Goal: Task Accomplishment & Management: Use online tool/utility

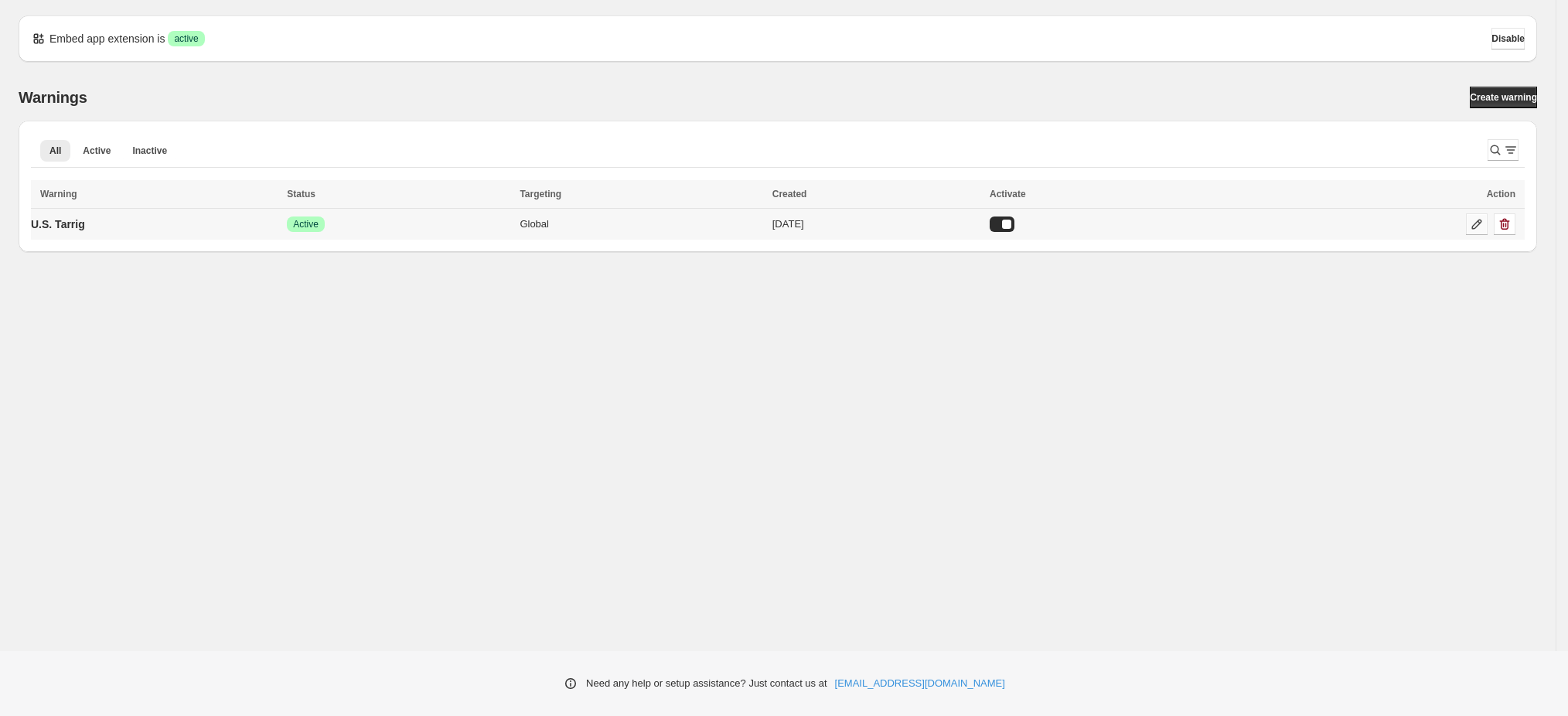
click at [1476, 222] on icon at bounding box center [1476, 224] width 15 height 15
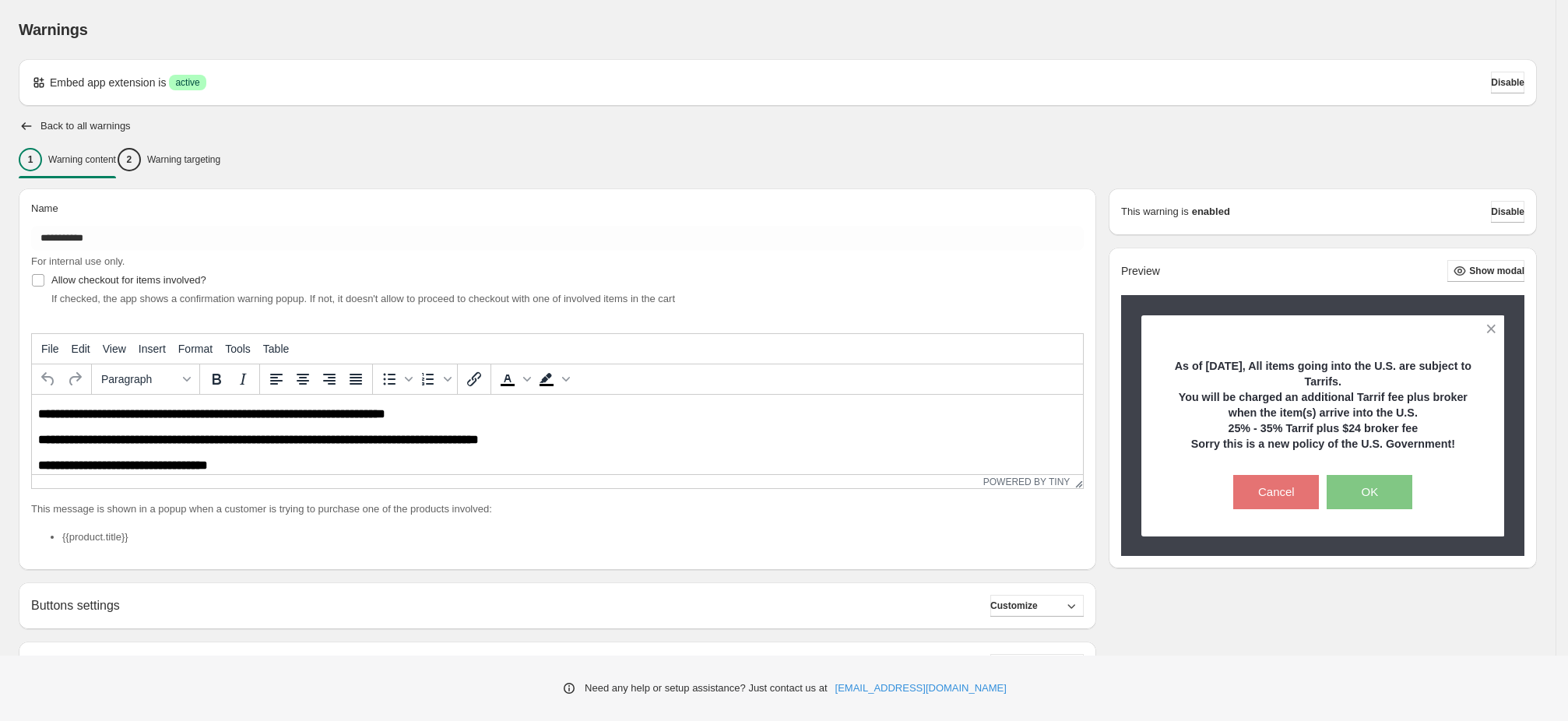
scroll to position [117, 0]
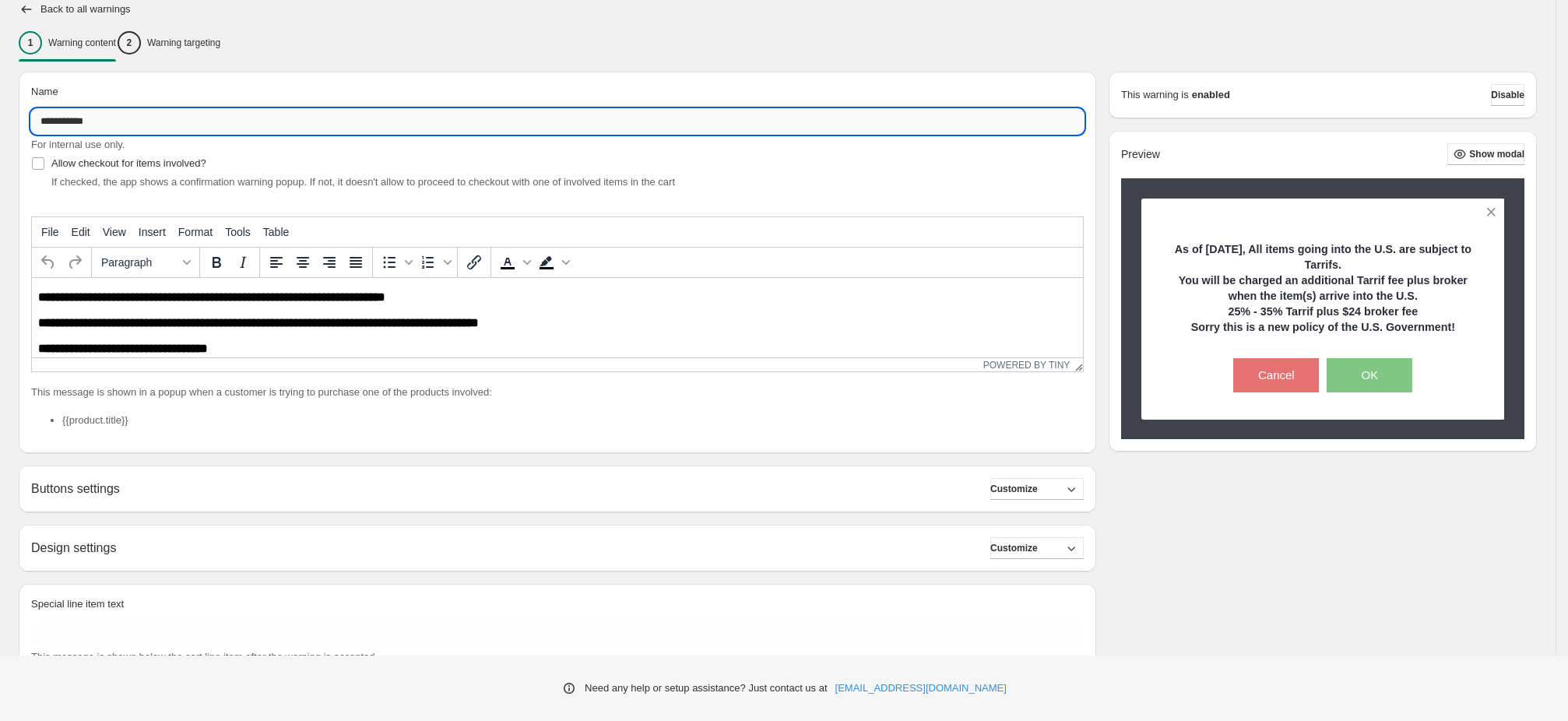
click at [163, 119] on input "**********" at bounding box center [558, 121] width 1053 height 25
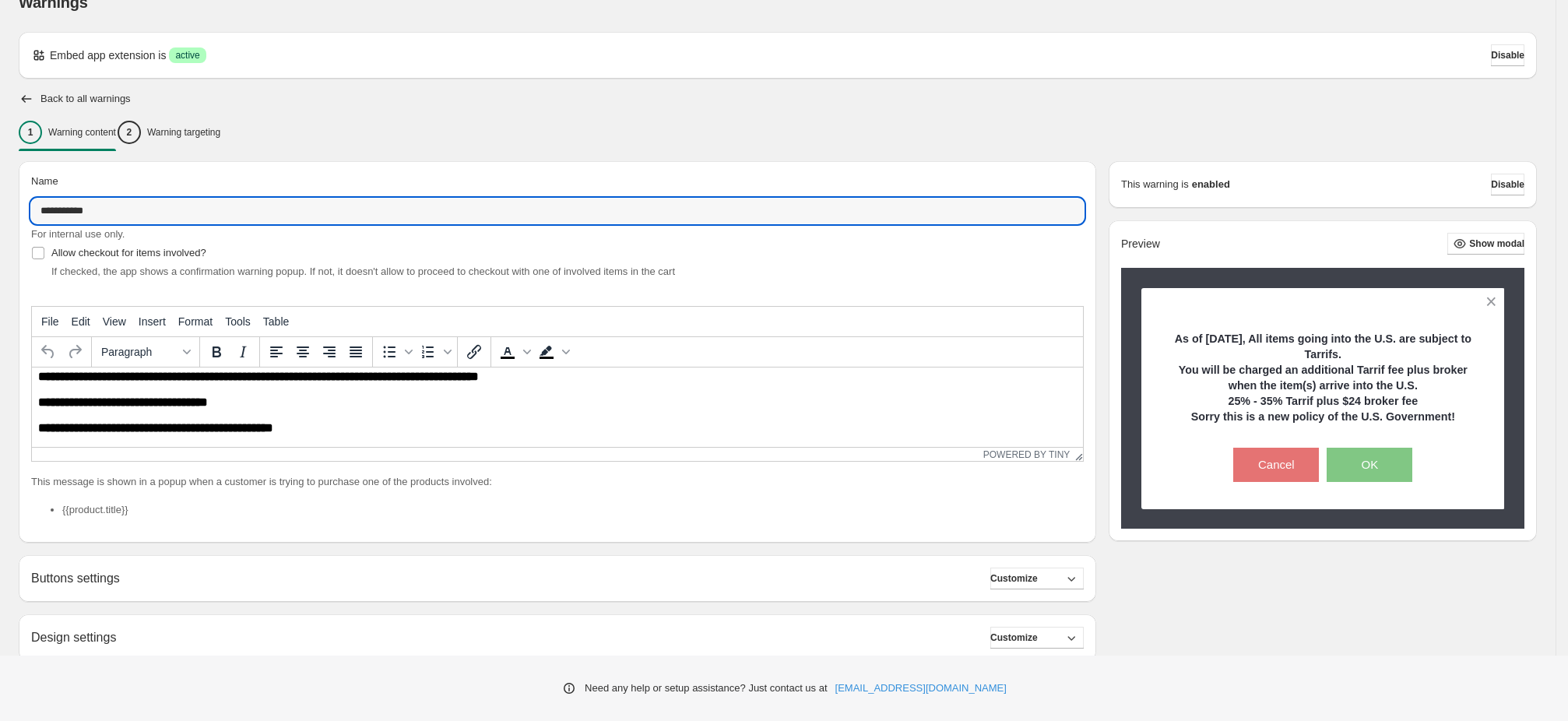
scroll to position [0, 0]
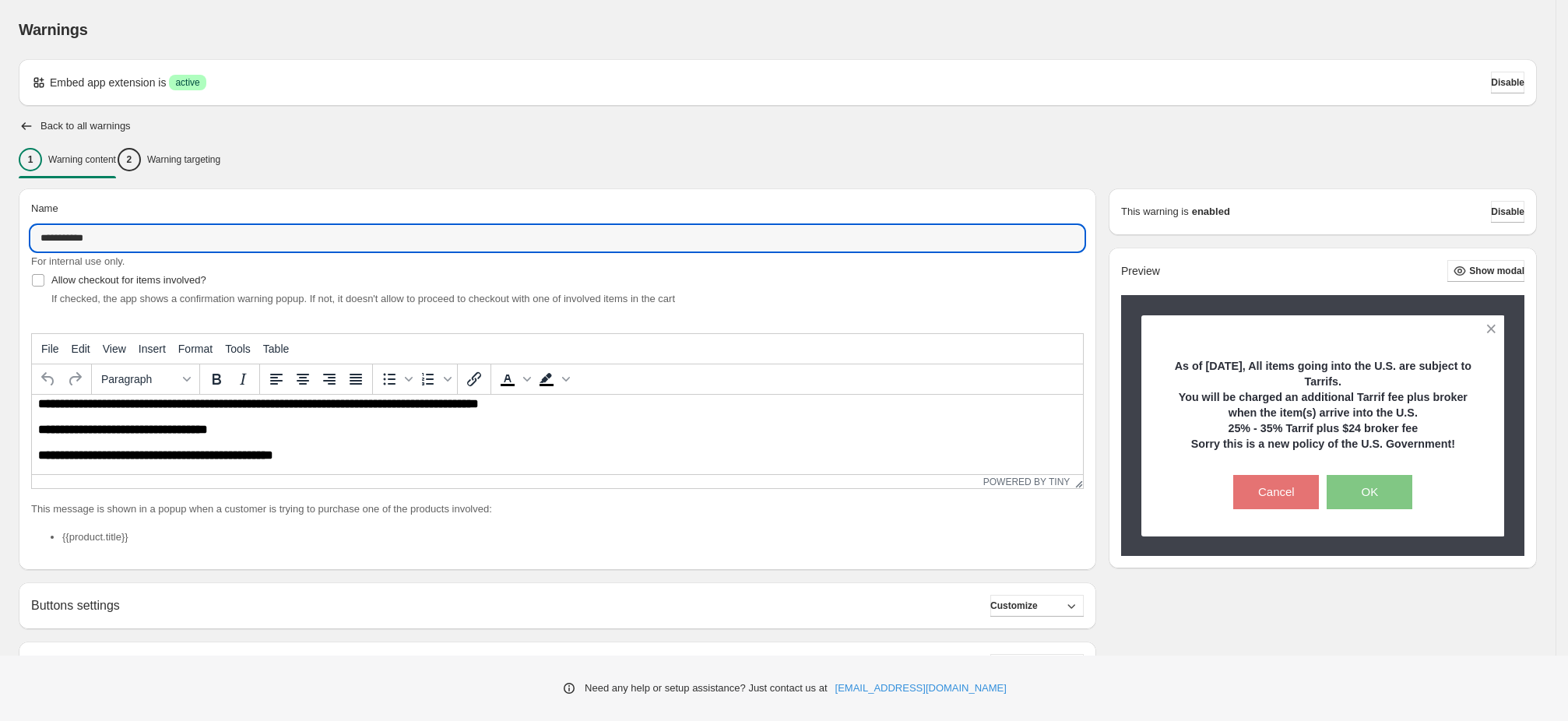
type input "**********"
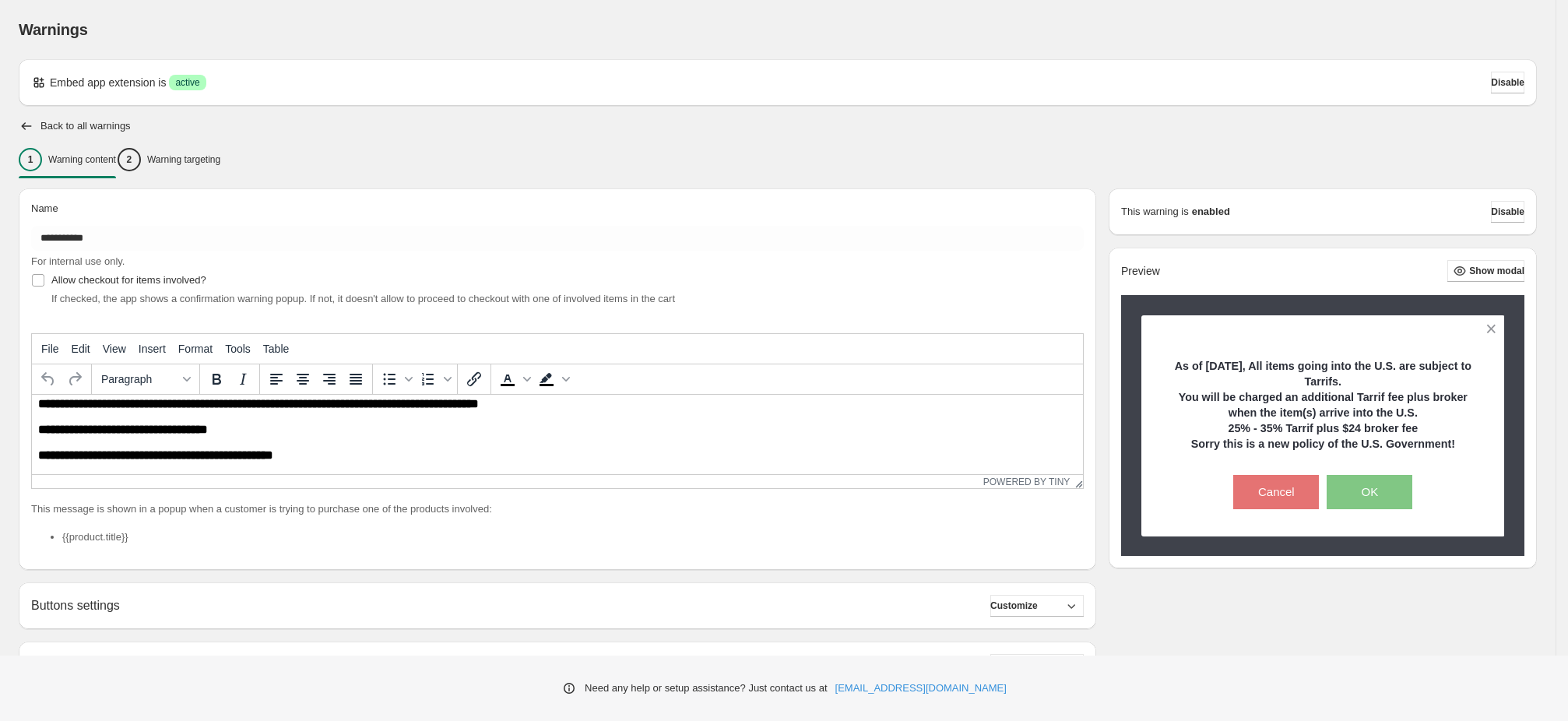
click at [1087, 4] on div "Warnings. This page is ready Warnings" at bounding box center [777, 30] width 1518 height 59
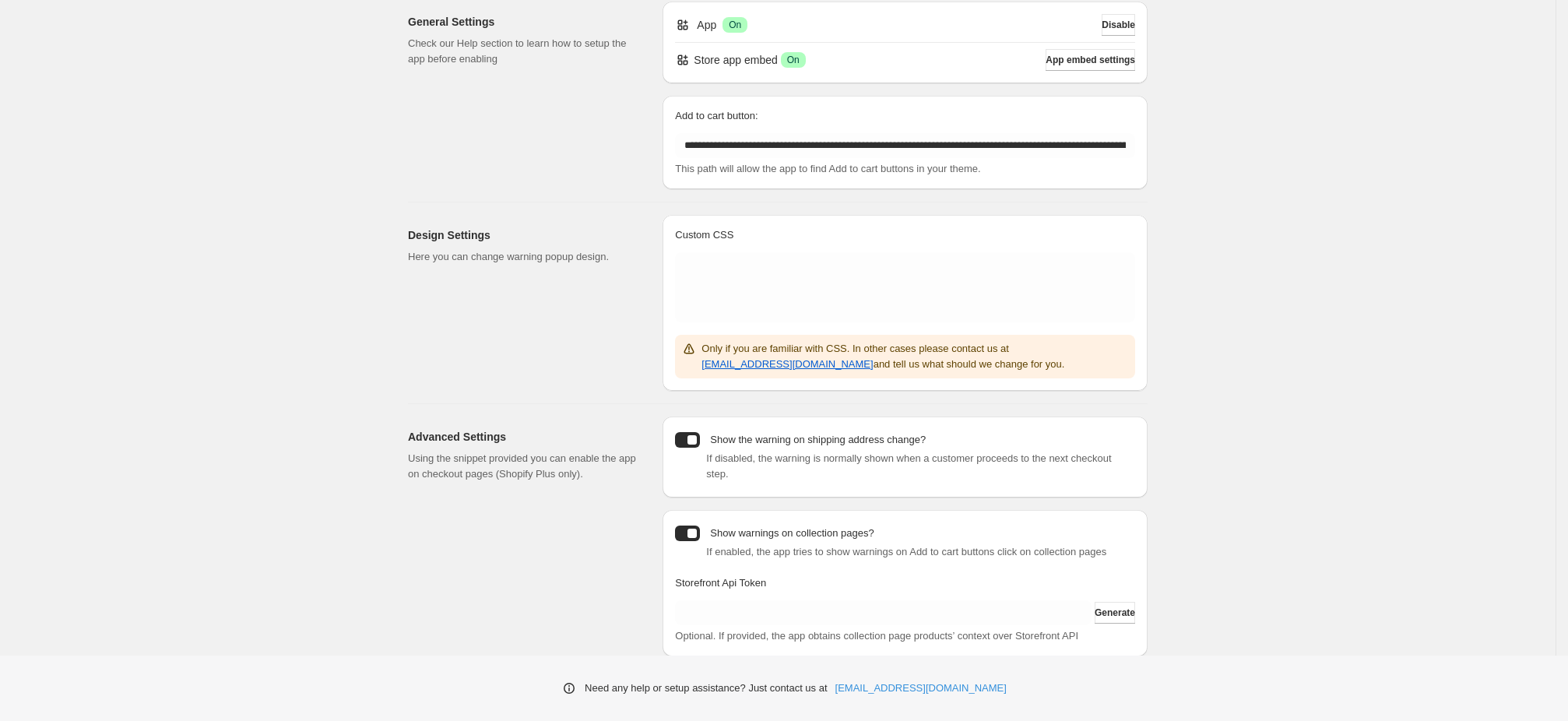
scroll to position [136, 0]
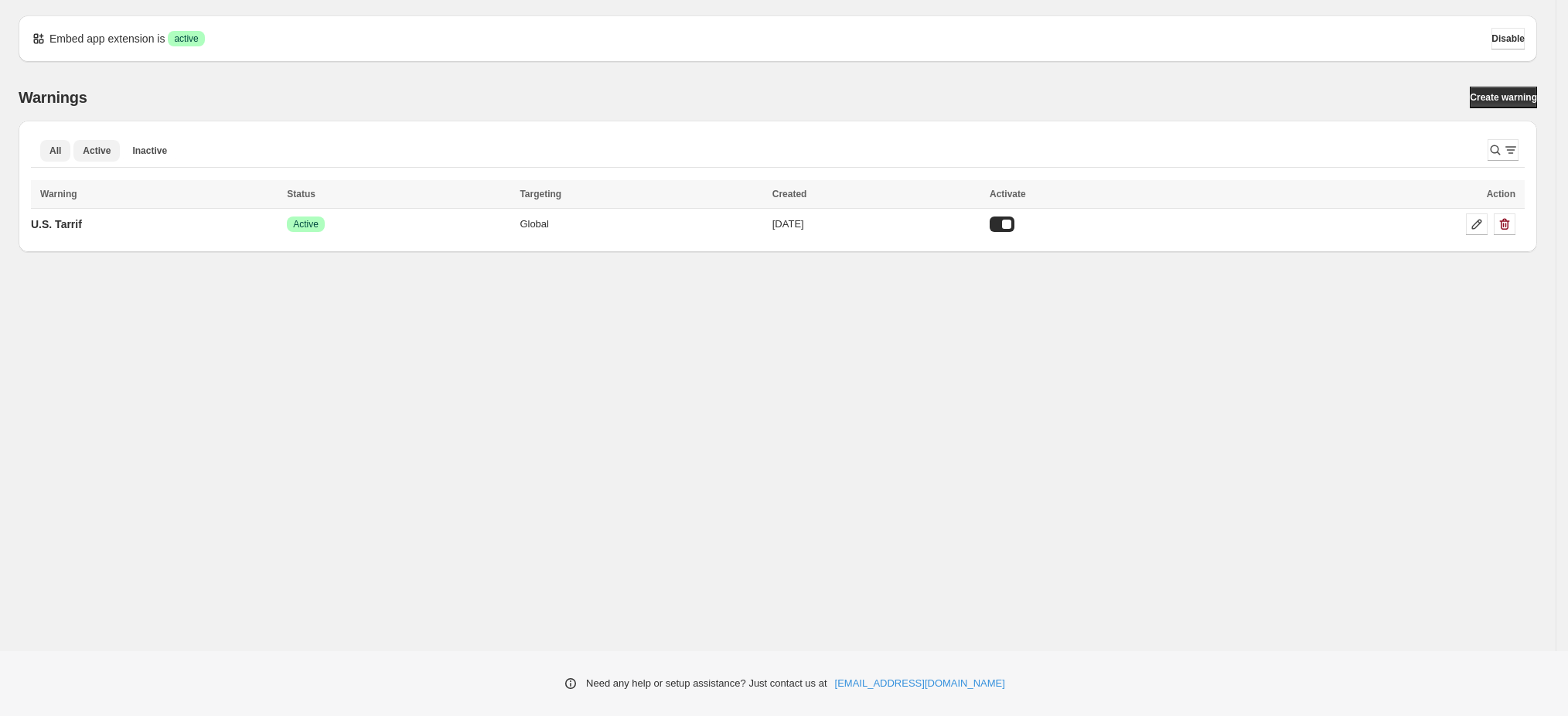
click at [97, 152] on span "Active" at bounding box center [96, 151] width 28 height 13
click at [101, 150] on span "Active" at bounding box center [96, 151] width 28 height 13
click at [140, 149] on span "Inactive" at bounding box center [150, 151] width 35 height 13
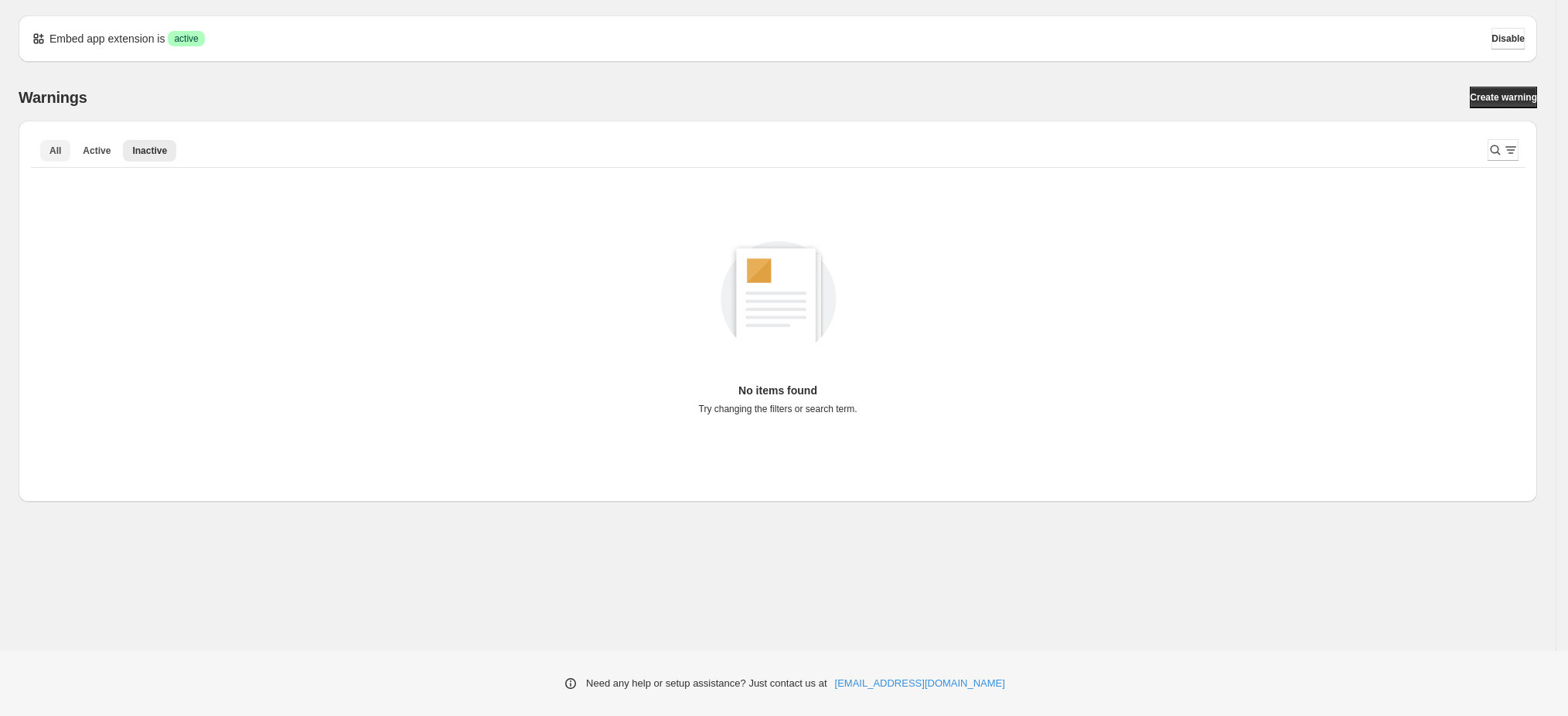
click at [51, 150] on button "All" at bounding box center [56, 150] width 30 height 21
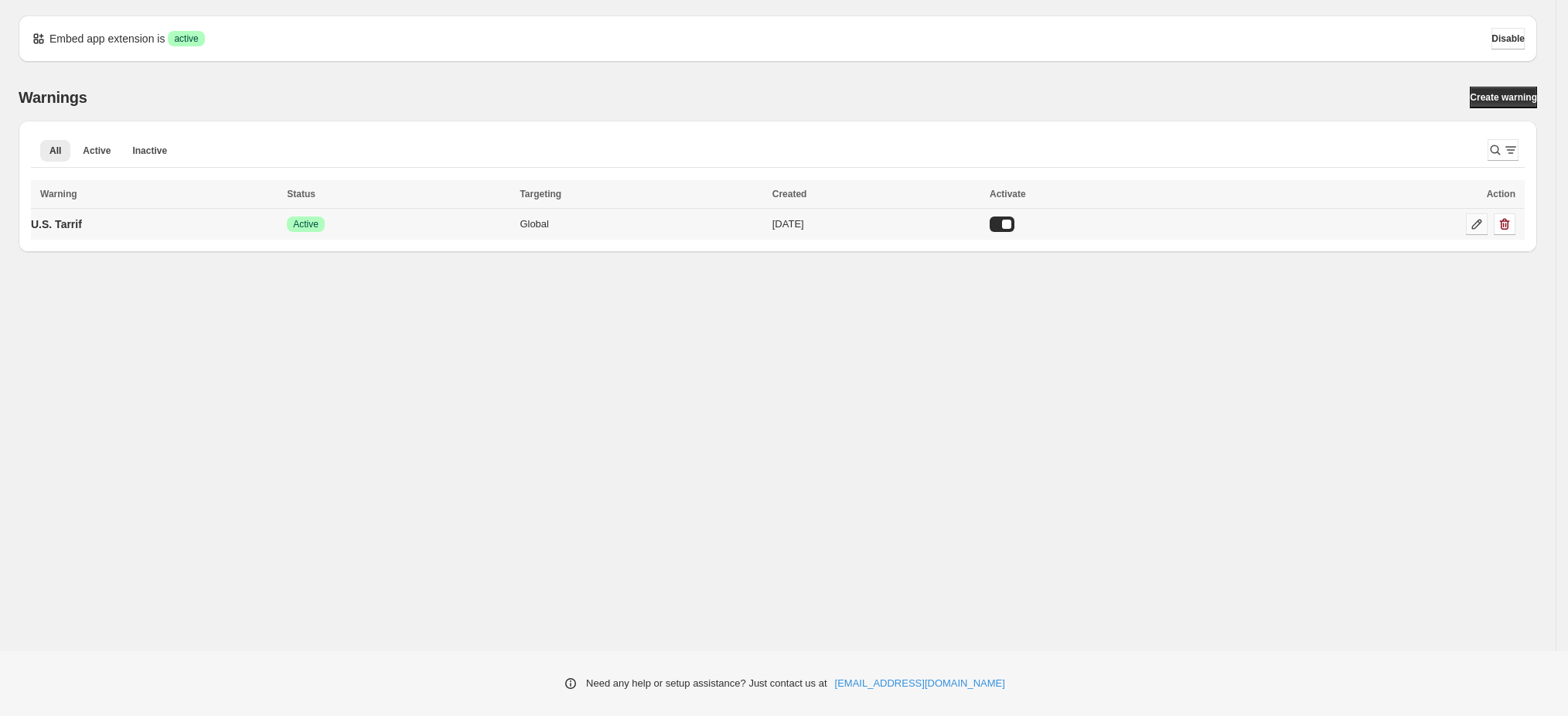
click at [1479, 222] on icon at bounding box center [1477, 224] width 10 height 10
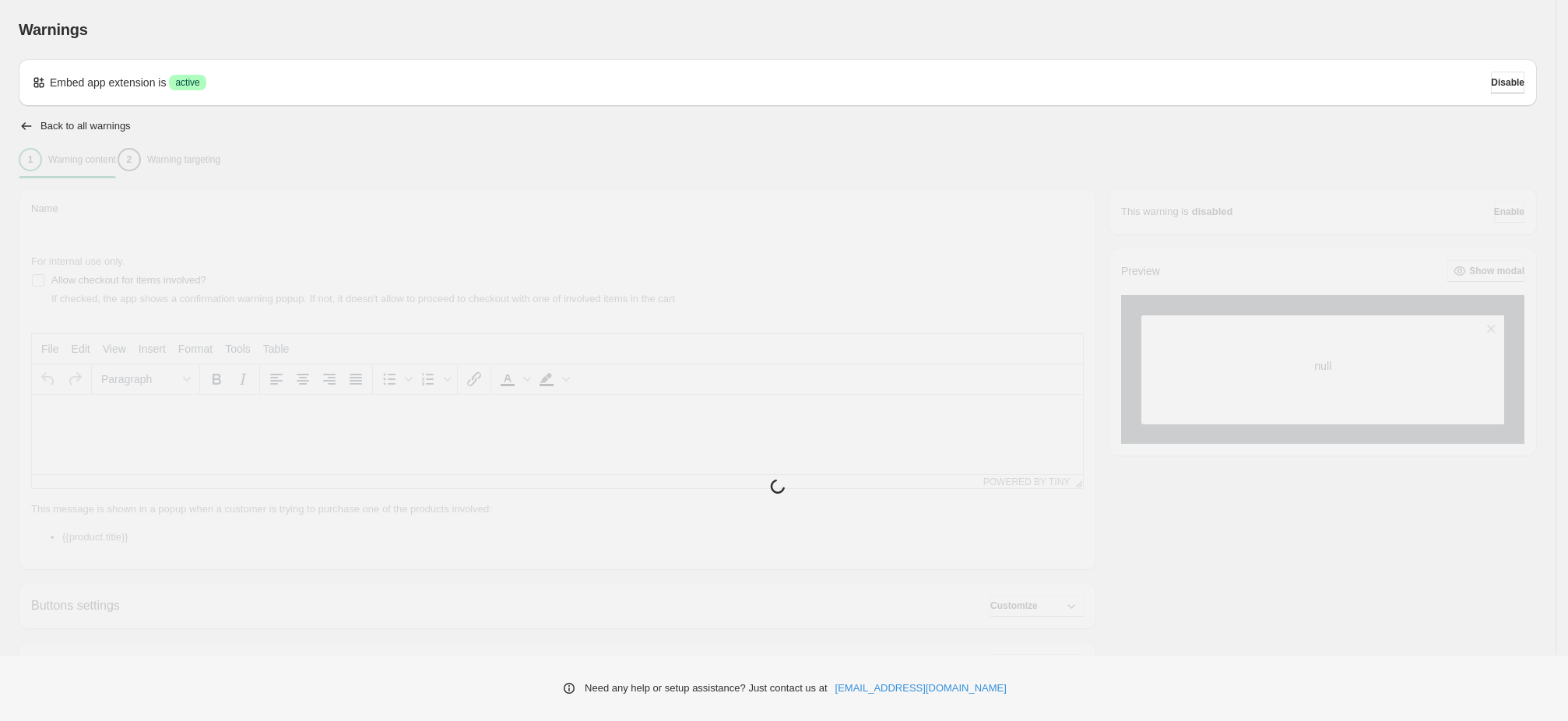
type input "**********"
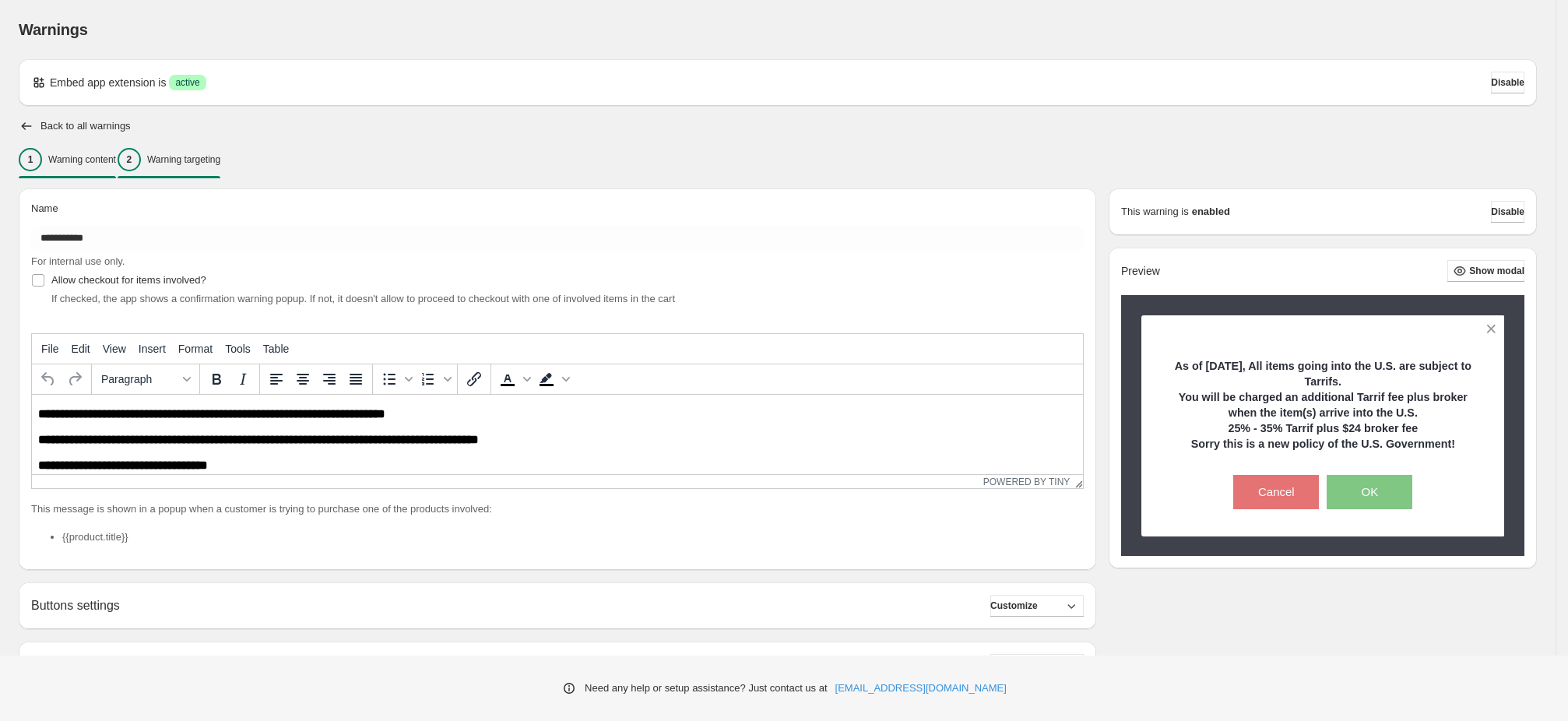
click at [220, 164] on p "Warning targeting" at bounding box center [184, 160] width 73 height 13
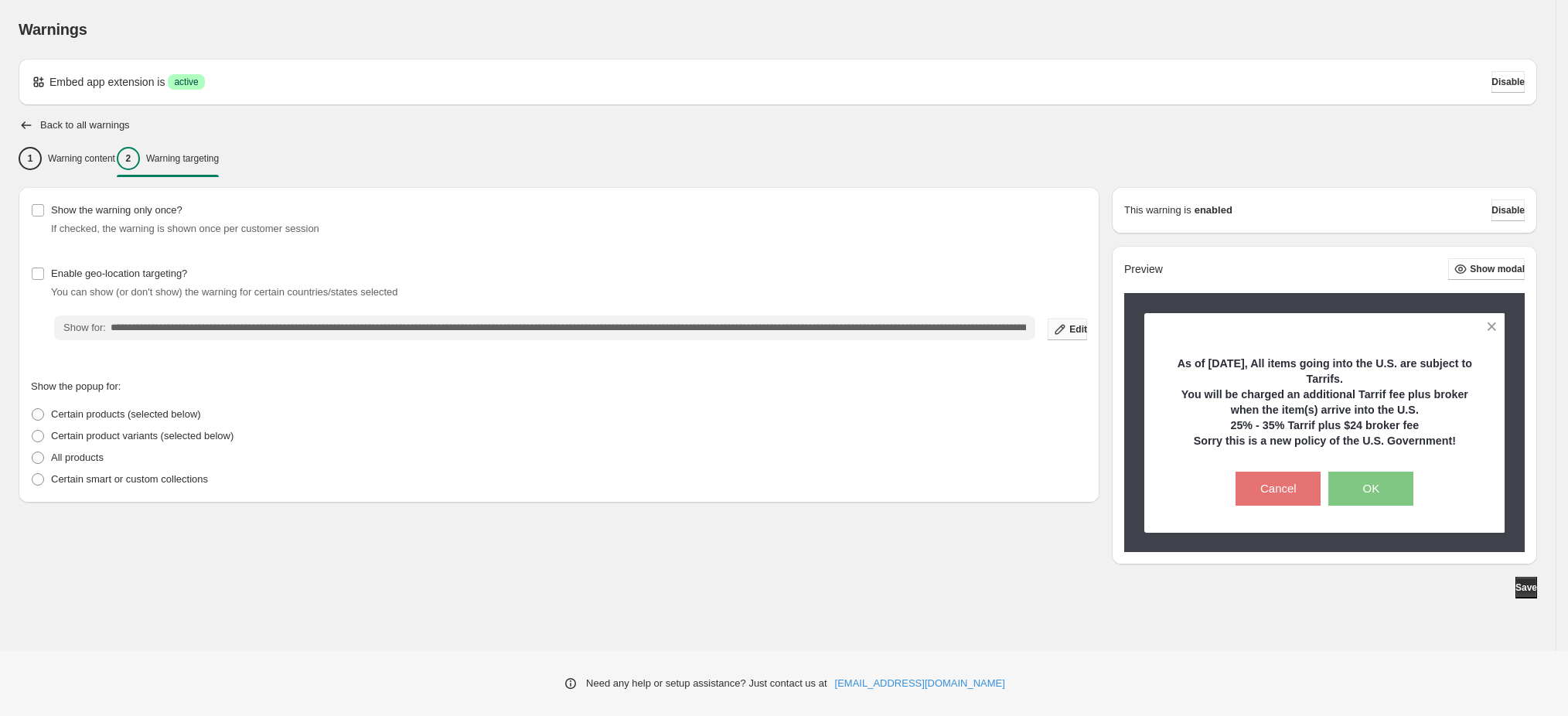
click at [1069, 334] on span "Edit" at bounding box center [1078, 329] width 17 height 13
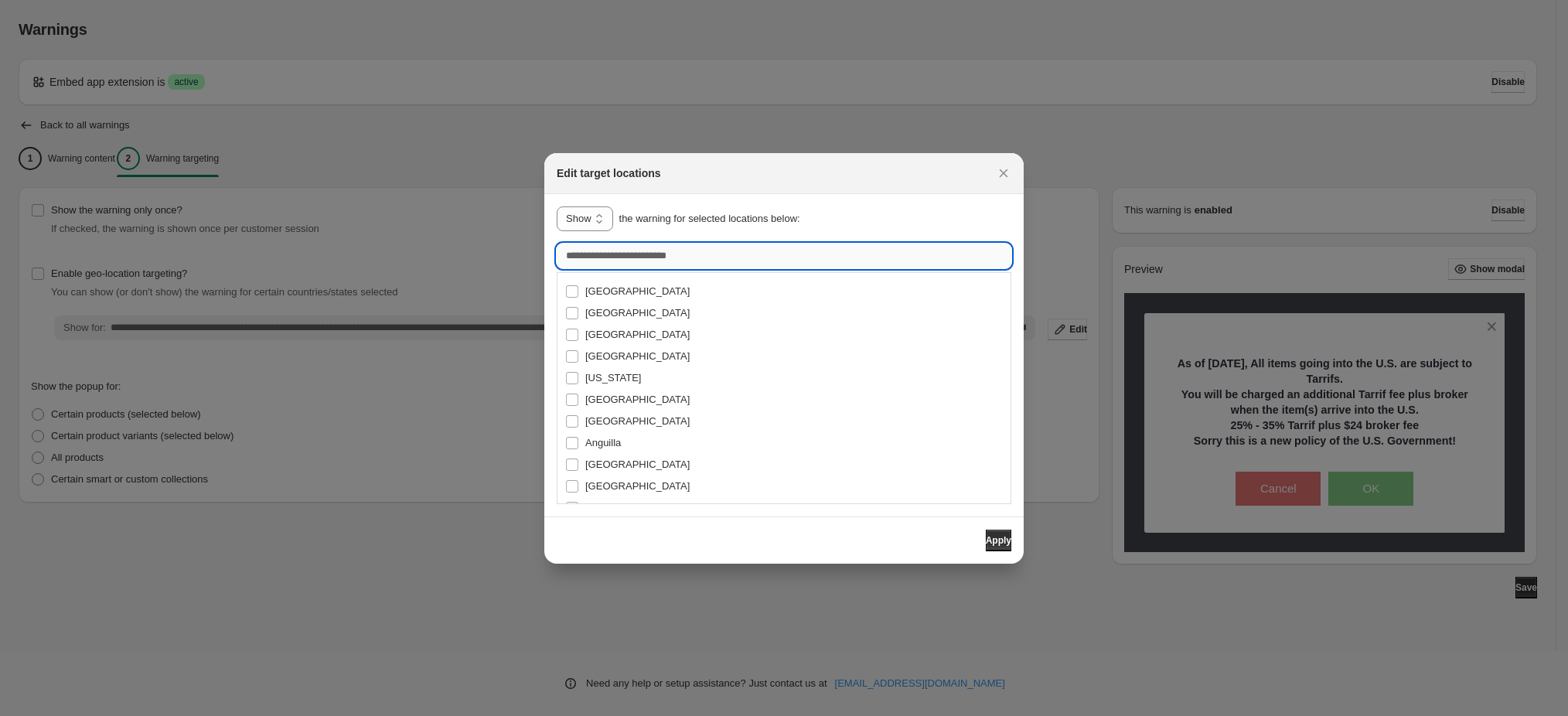
click at [758, 253] on input ":r14:" at bounding box center [784, 255] width 454 height 25
drag, startPoint x: 1009, startPoint y: 173, endPoint x: 999, endPoint y: 182, distance: 13.5
click at [1009, 174] on icon "Close" at bounding box center [1003, 173] width 15 height 15
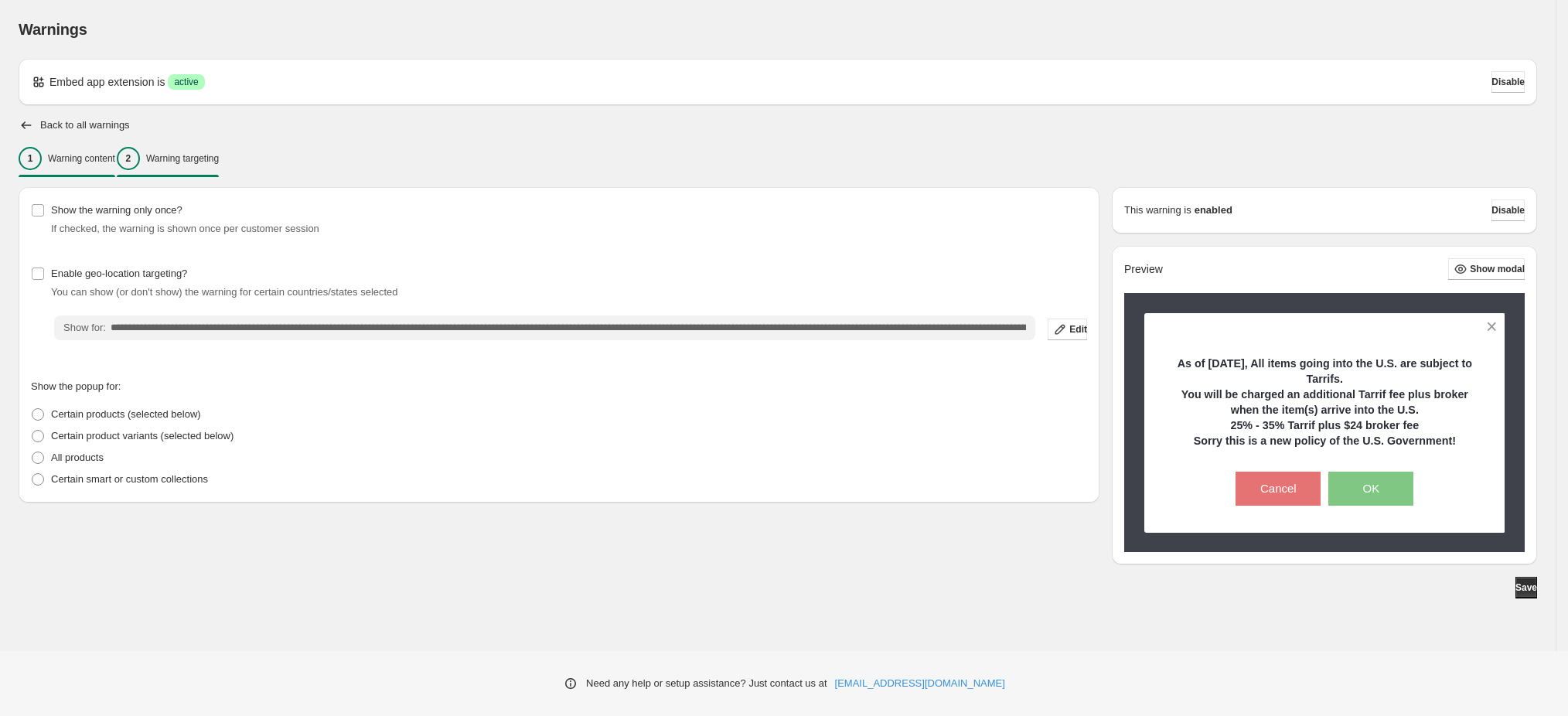
click at [86, 154] on p "Warning content" at bounding box center [81, 159] width 67 height 13
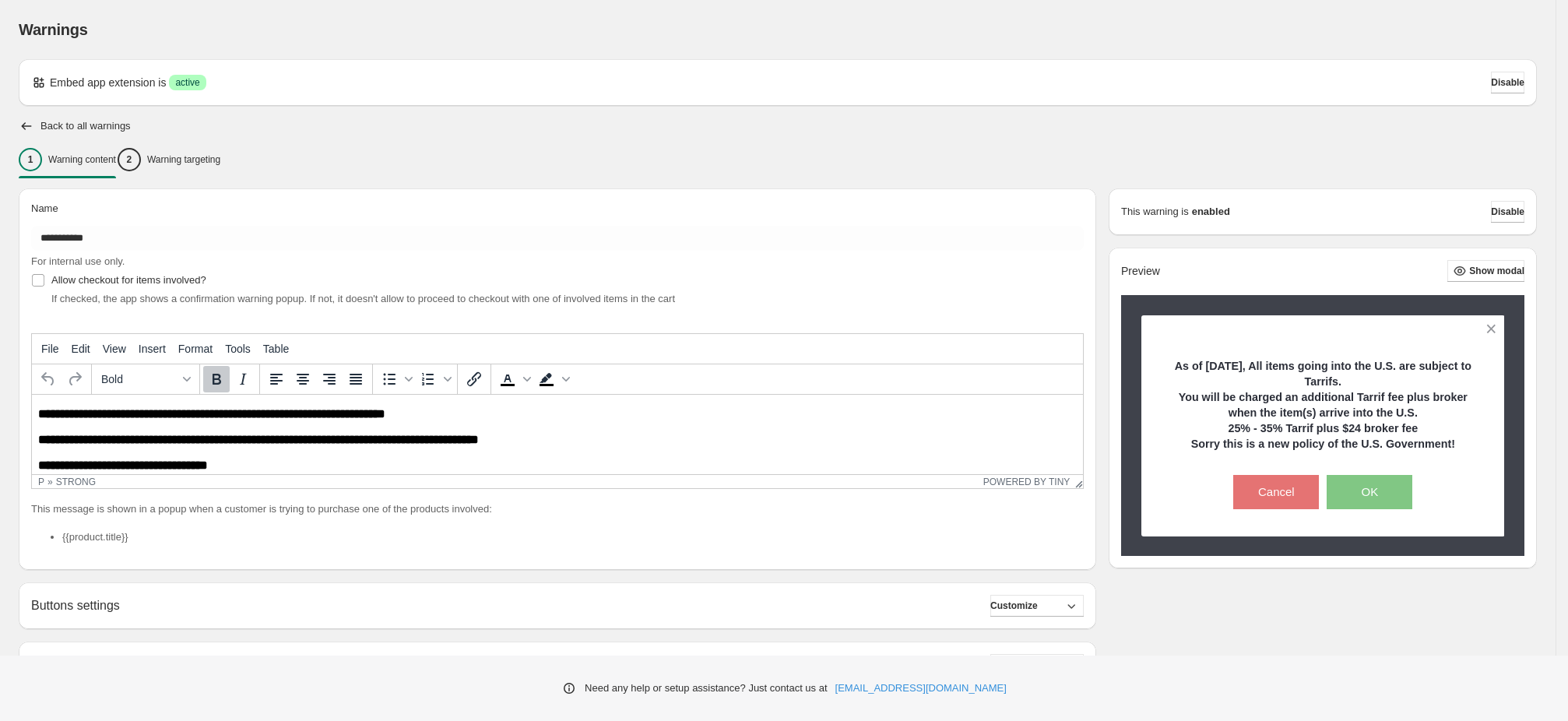
click at [546, 444] on p "**********" at bounding box center [558, 439] width 1038 height 14
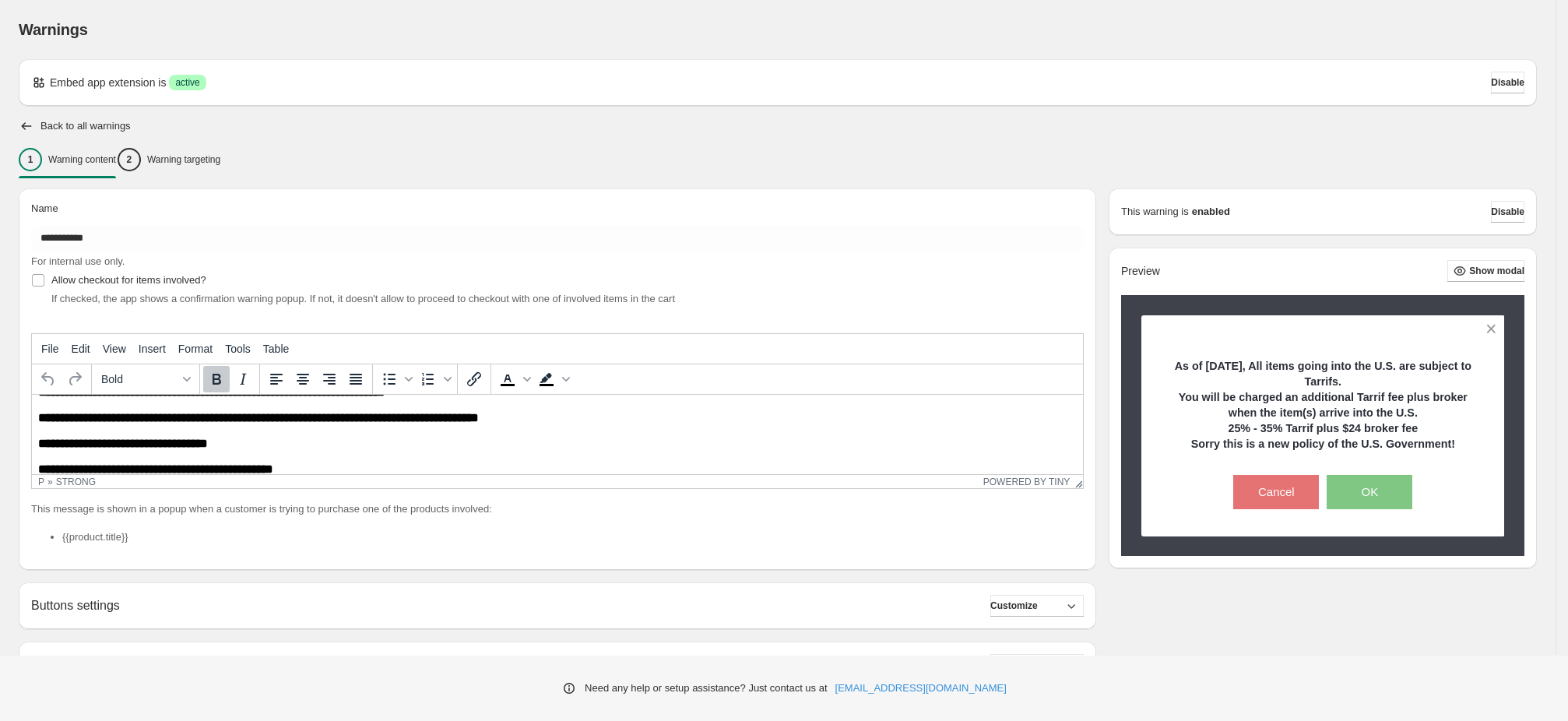
scroll to position [38, 0]
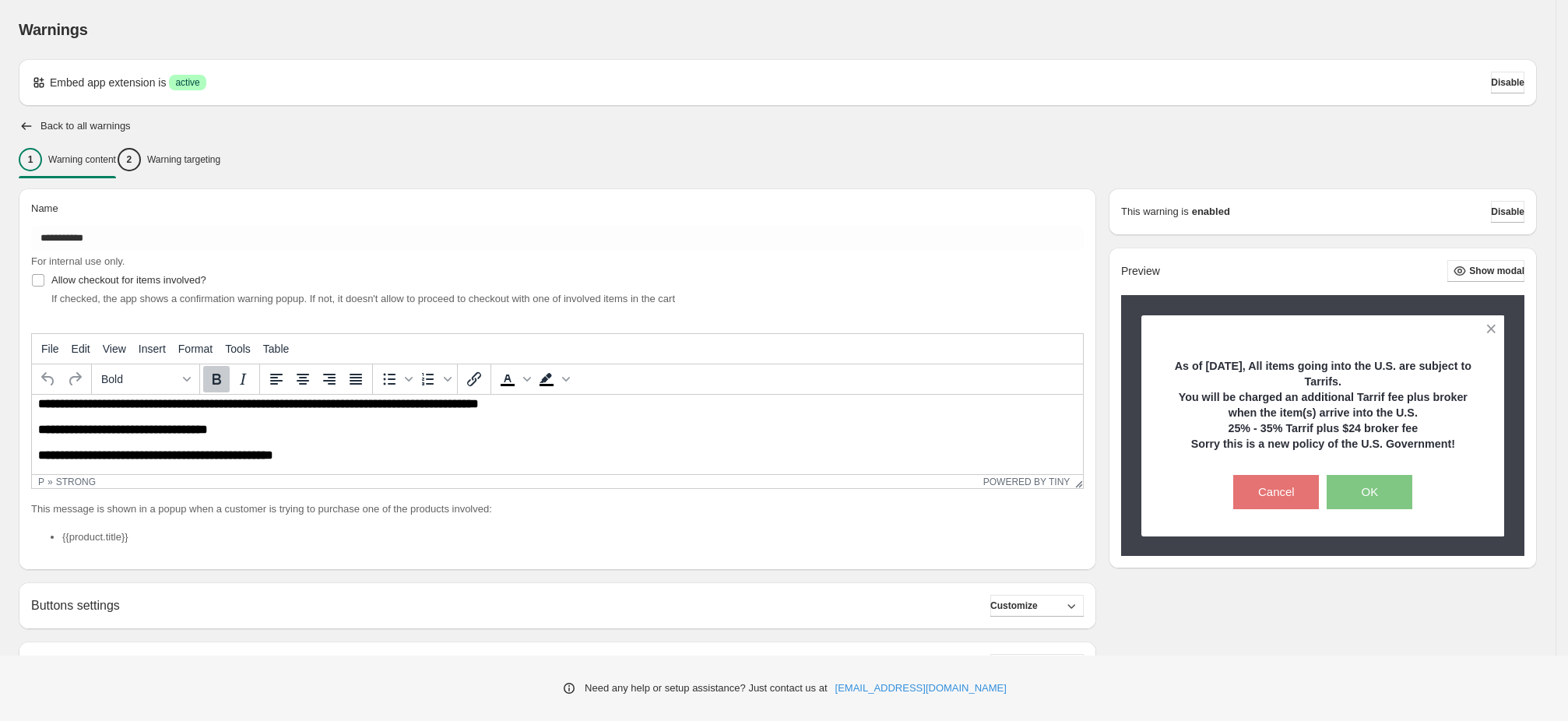
click at [359, 455] on p "**********" at bounding box center [558, 454] width 1038 height 14
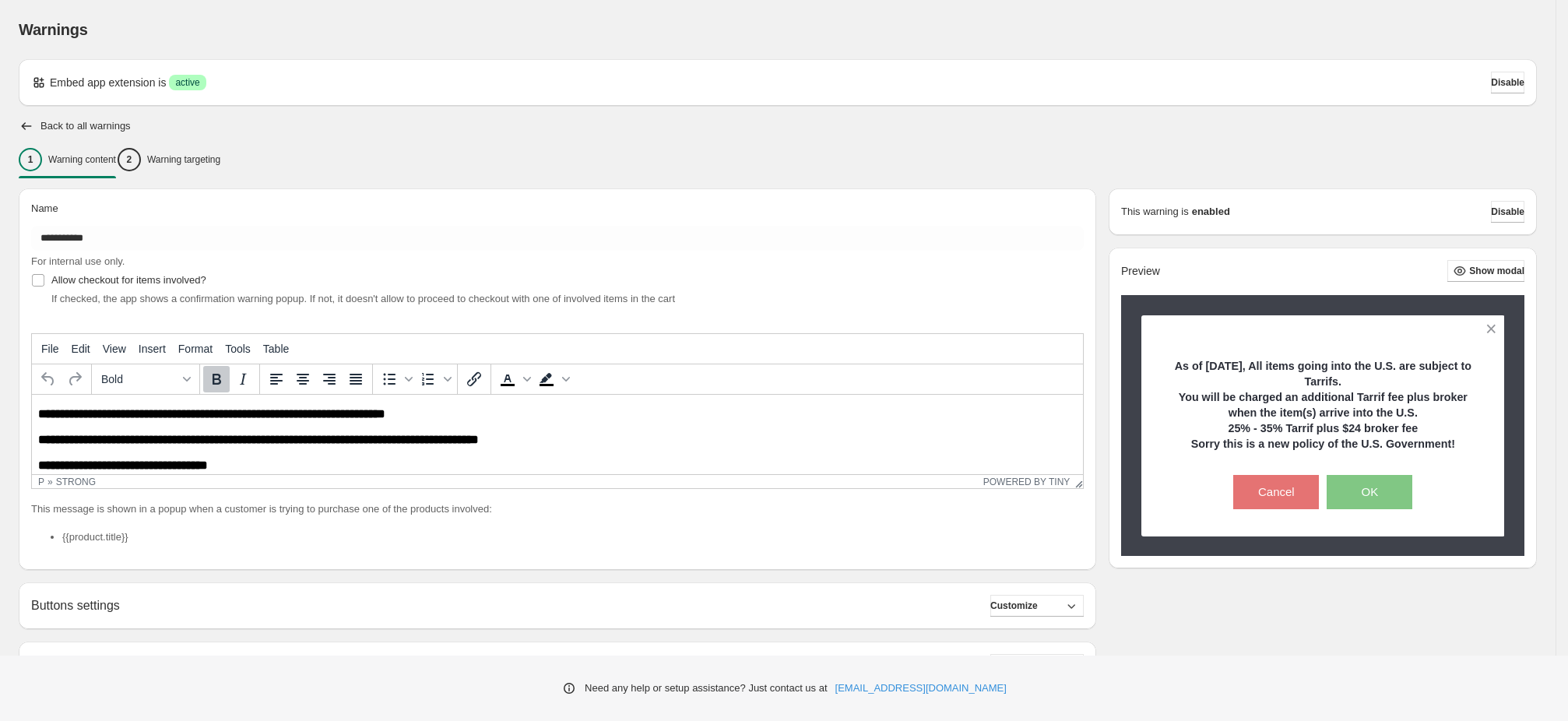
click at [435, 415] on p "**********" at bounding box center [558, 414] width 1038 height 14
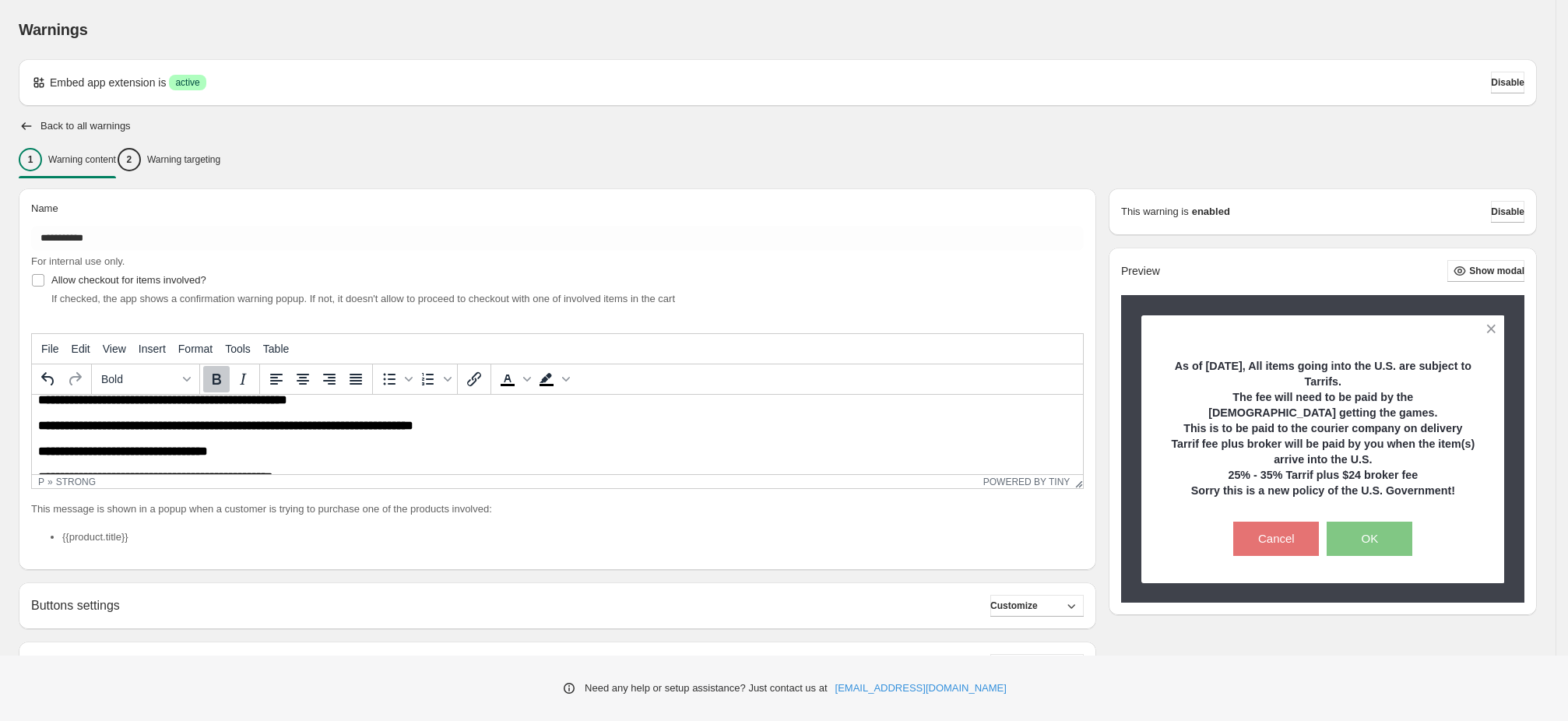
scroll to position [12, 0]
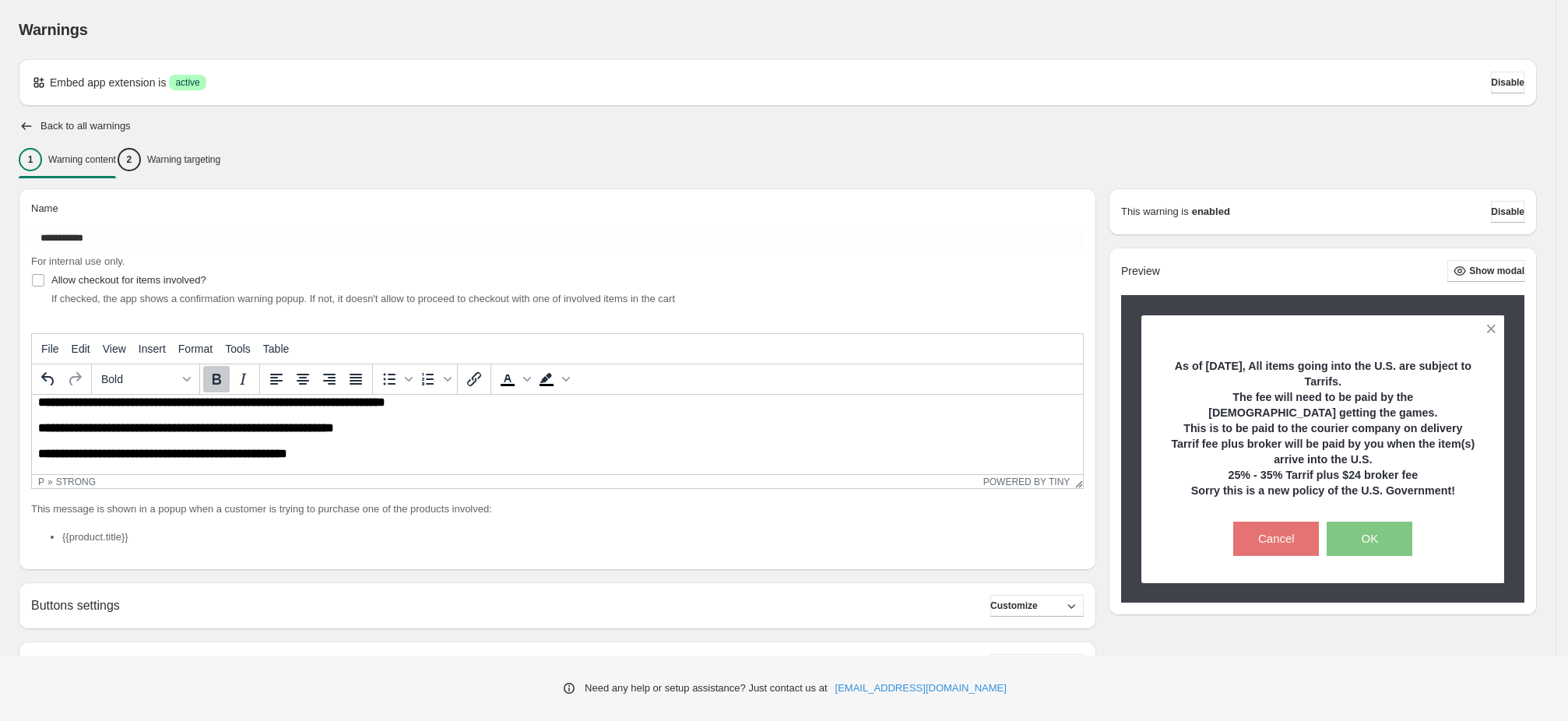
click at [149, 408] on strong "**********" at bounding box center [212, 402] width 347 height 12
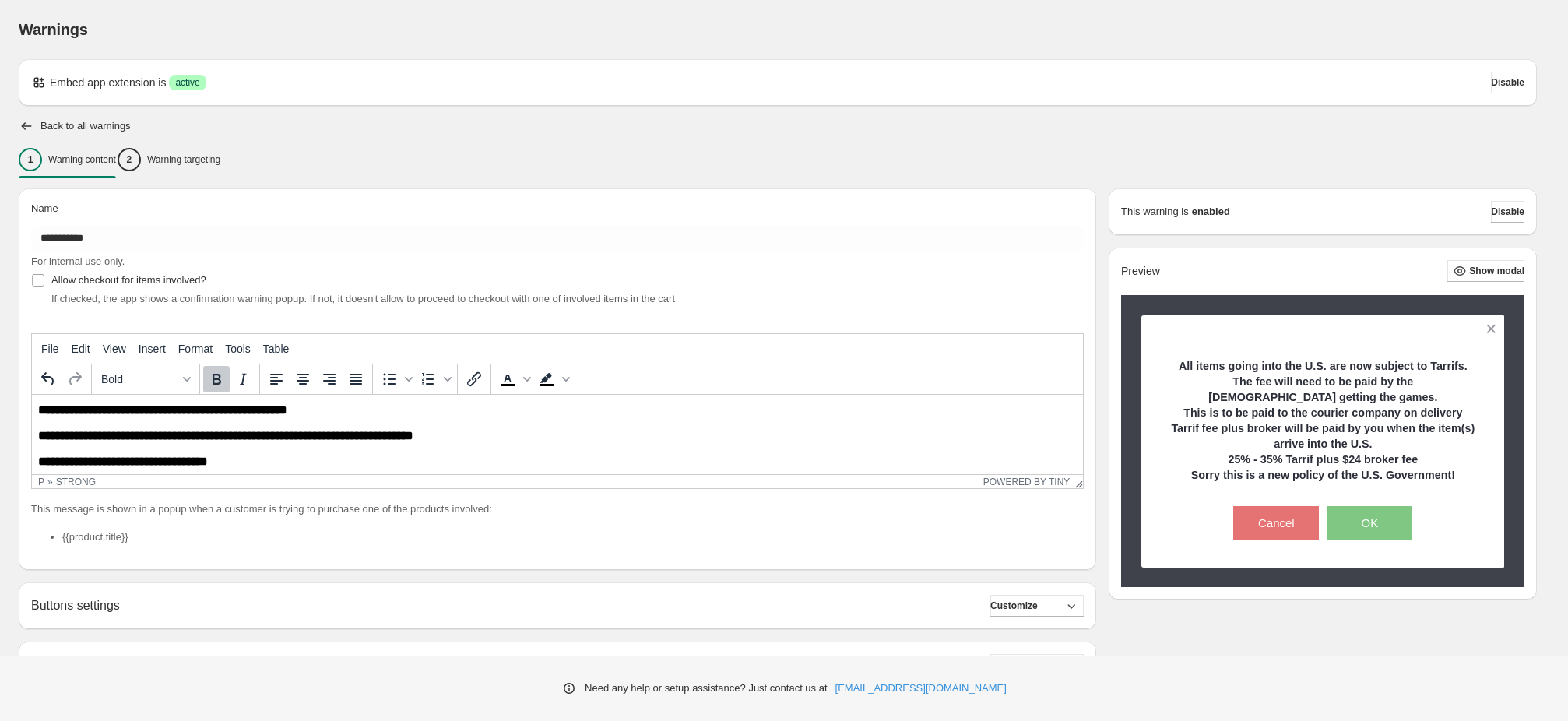
scroll to position [0, 0]
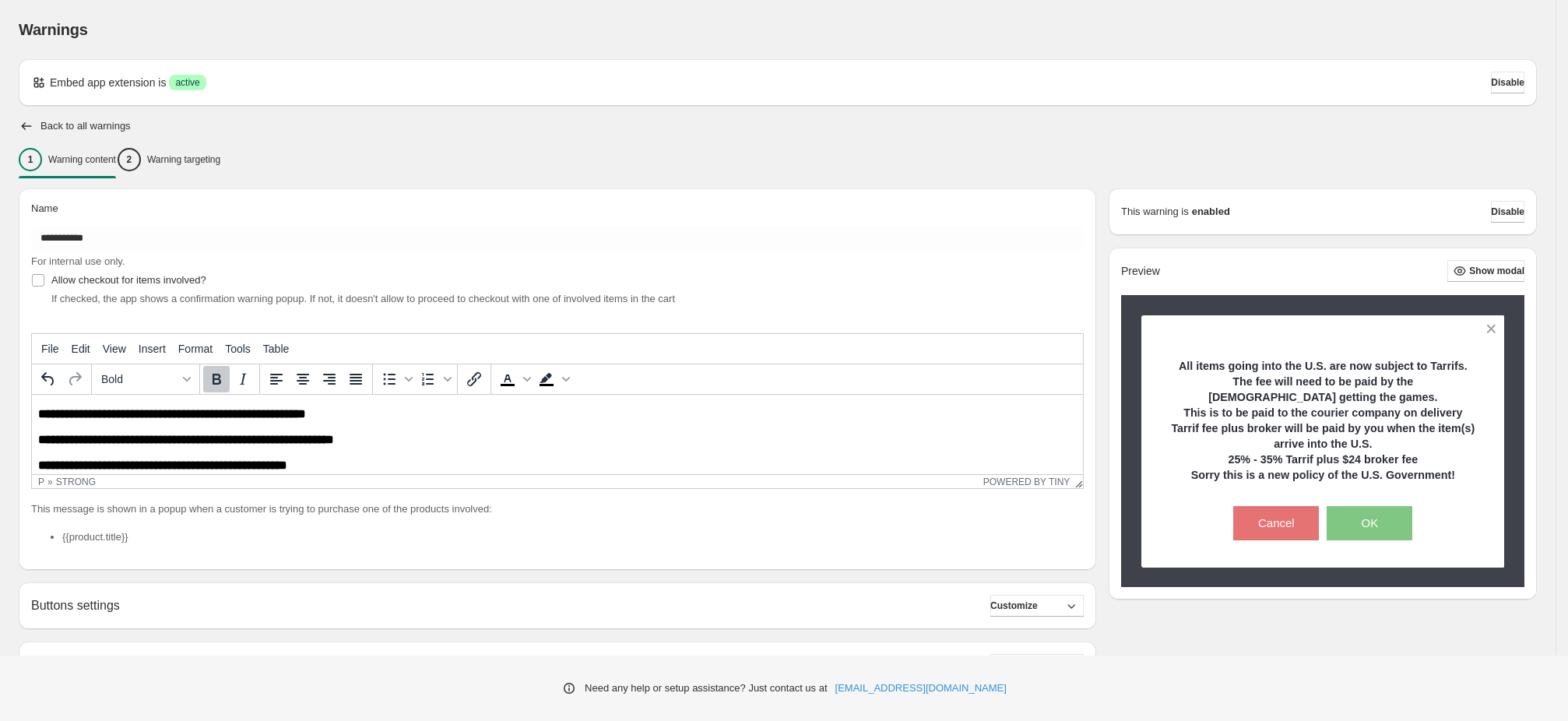
click at [371, 414] on p "**********" at bounding box center [558, 414] width 1038 height 14
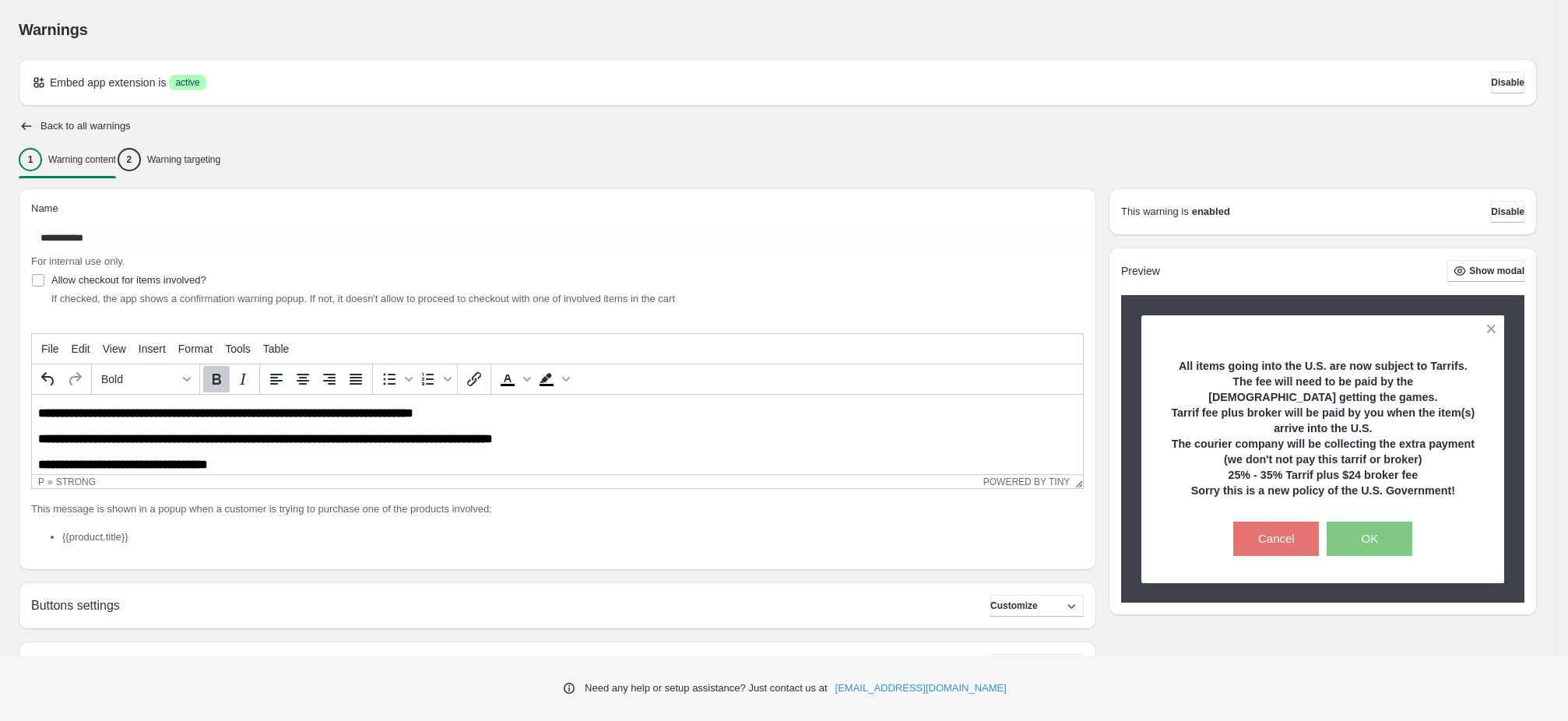
scroll to position [79, 0]
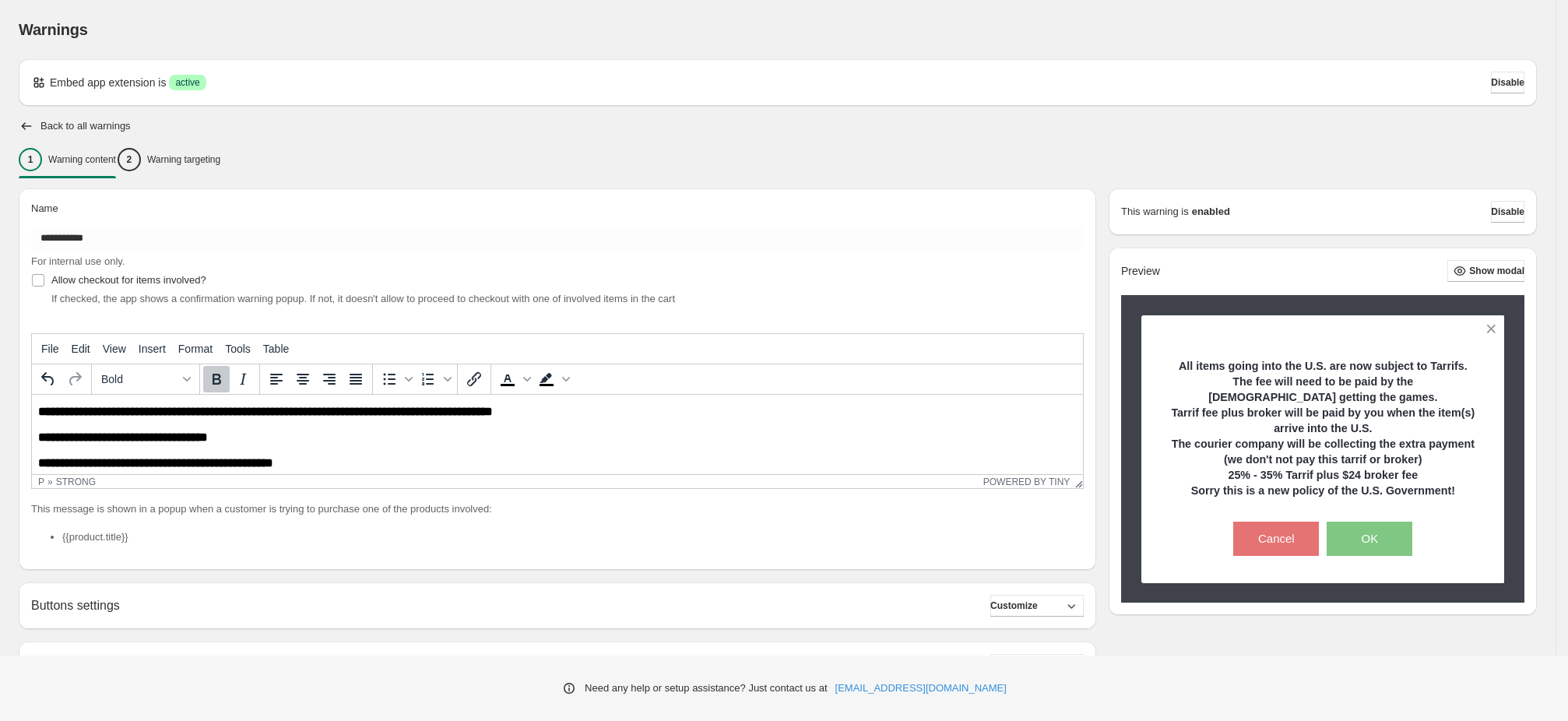
click at [363, 450] on body "**********" at bounding box center [558, 398] width 1038 height 141
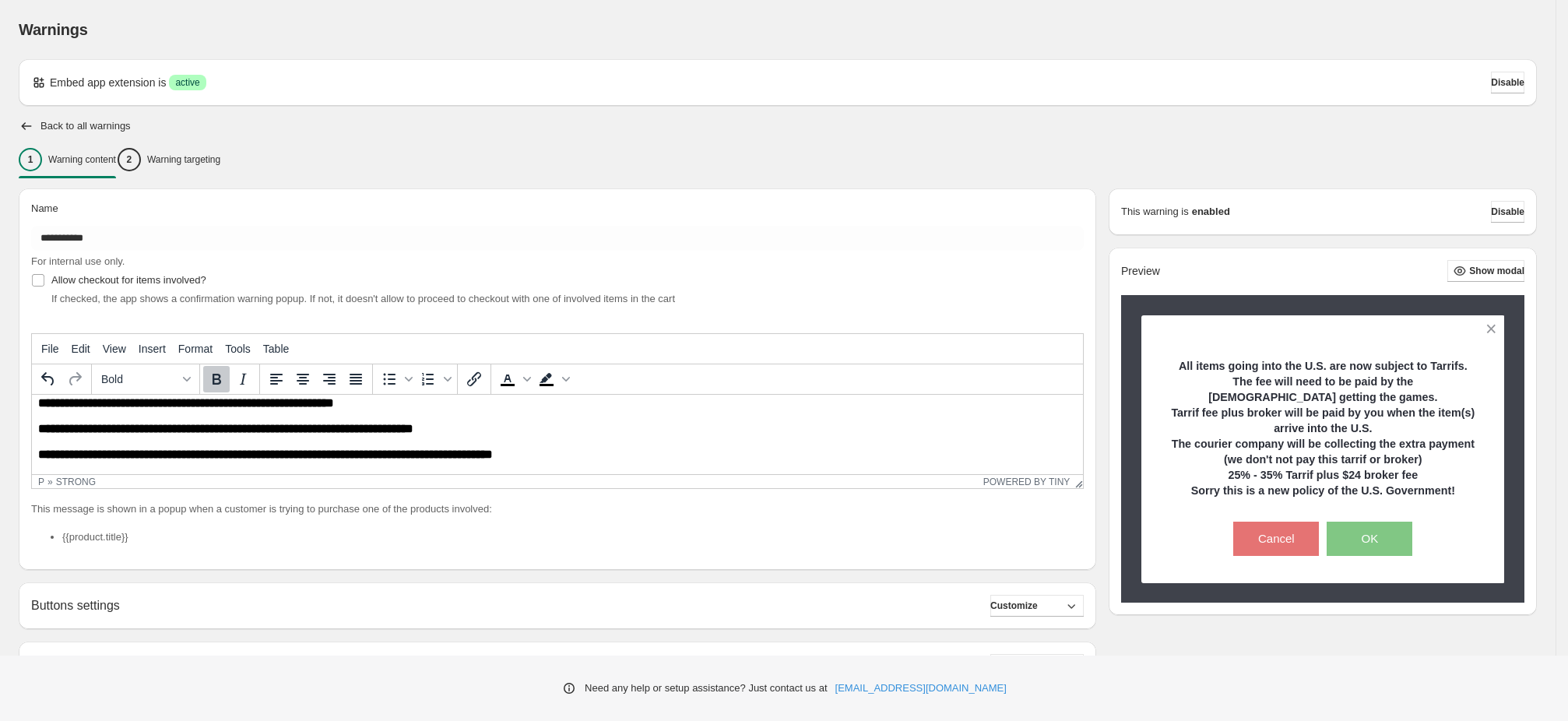
scroll to position [0, 0]
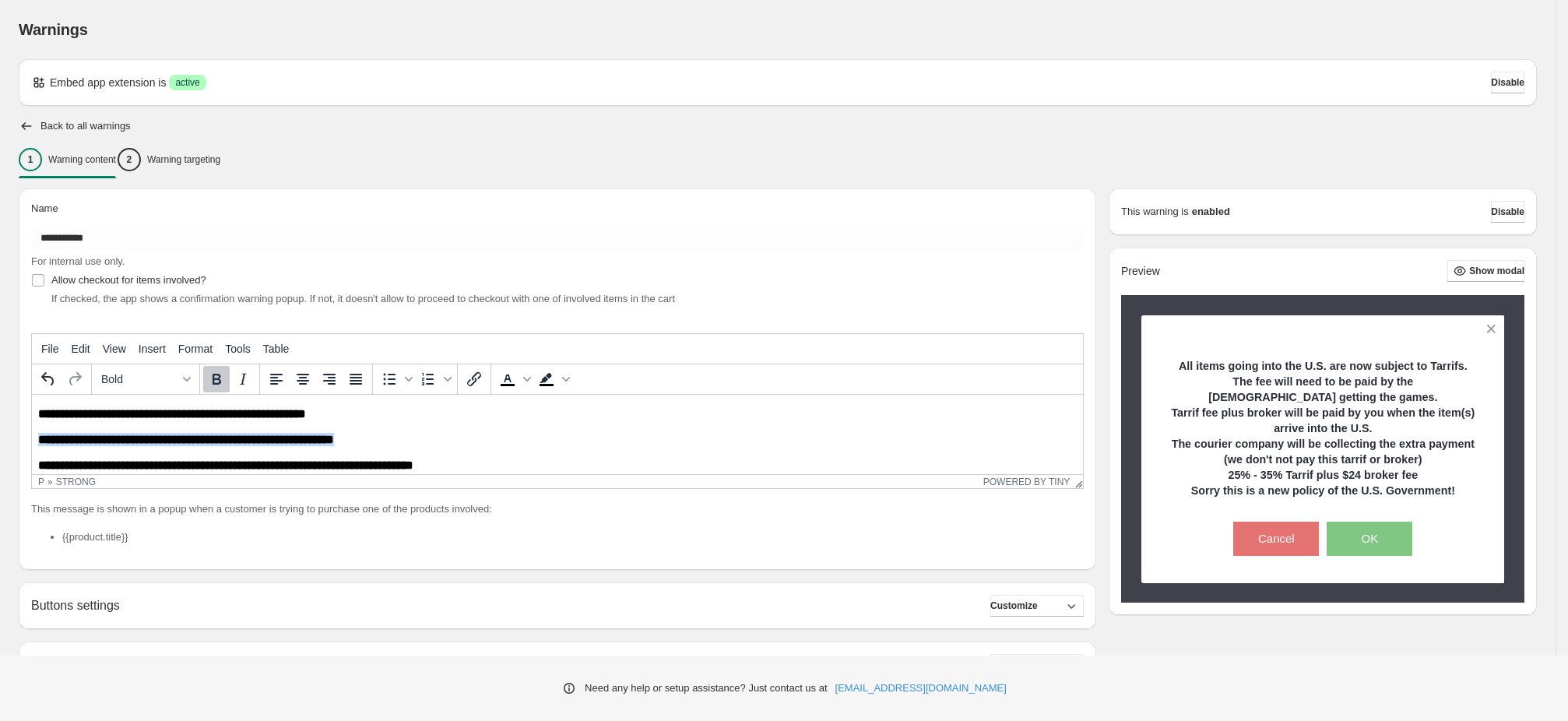
drag, startPoint x: 39, startPoint y: 438, endPoint x: 380, endPoint y: 442, distance: 341.0
click at [380, 442] on p "**********" at bounding box center [558, 439] width 1038 height 14
click at [241, 379] on icon "Italic" at bounding box center [243, 379] width 7 height 11
click at [521, 379] on span "Text color" at bounding box center [527, 378] width 13 height 26
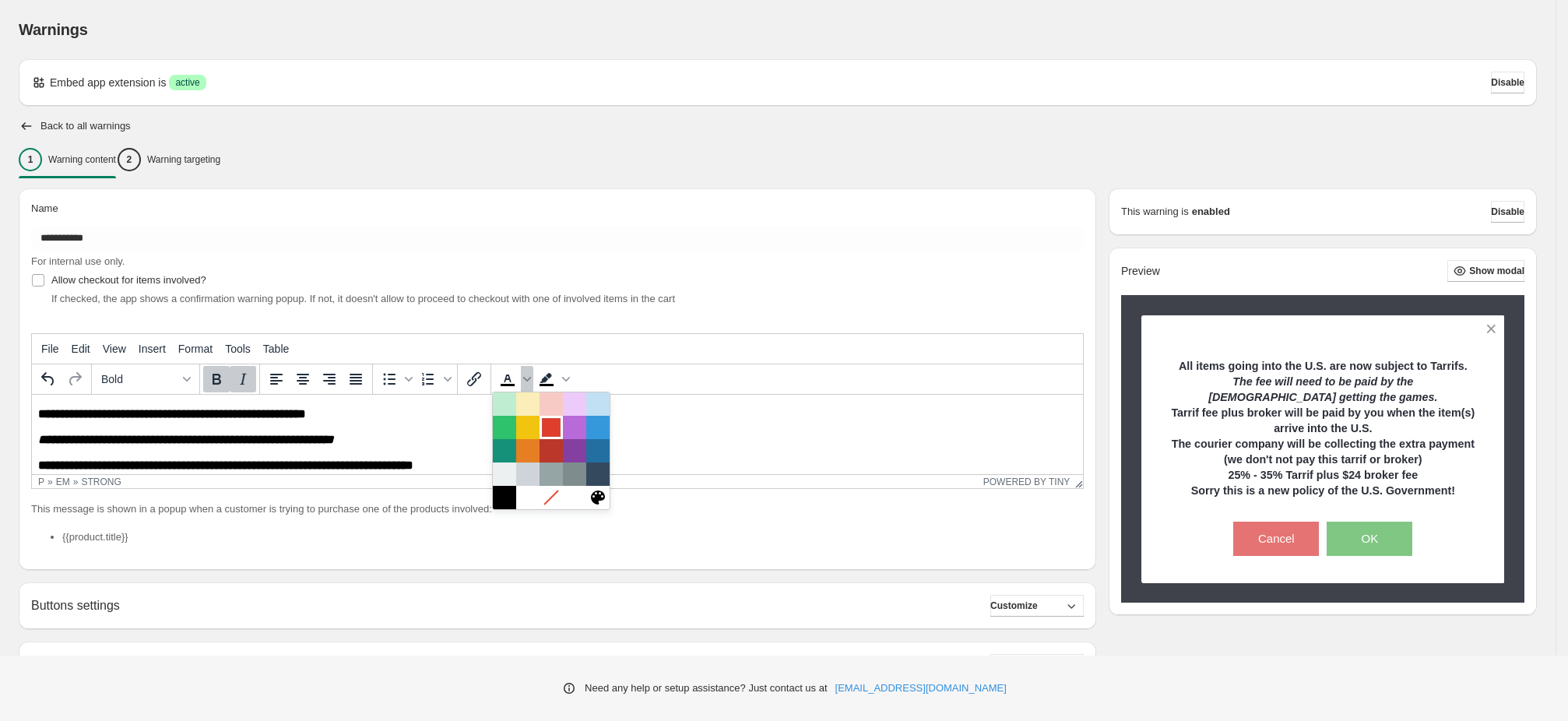
click at [548, 429] on div at bounding box center [550, 426] width 18 height 18
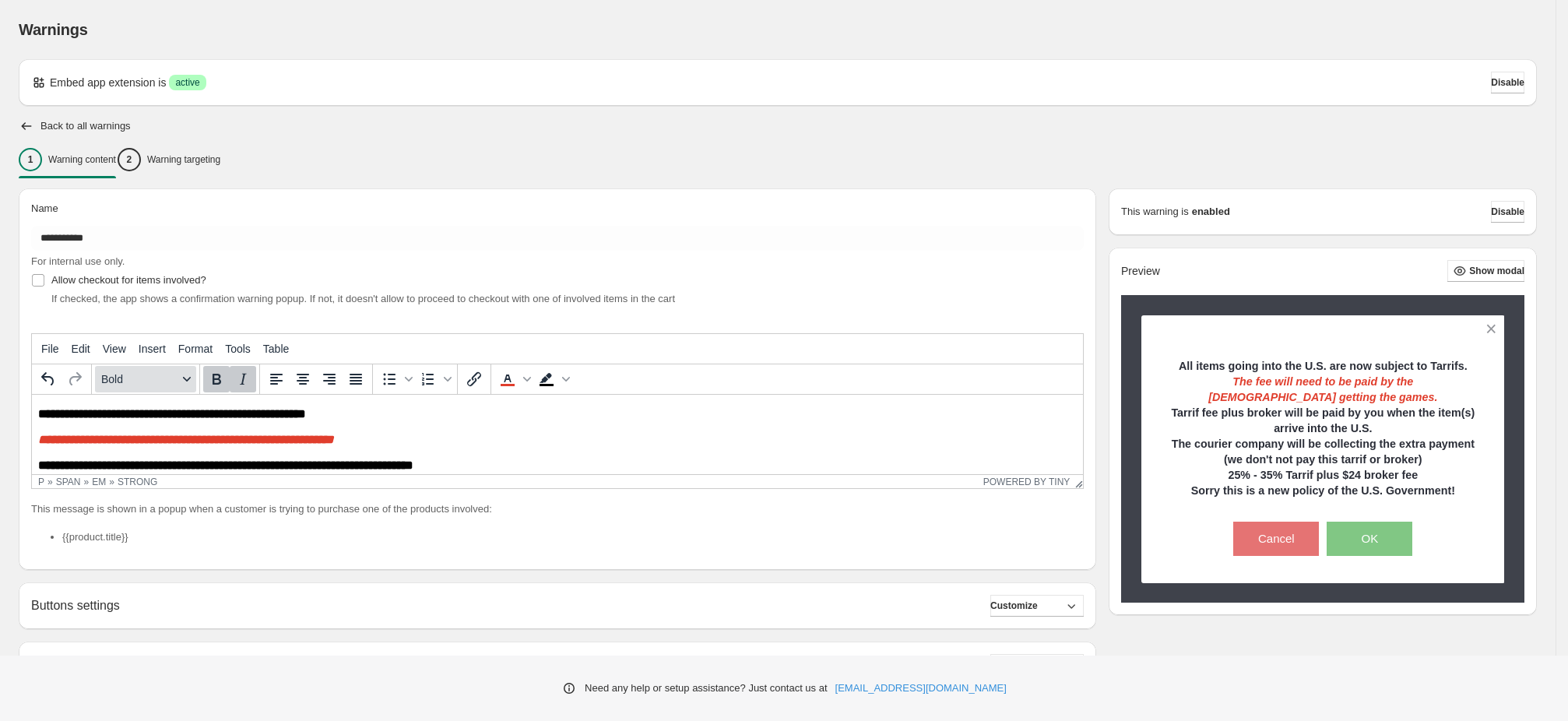
click at [185, 378] on icon "Formats" at bounding box center [187, 379] width 8 height 8
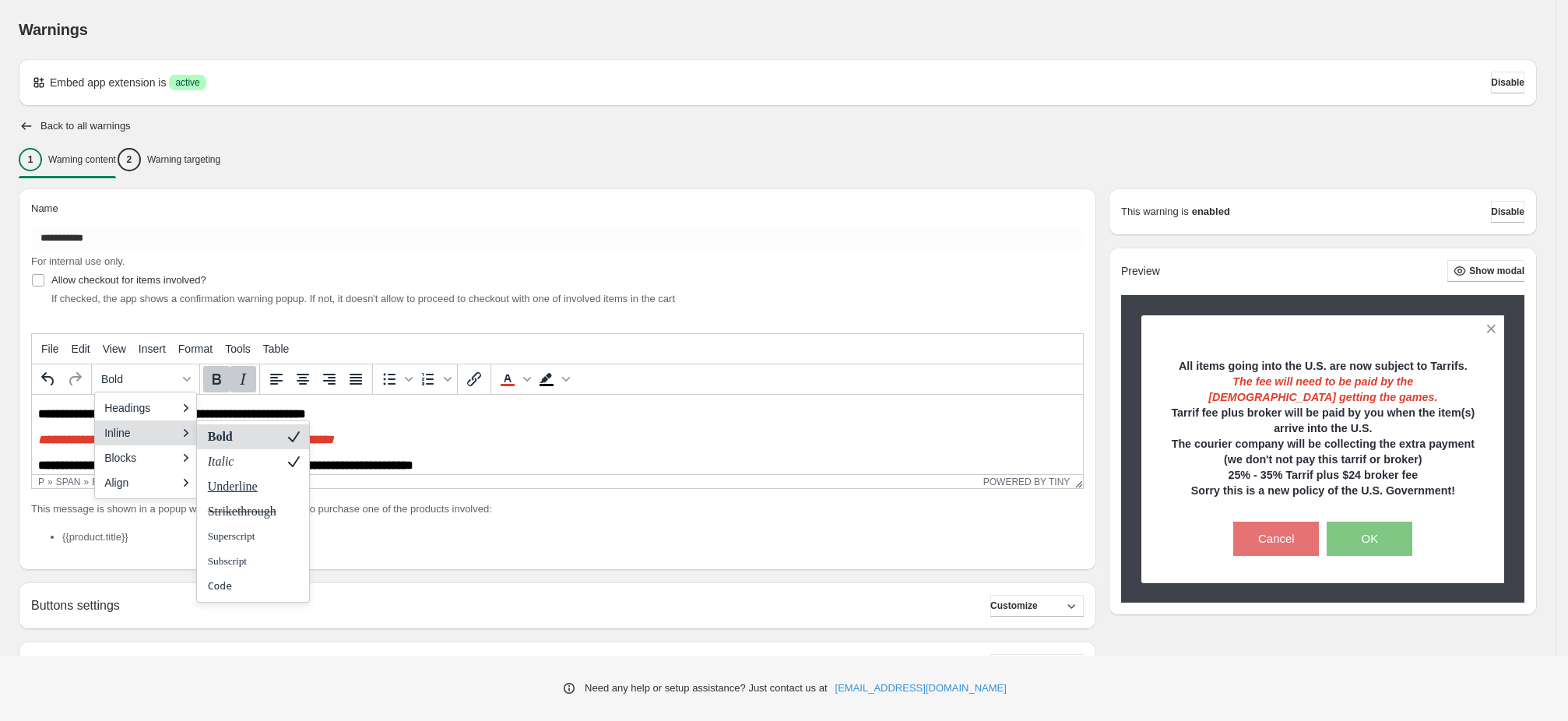
click at [220, 433] on strong "Bold" at bounding box center [220, 436] width 28 height 14
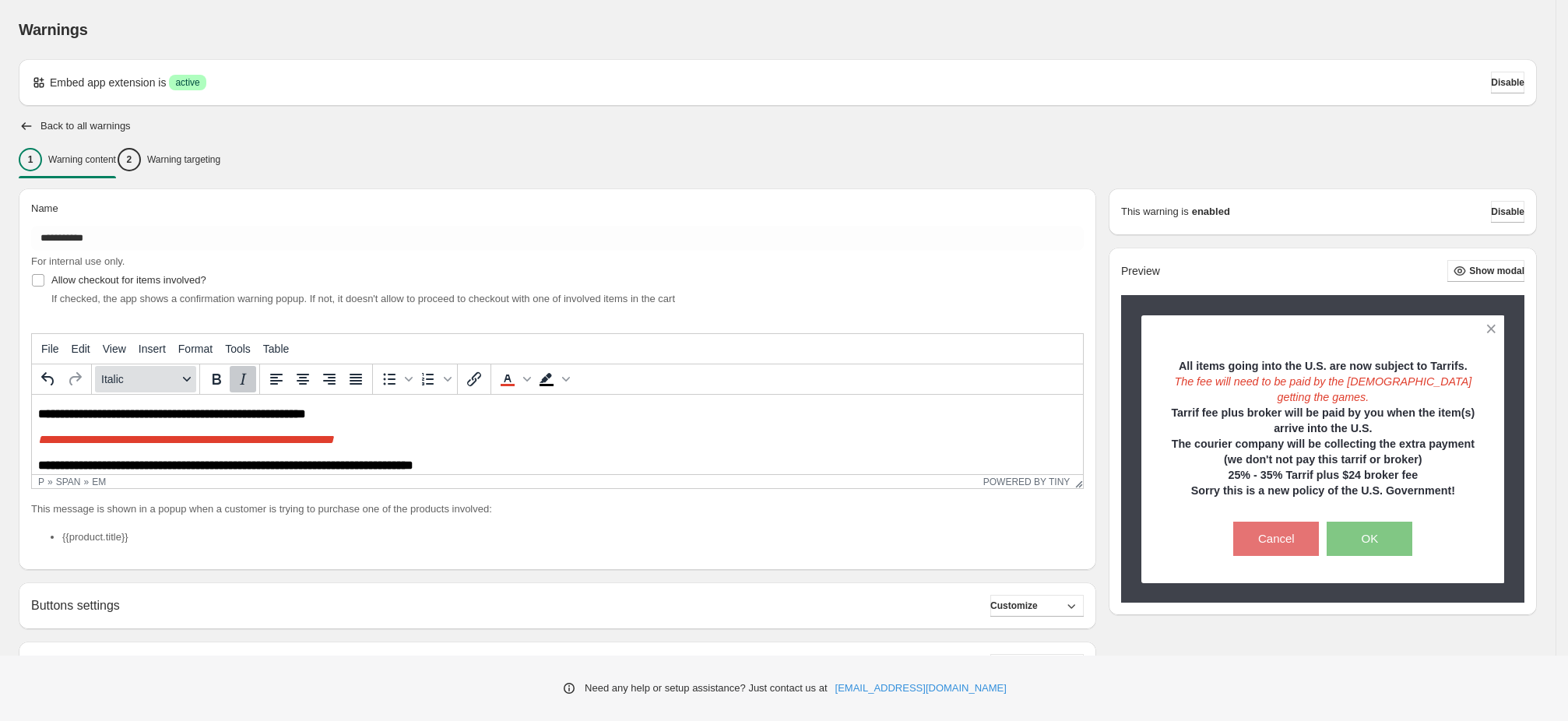
click at [189, 379] on icon "Formats" at bounding box center [187, 379] width 8 height 8
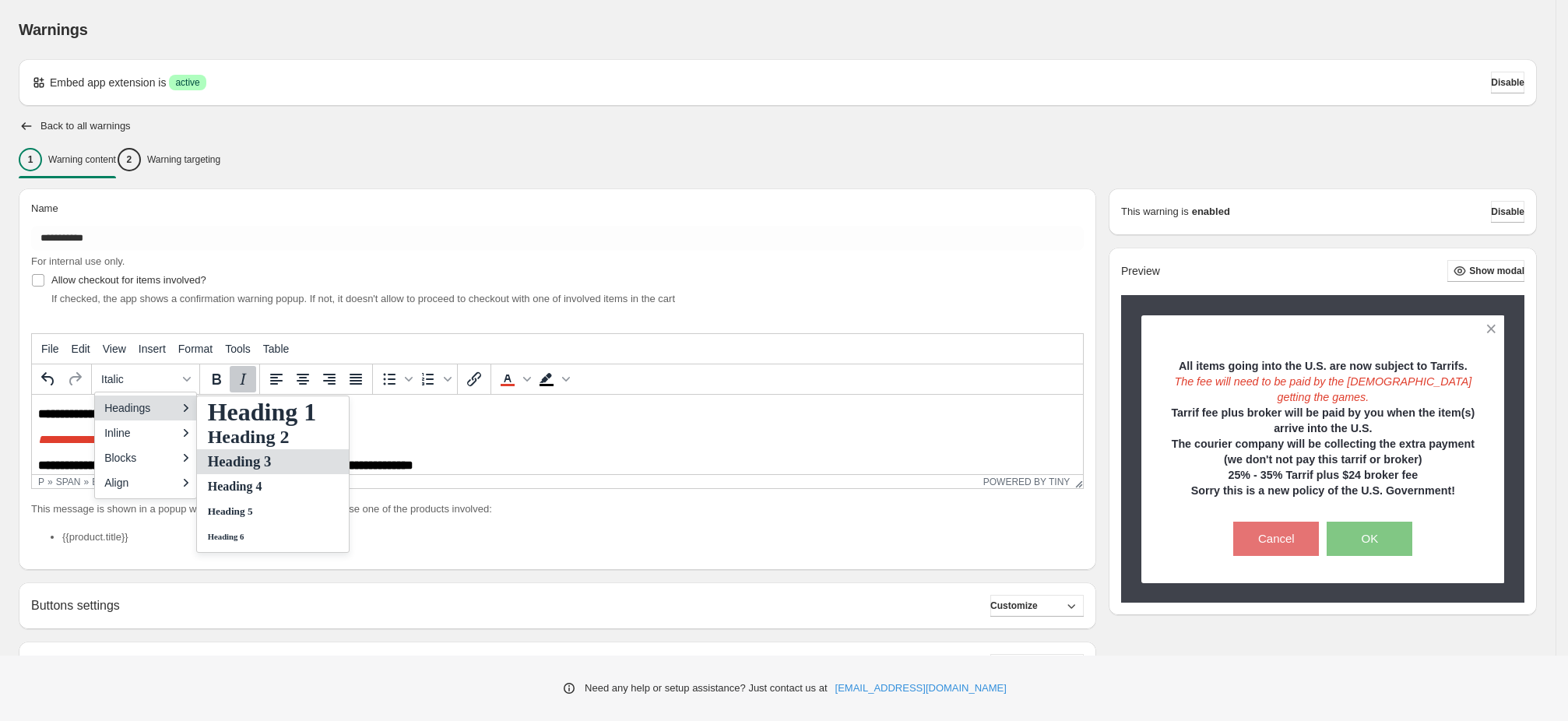
click at [231, 455] on h3 "Heading 3" at bounding box center [262, 461] width 112 height 18
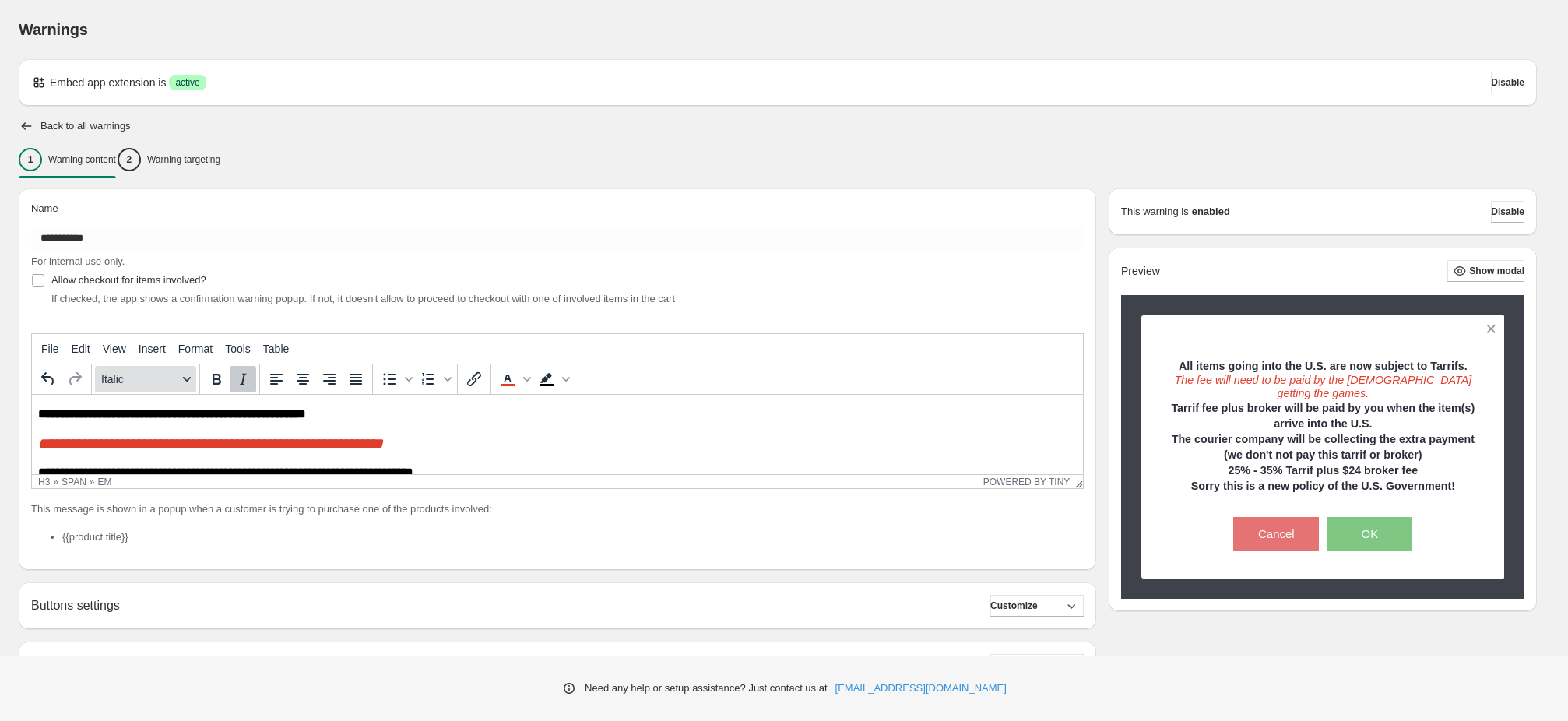
click at [192, 378] on div "Formats" at bounding box center [187, 379] width 13 height 8
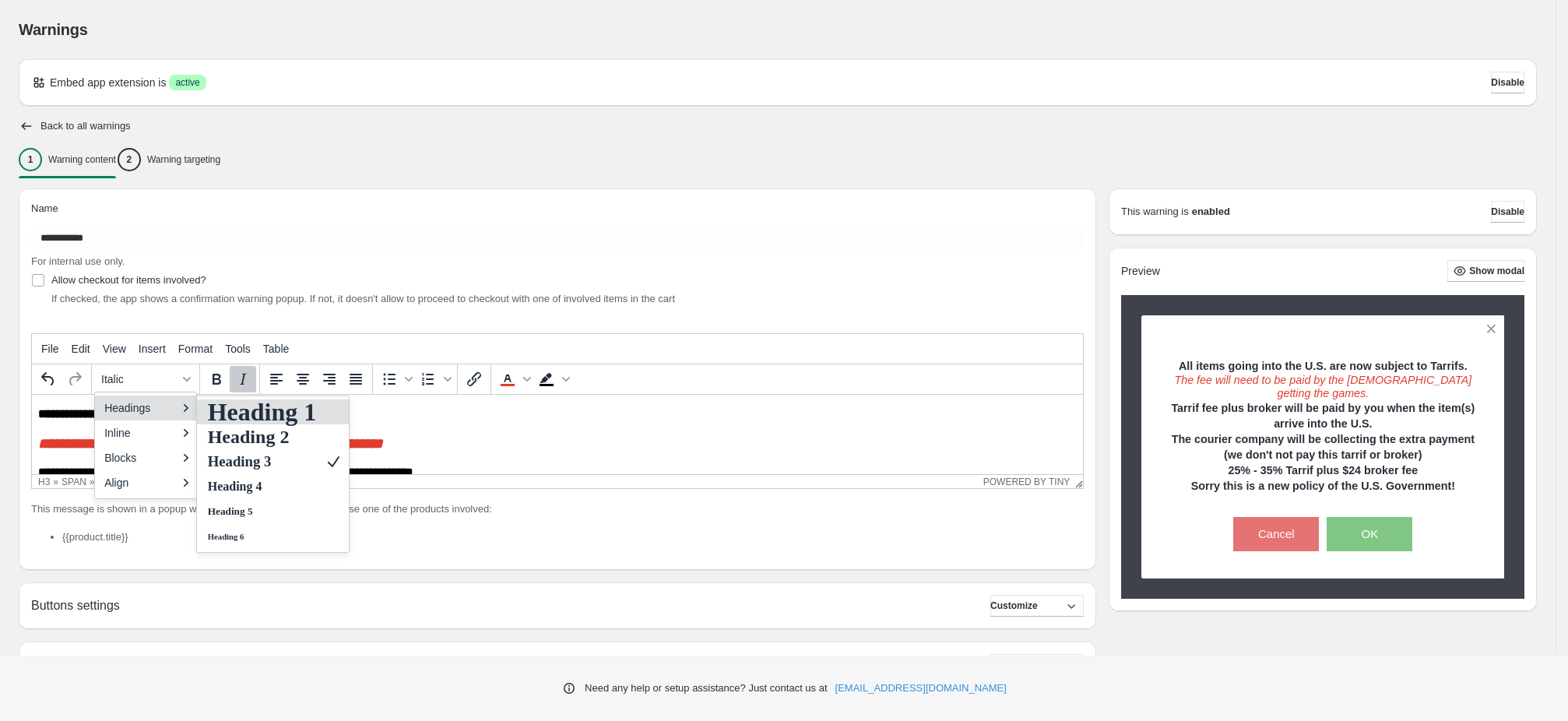
click at [245, 414] on h1 "Heading 1" at bounding box center [262, 411] width 112 height 18
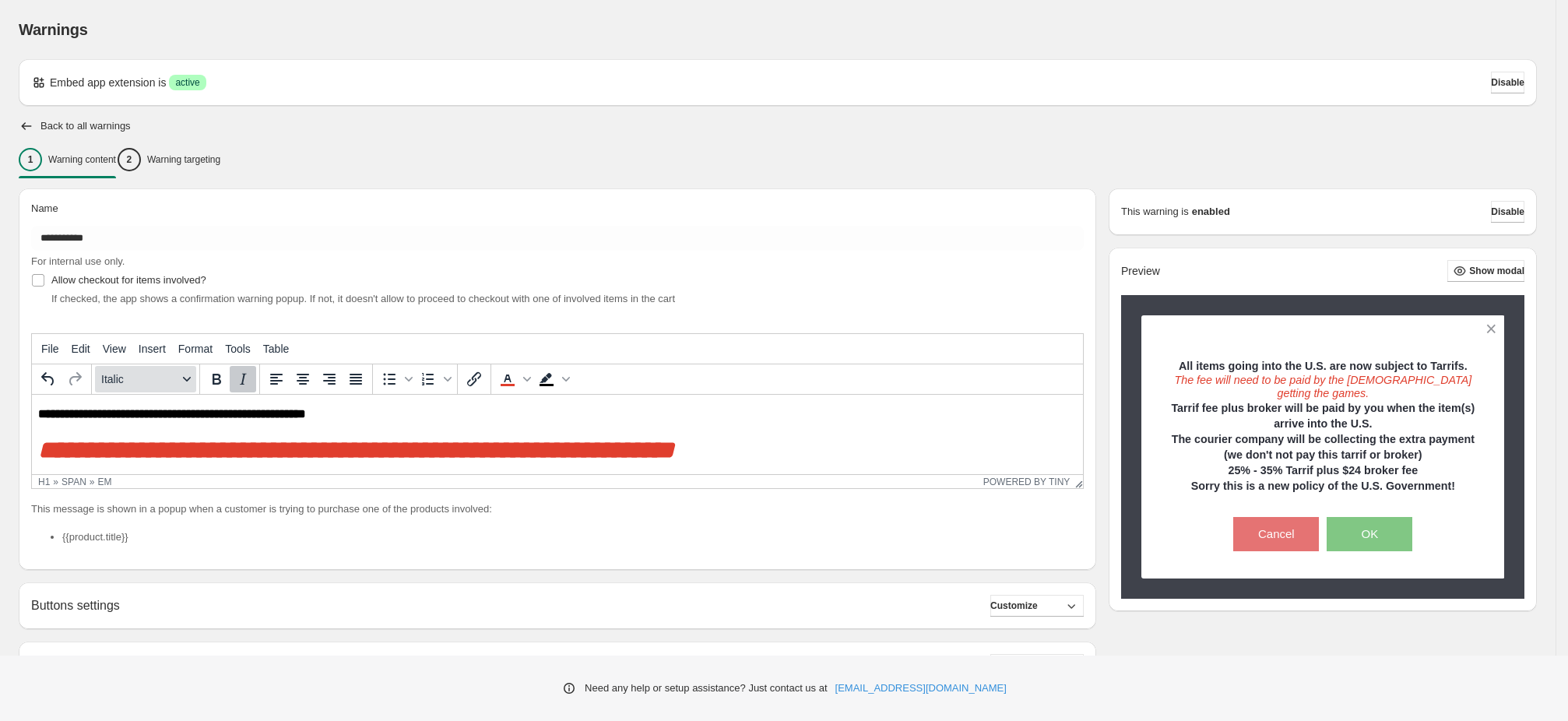
click at [188, 376] on icon "Formats" at bounding box center [187, 379] width 8 height 8
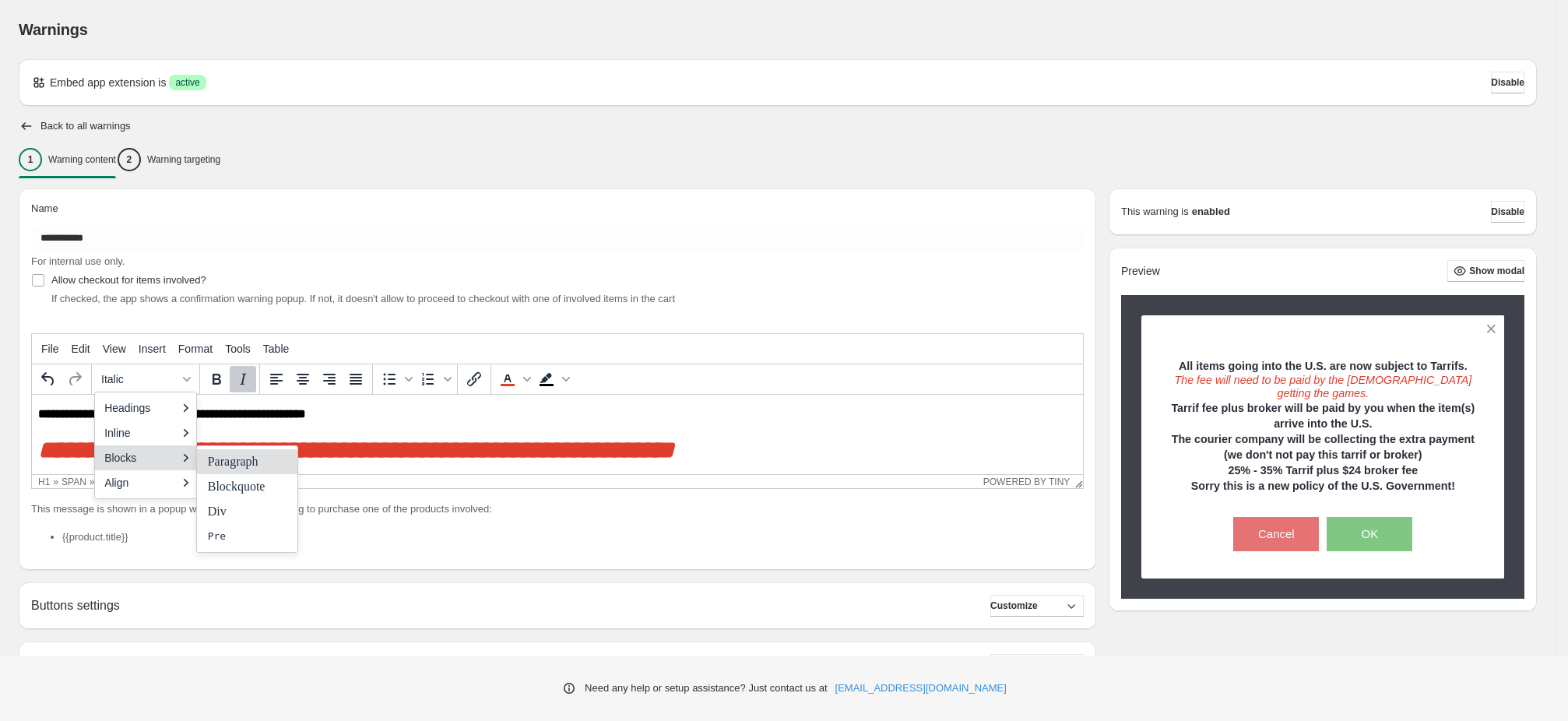
click at [226, 461] on p "Paragraph" at bounding box center [236, 461] width 61 height 18
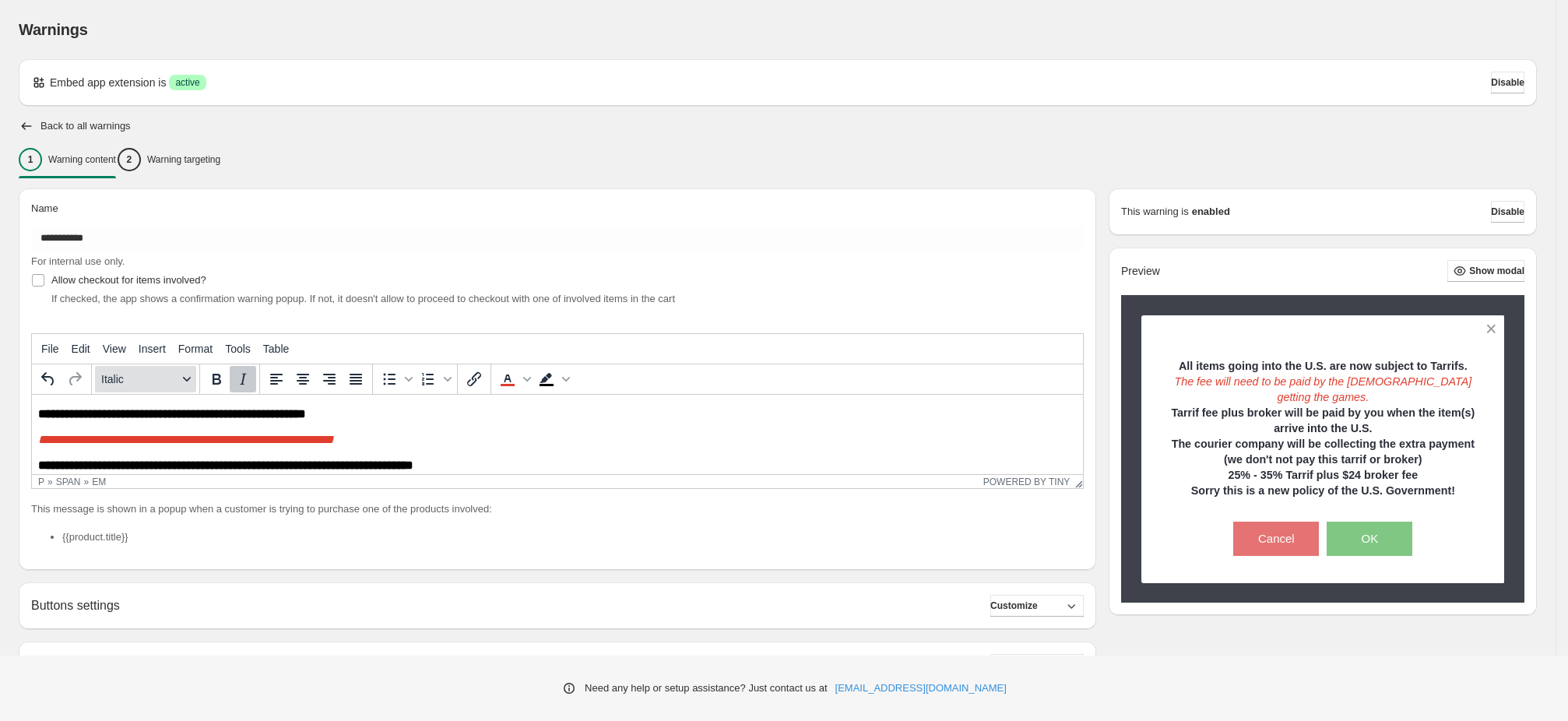
click at [187, 378] on icon "Formats" at bounding box center [187, 379] width 8 height 8
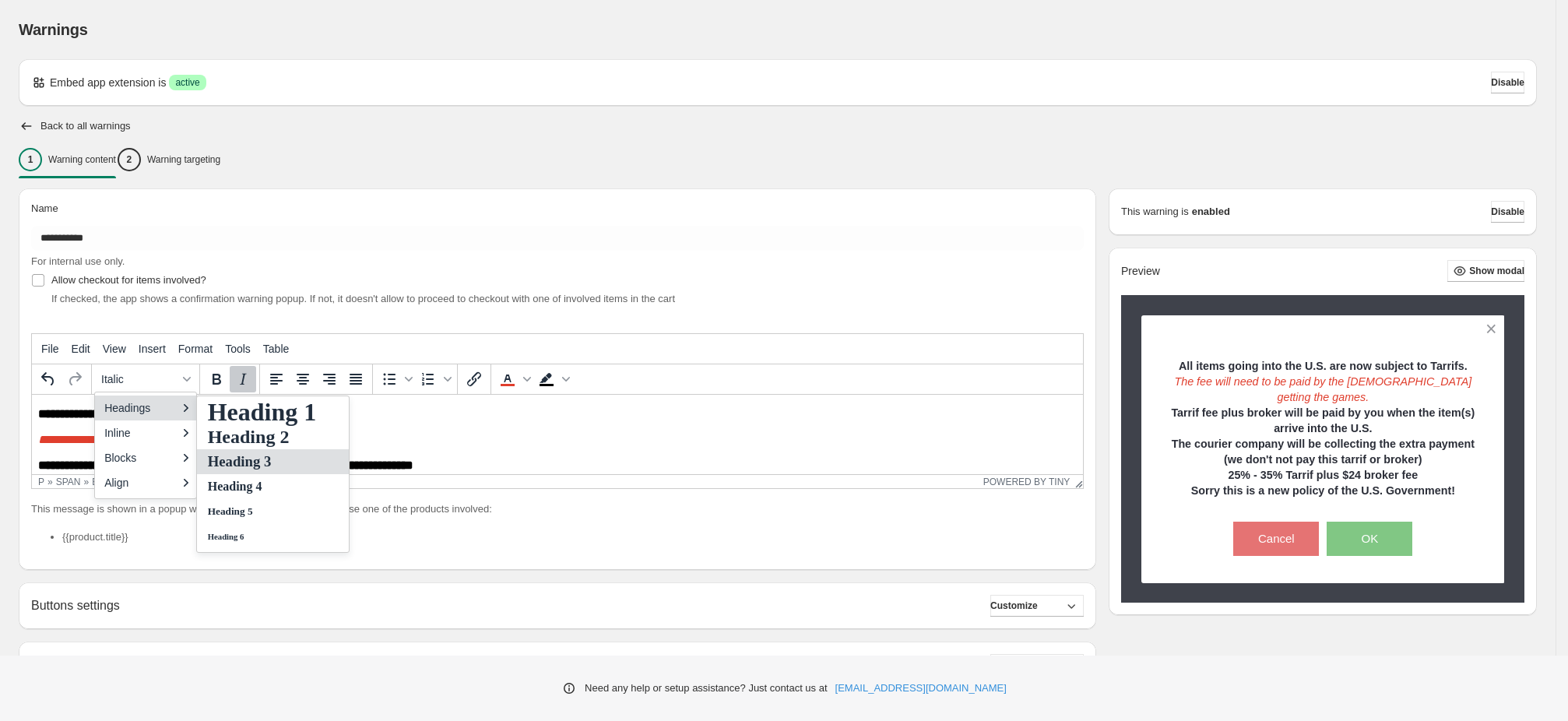
drag, startPoint x: 254, startPoint y: 458, endPoint x: 222, endPoint y: 65, distance: 394.3
click at [254, 458] on h3 "Heading 3" at bounding box center [262, 461] width 112 height 18
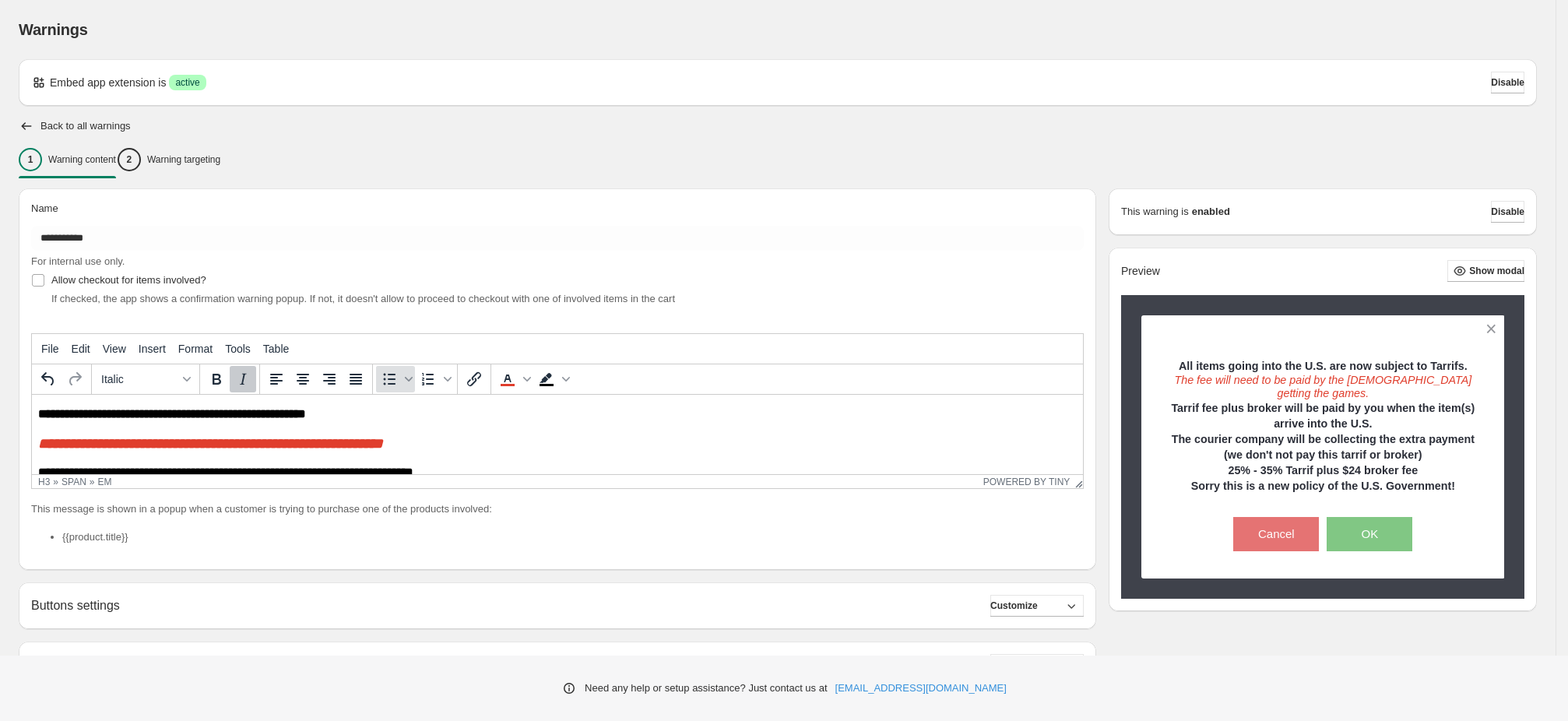
click at [391, 381] on icon "Bullet list" at bounding box center [389, 378] width 18 height 18
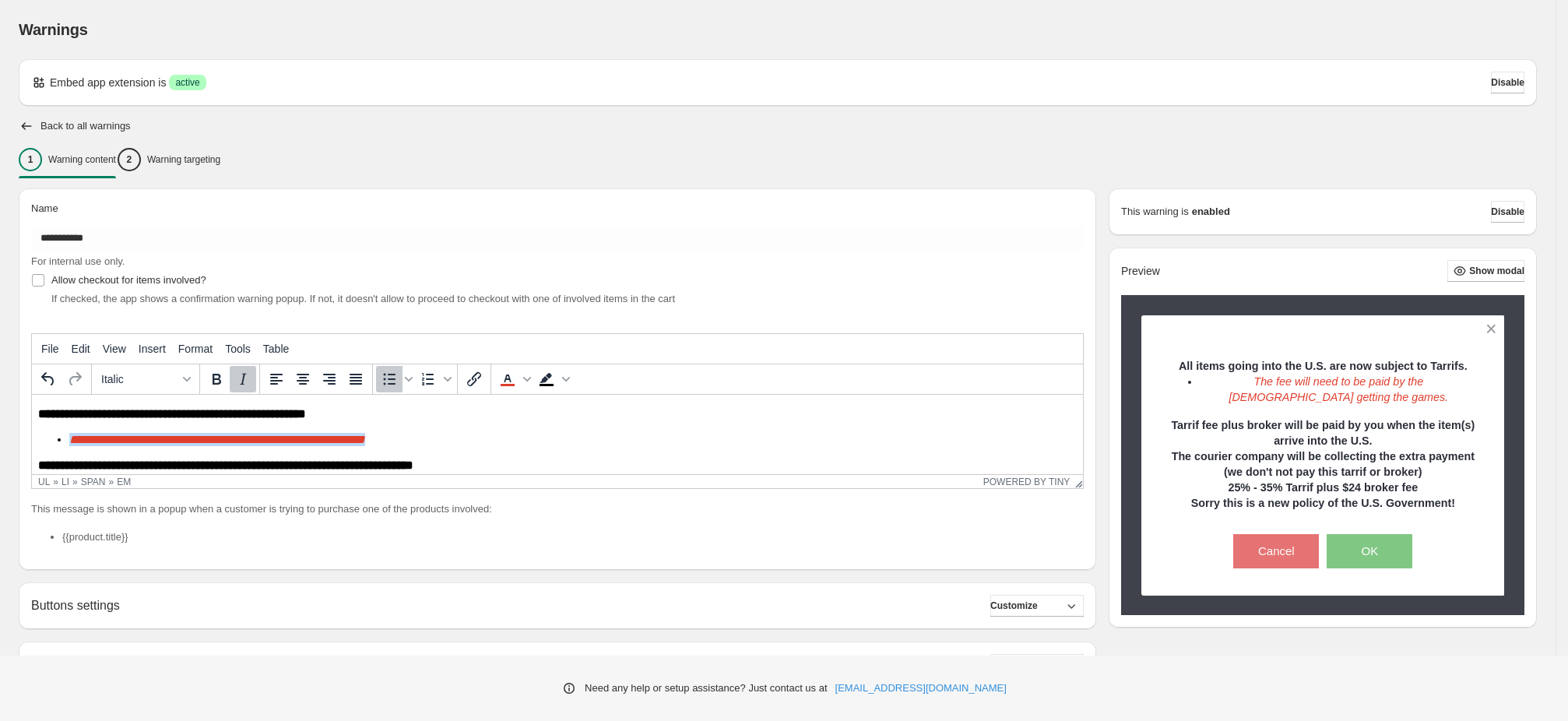
click at [232, 427] on body "**********" at bounding box center [558, 477] width 1038 height 141
click at [339, 419] on p "**********" at bounding box center [558, 414] width 1038 height 14
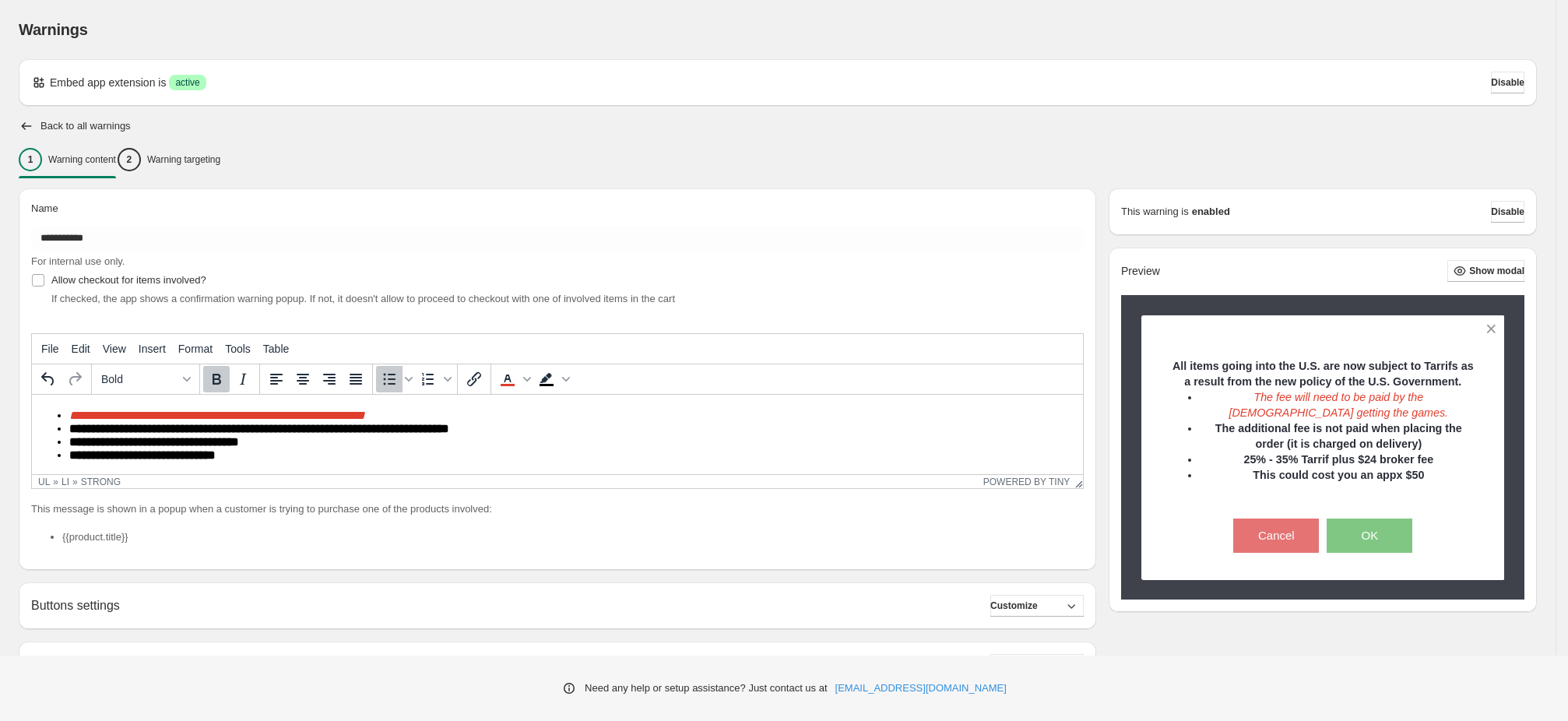
scroll to position [28, 0]
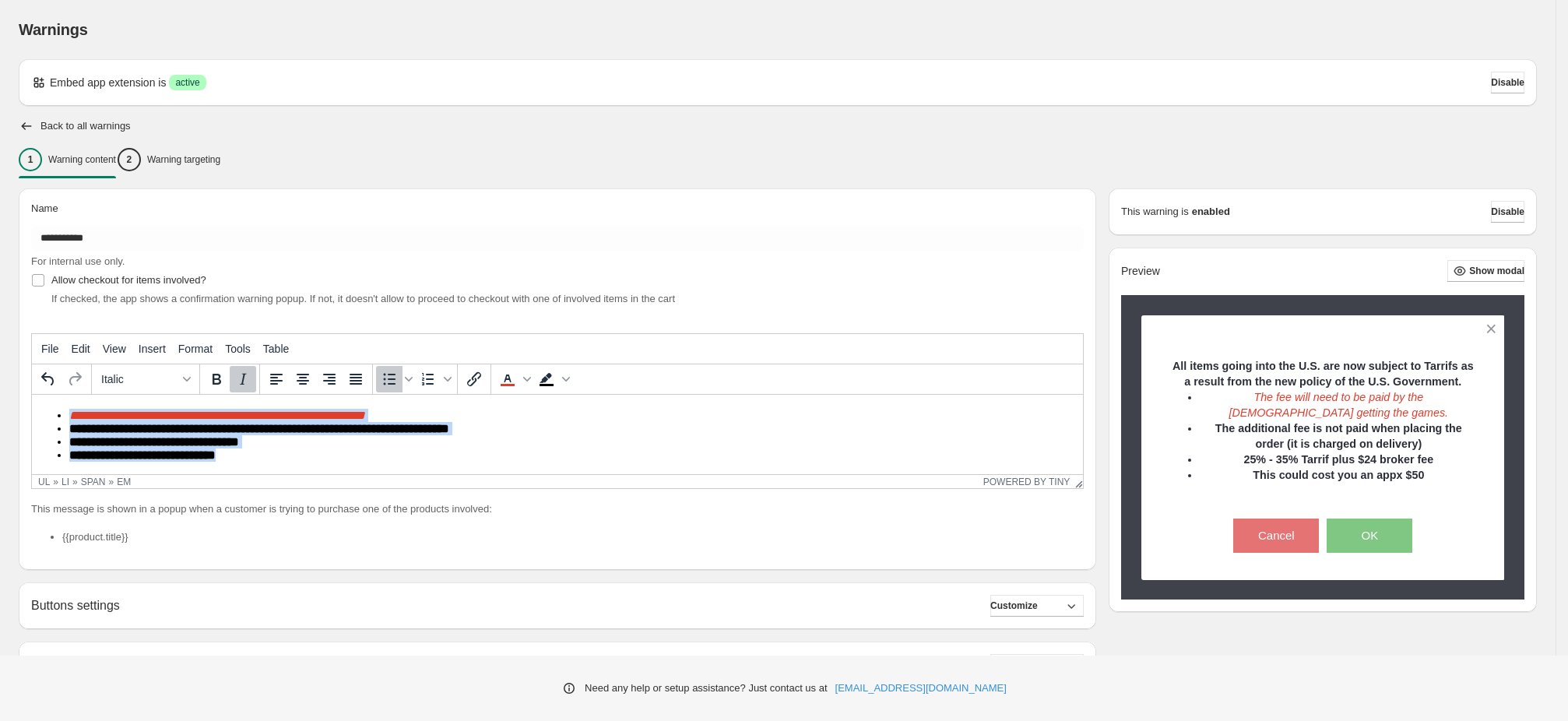
drag, startPoint x: 232, startPoint y: 452, endPoint x: 54, endPoint y: 419, distance: 181.0
click at [54, 419] on ul "**********" at bounding box center [558, 435] width 1038 height 53
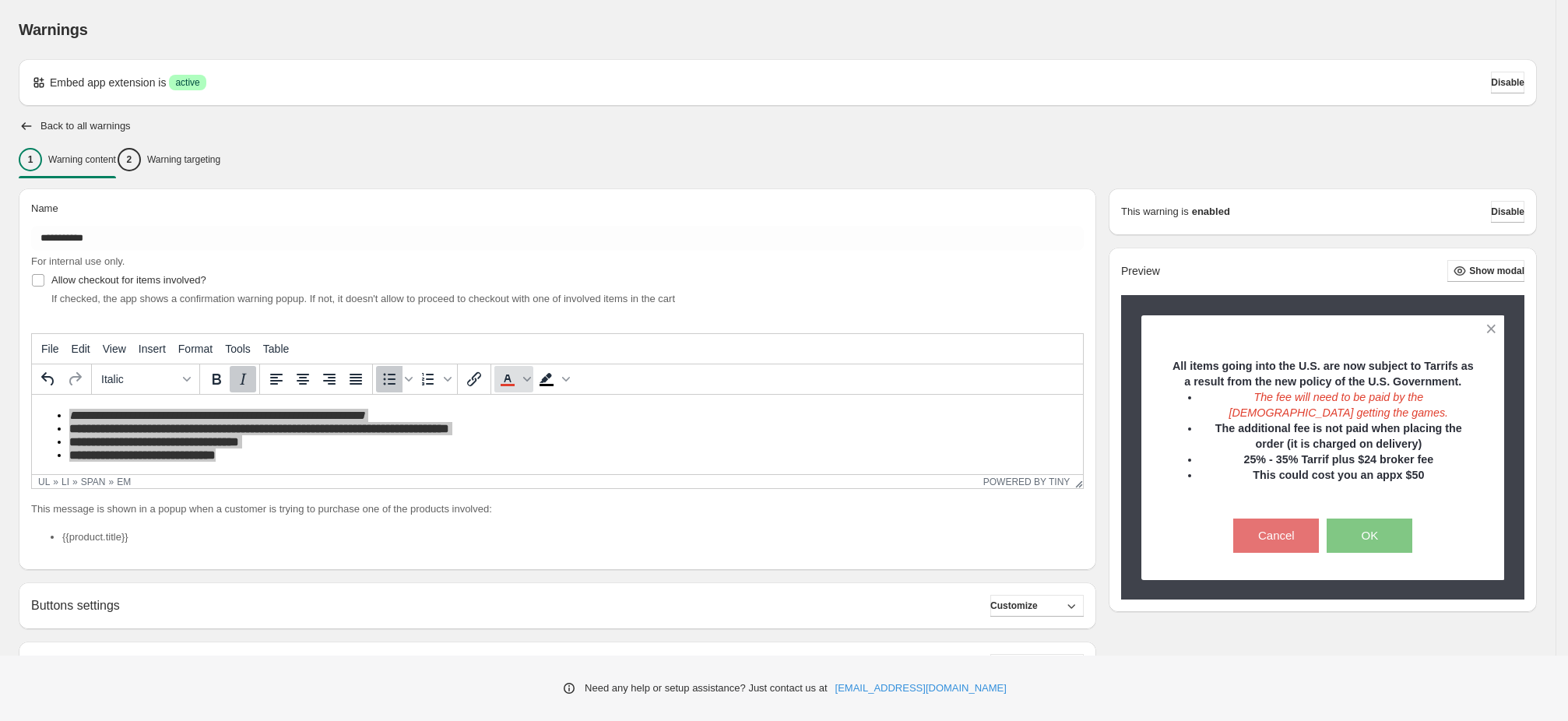
click at [504, 382] on icon "Text color" at bounding box center [507, 378] width 18 height 18
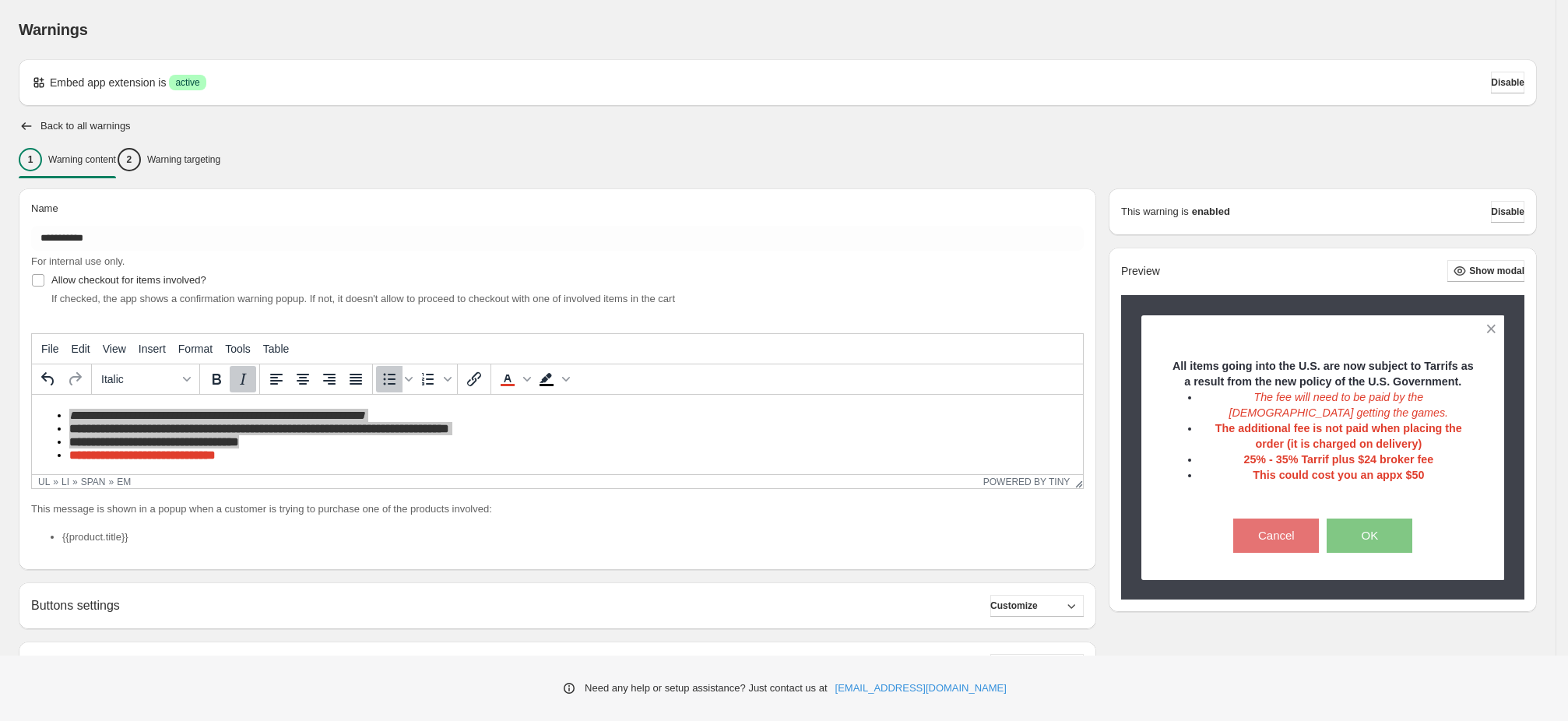
click at [241, 374] on icon "Italic" at bounding box center [243, 379] width 7 height 11
click at [220, 377] on icon "Bold" at bounding box center [216, 378] width 18 height 18
click at [240, 378] on icon "Italic" at bounding box center [242, 378] width 18 height 18
click at [427, 383] on icon "Numbered list" at bounding box center [427, 379] width 12 height 13
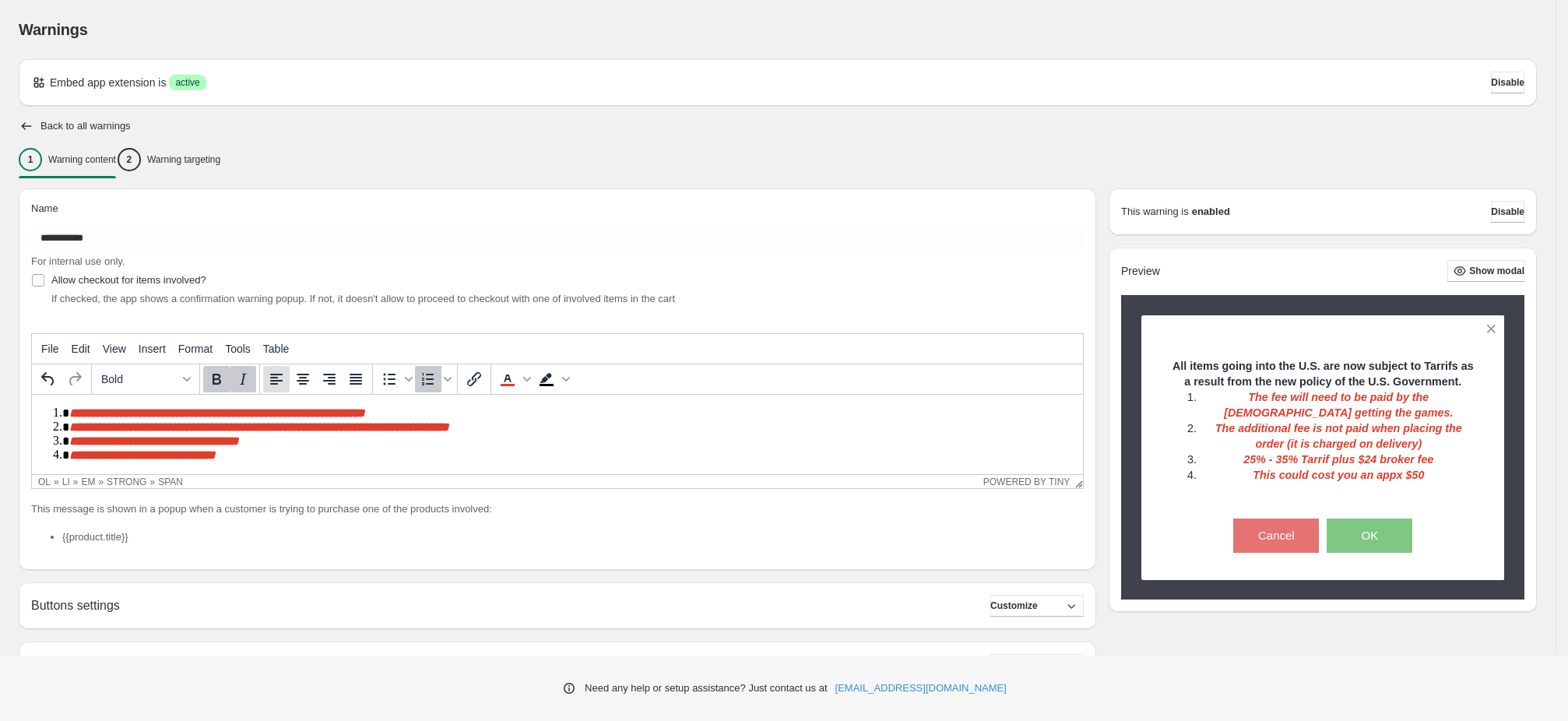
click at [276, 378] on icon "Align left" at bounding box center [276, 378] width 18 height 18
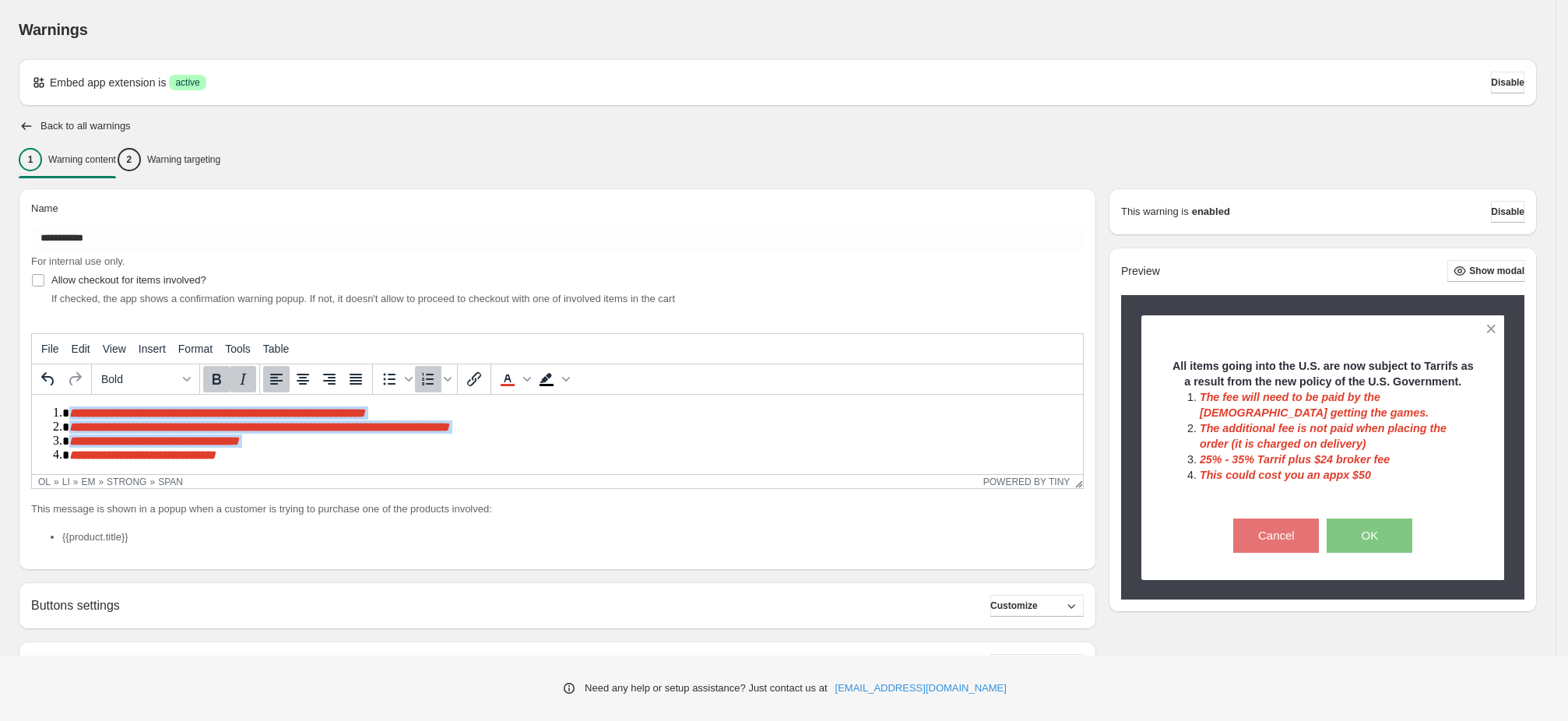
click at [411, 430] on span "**********" at bounding box center [260, 426] width 380 height 12
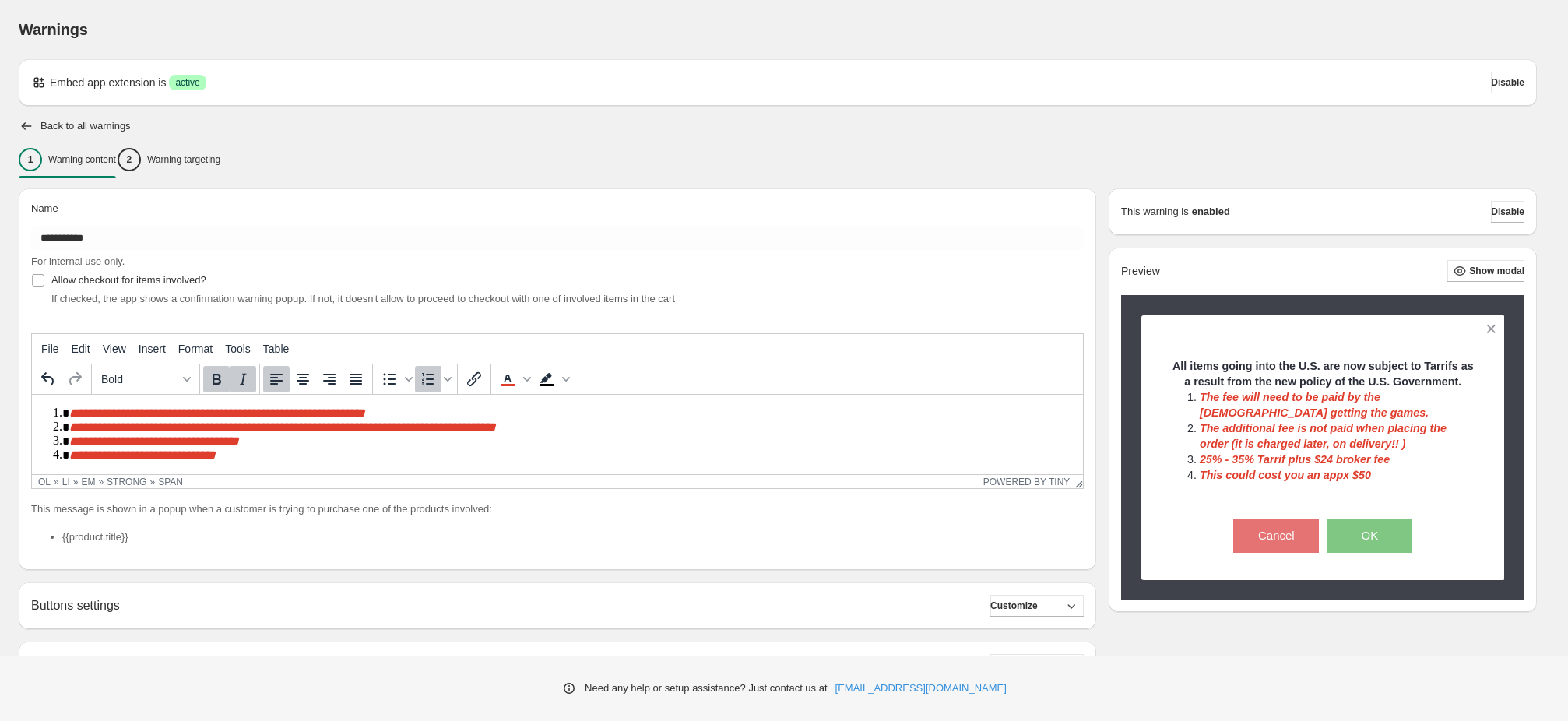
click at [157, 439] on span "**********" at bounding box center [154, 441] width 169 height 12
click at [26, 128] on icon "button" at bounding box center [26, 125] width 15 height 15
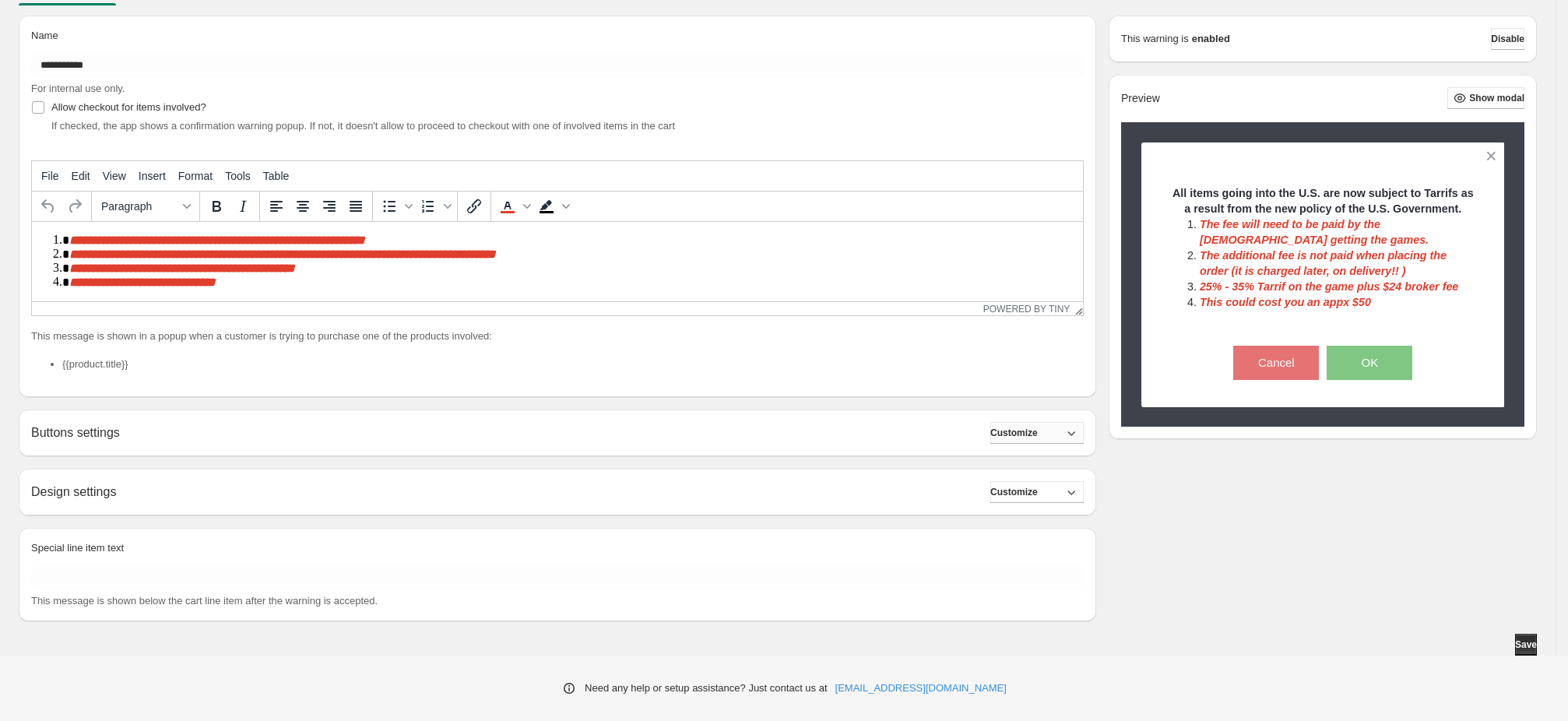
click at [1079, 437] on icon "button" at bounding box center [1070, 432] width 15 height 15
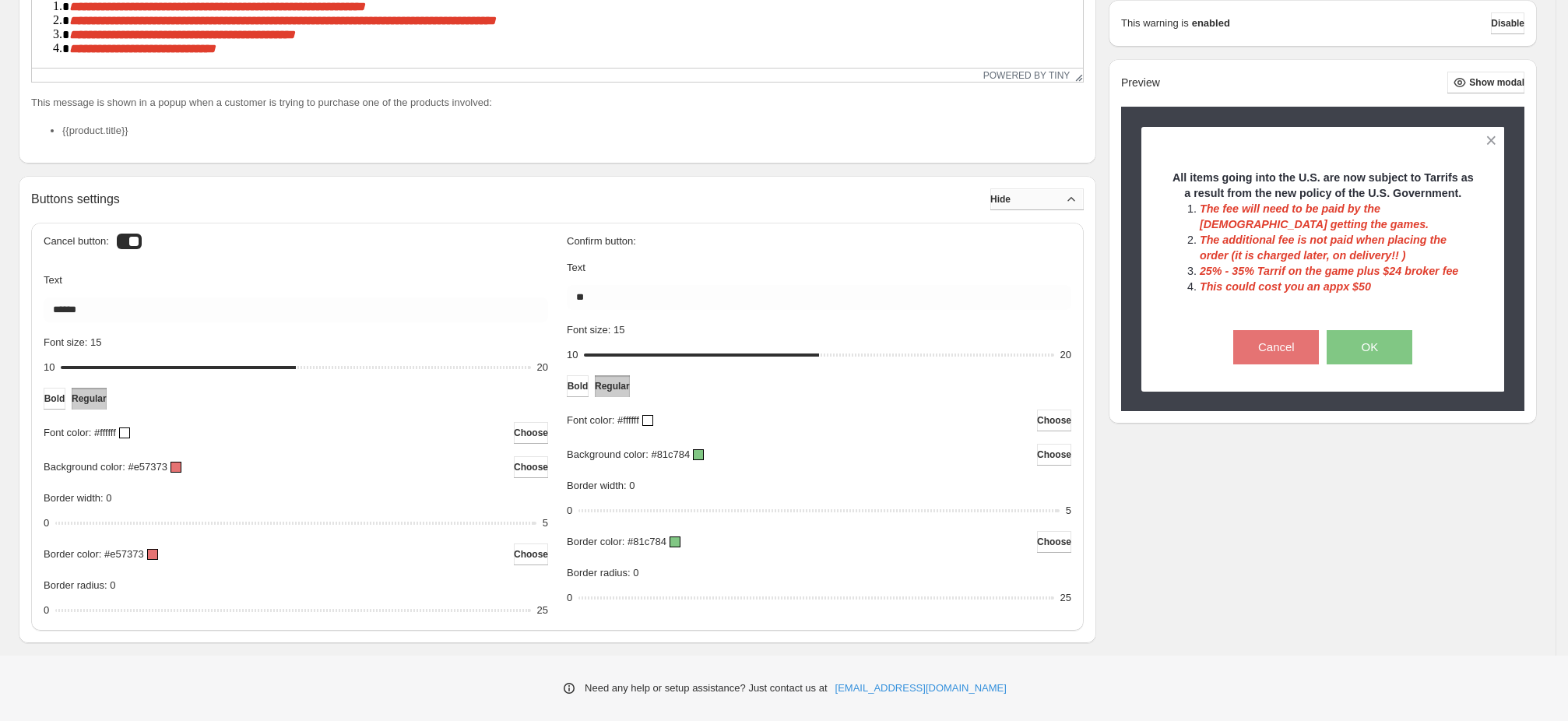
scroll to position [523, 0]
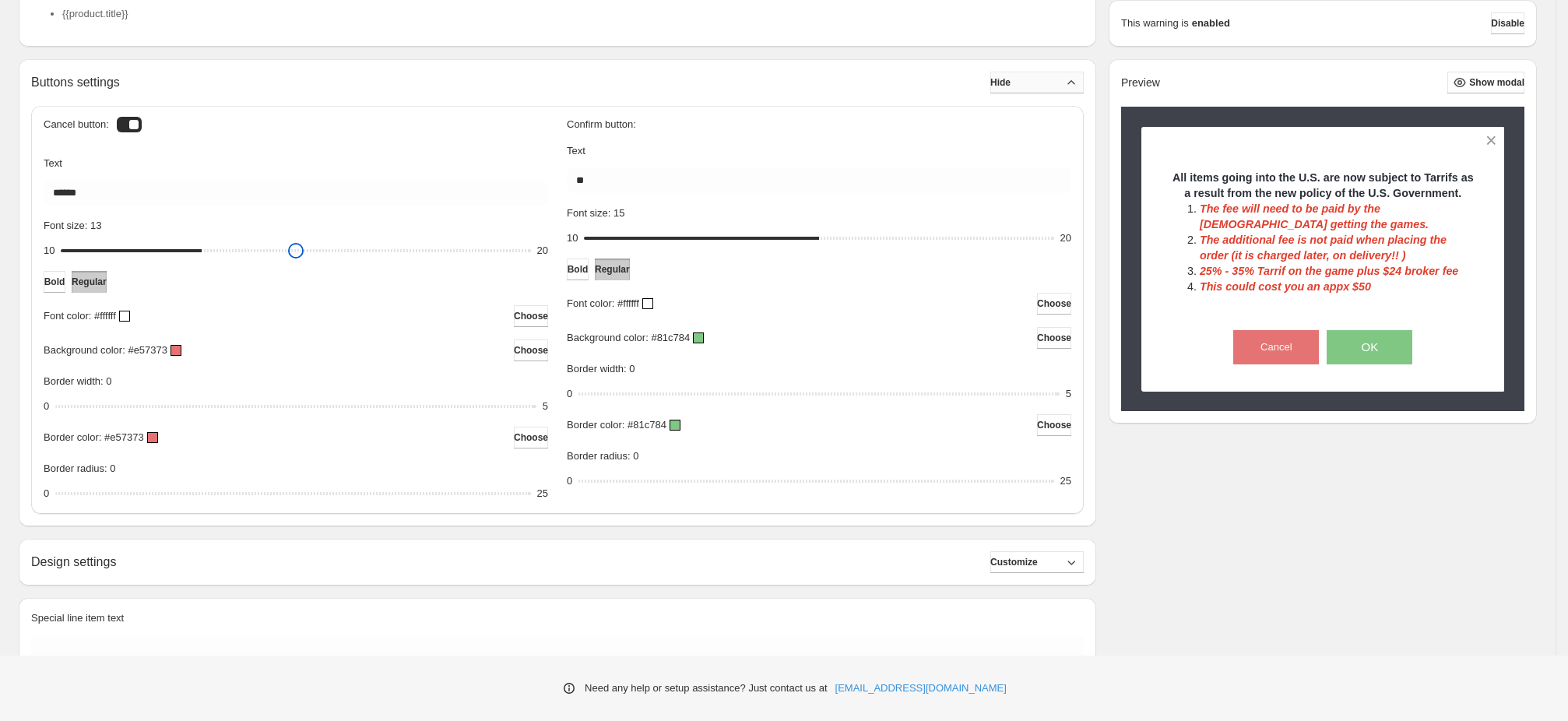
type input "**"
drag, startPoint x: 295, startPoint y: 251, endPoint x: 299, endPoint y: 262, distance: 11.7
click at [300, 261] on input "Font size: 15" at bounding box center [296, 250] width 470 height 22
click at [61, 282] on span "Bold" at bounding box center [55, 282] width 21 height 13
click at [107, 286] on button "Regular" at bounding box center [89, 281] width 35 height 22
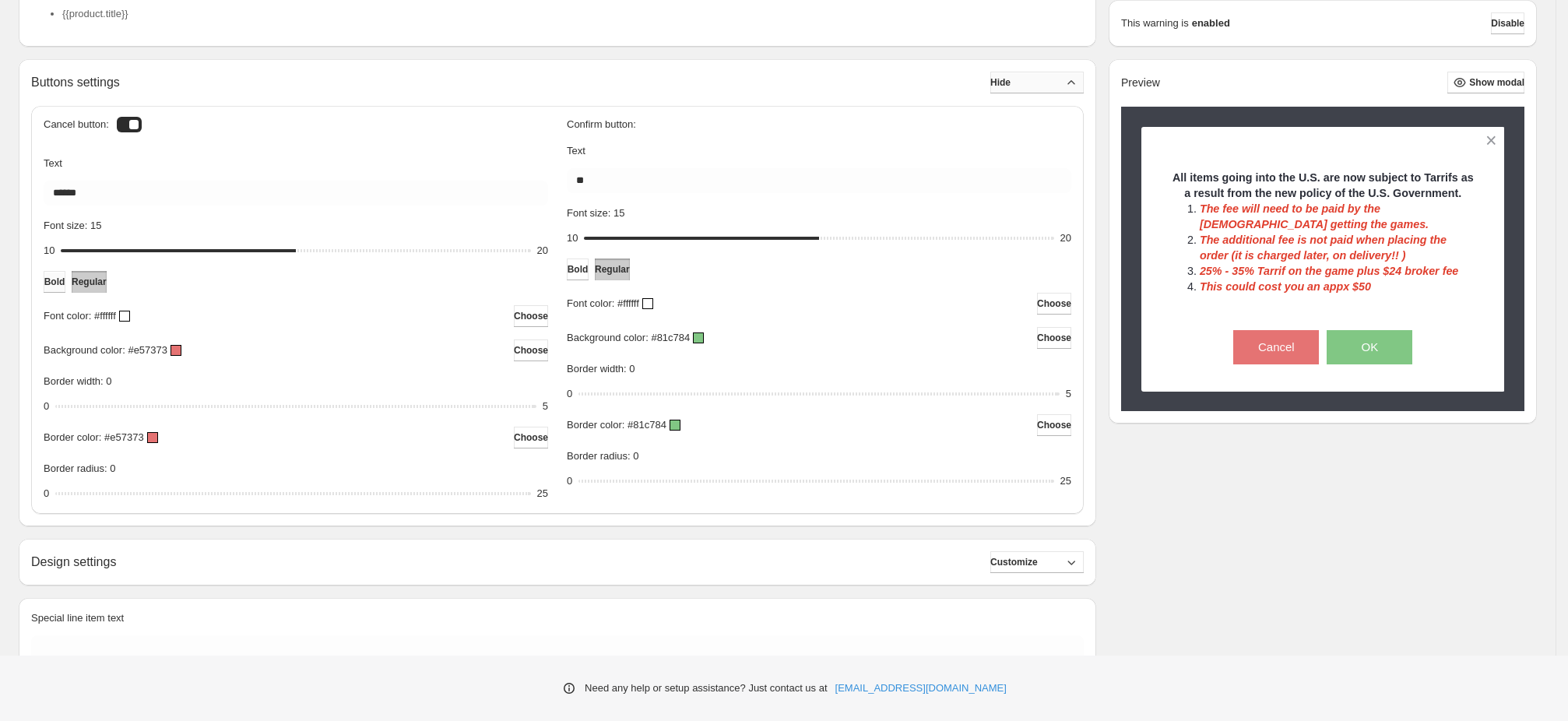
click at [47, 283] on button "Bold" at bounding box center [54, 281] width 22 height 22
click at [107, 280] on button "Regular" at bounding box center [89, 281] width 35 height 22
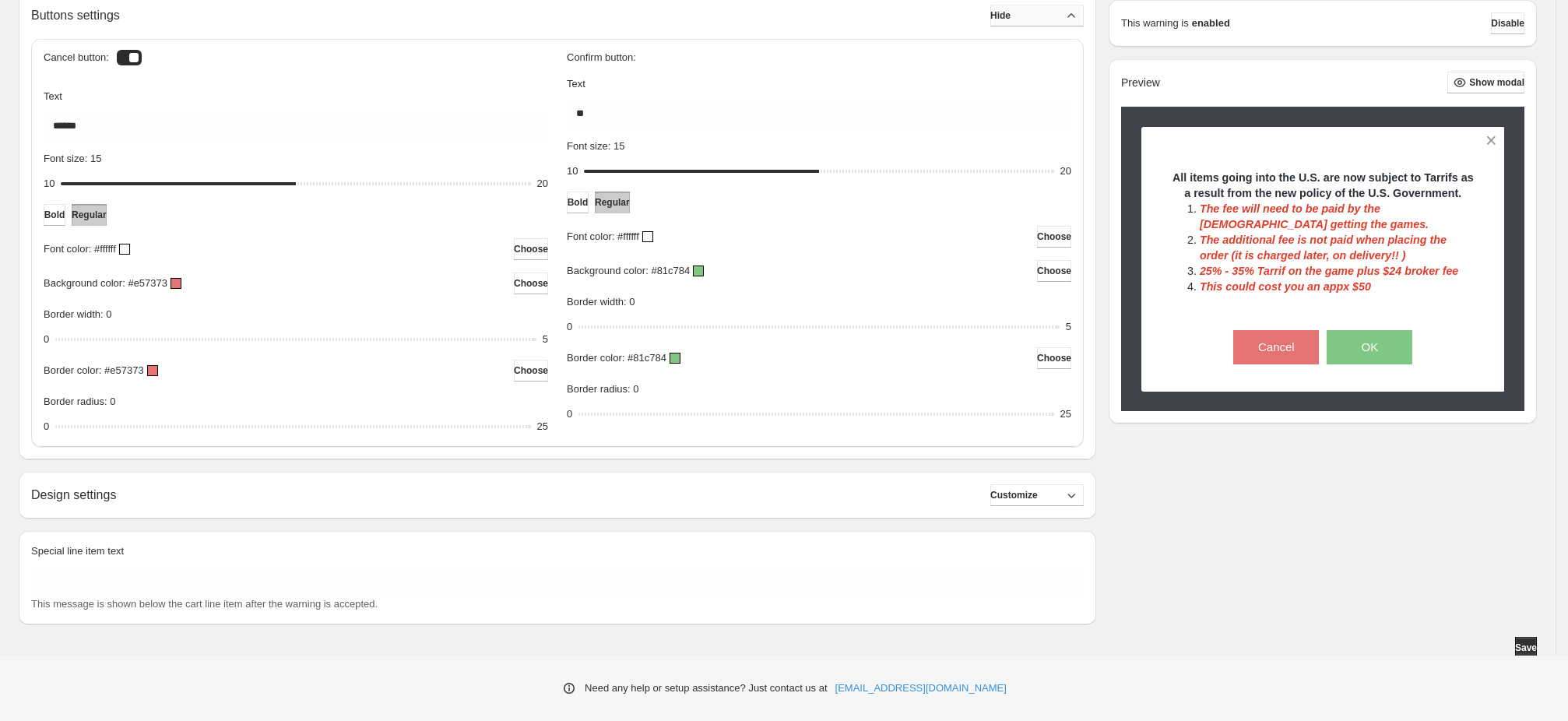
scroll to position [592, 0]
drag, startPoint x: 414, startPoint y: 488, endPoint x: 637, endPoint y: 520, distance: 225.3
click at [416, 487] on div "Design settings Customize" at bounding box center [558, 492] width 1053 height 22
click at [1038, 494] on span "Customize" at bounding box center [1014, 493] width 47 height 13
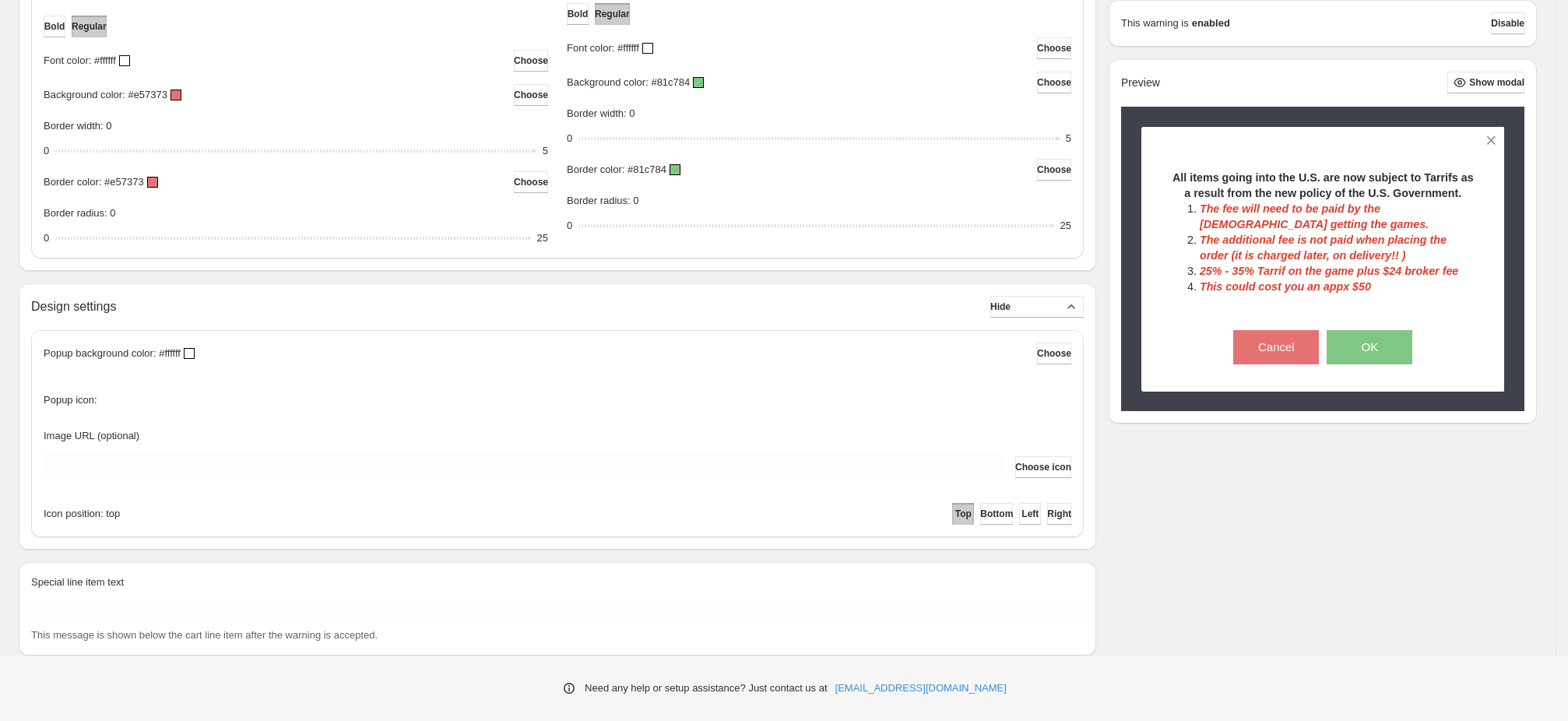
scroll to position [813, 0]
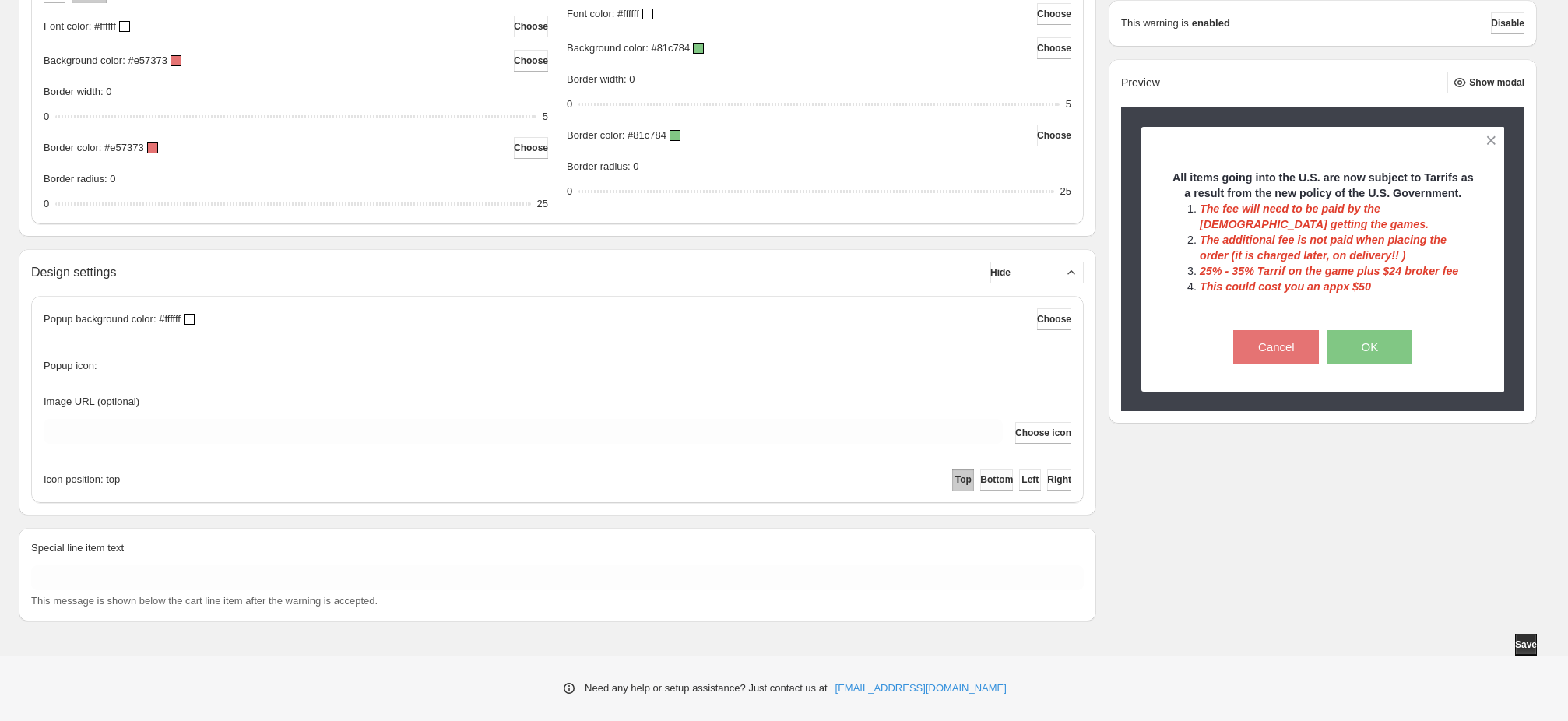
click at [980, 478] on span "Bottom" at bounding box center [996, 480] width 33 height 13
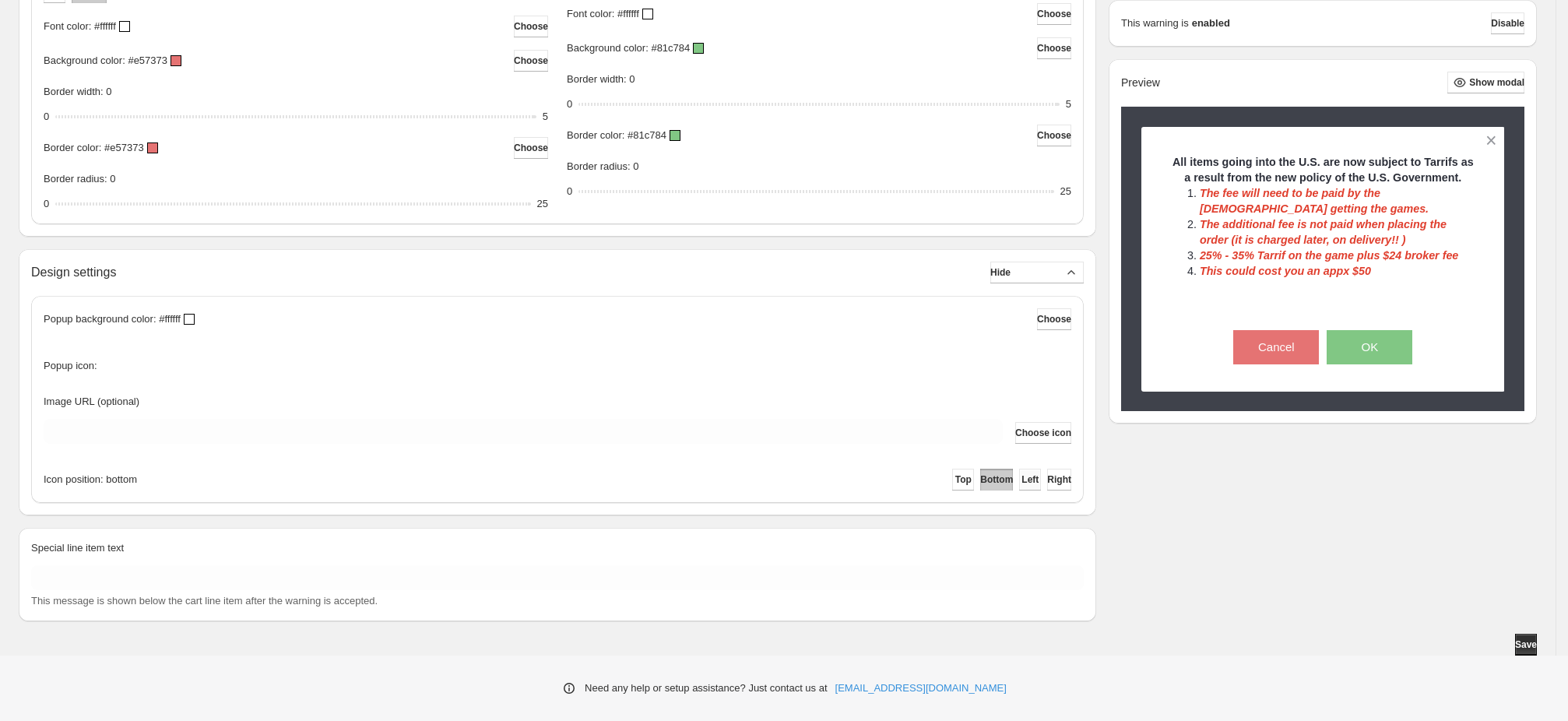
click at [1022, 477] on span "Left" at bounding box center [1030, 480] width 17 height 13
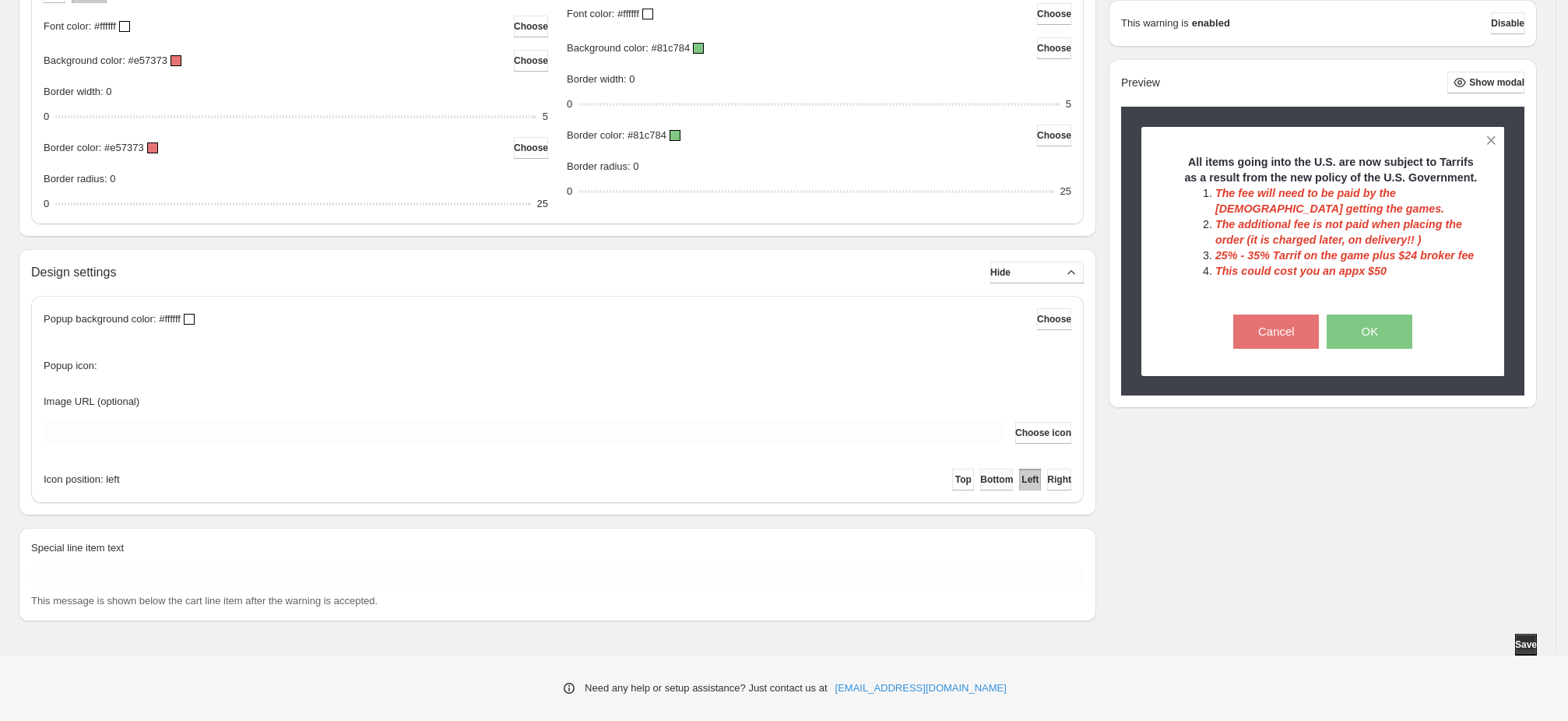
click at [980, 480] on span "Bottom" at bounding box center [996, 480] width 33 height 13
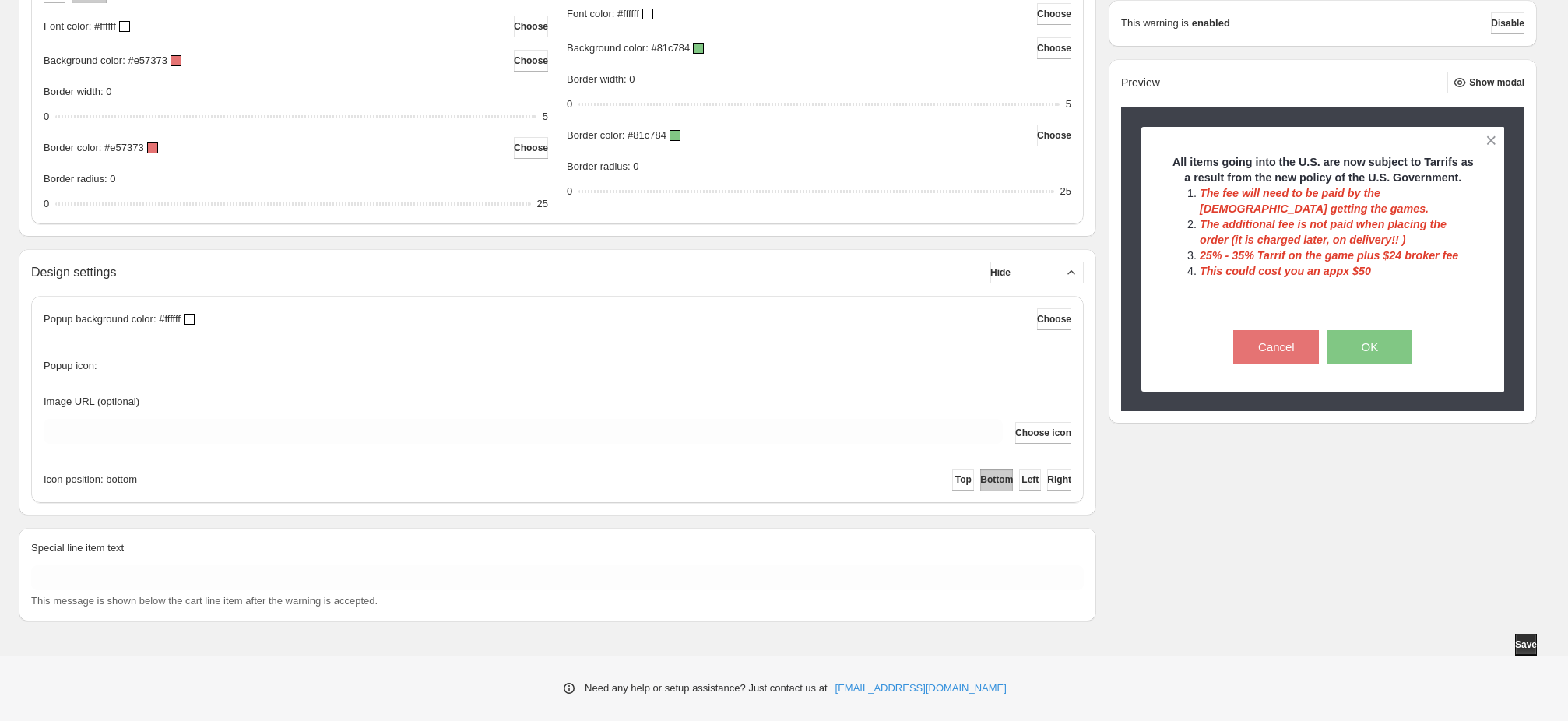
click at [1022, 479] on span "Left" at bounding box center [1030, 480] width 17 height 13
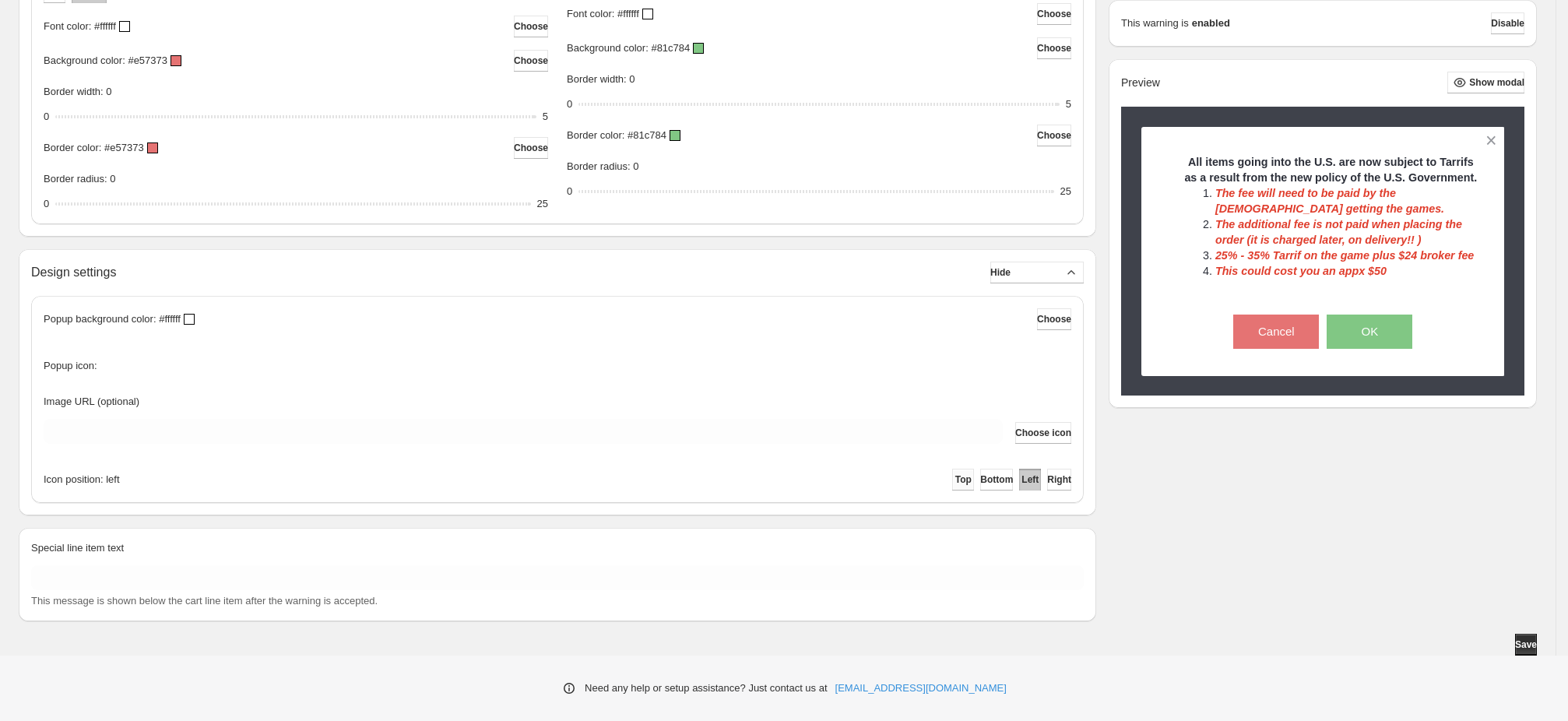
click at [955, 483] on span "Top" at bounding box center [963, 480] width 16 height 13
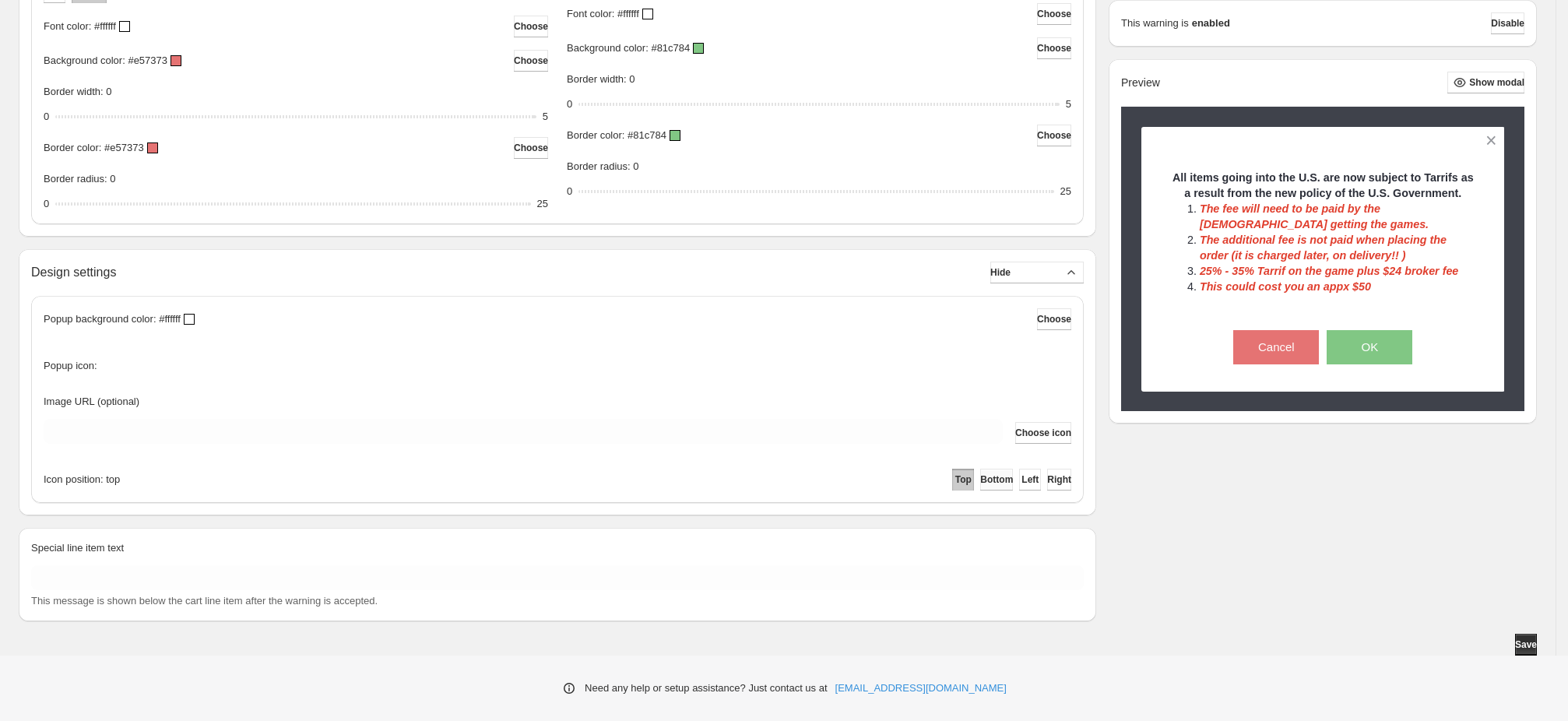
click at [980, 478] on span "Bottom" at bounding box center [996, 480] width 33 height 13
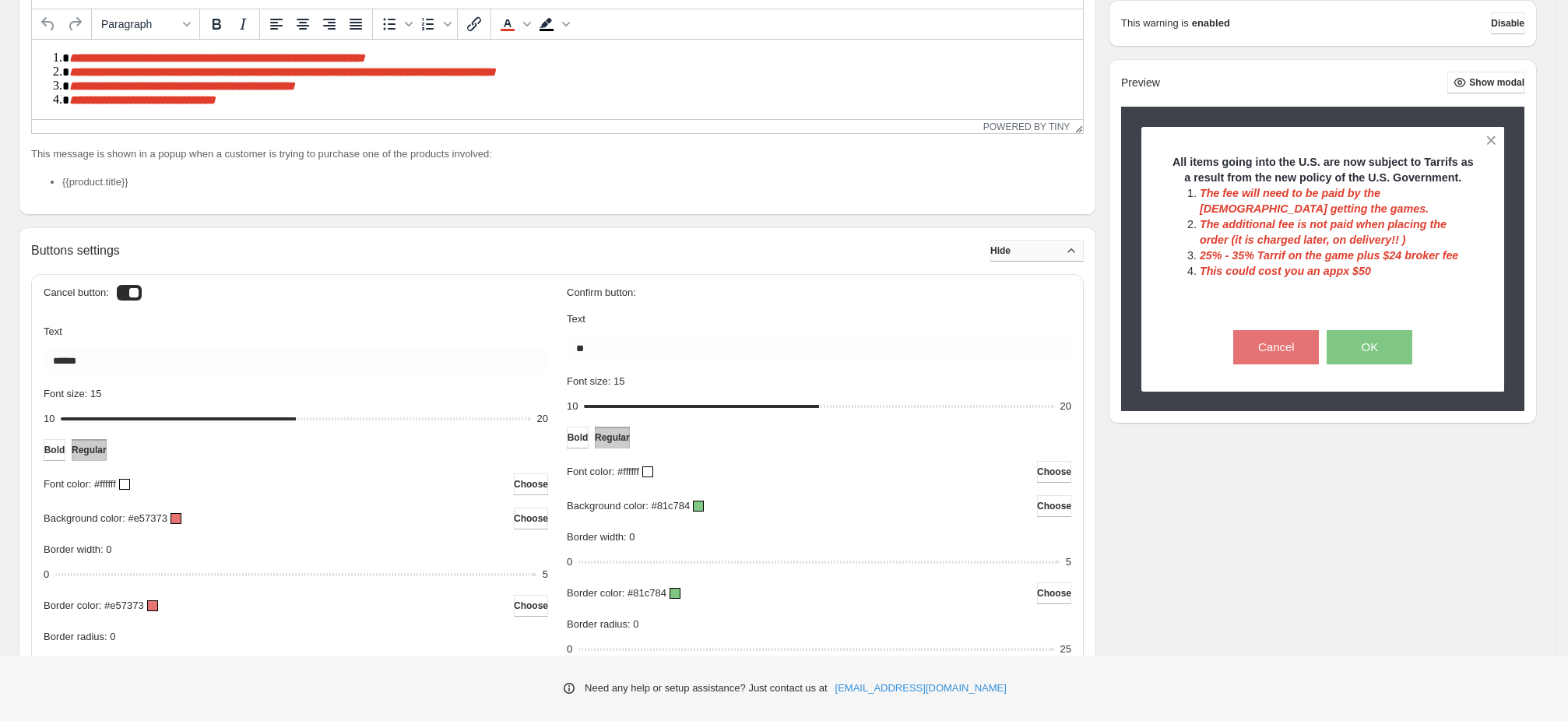
scroll to position [346, 0]
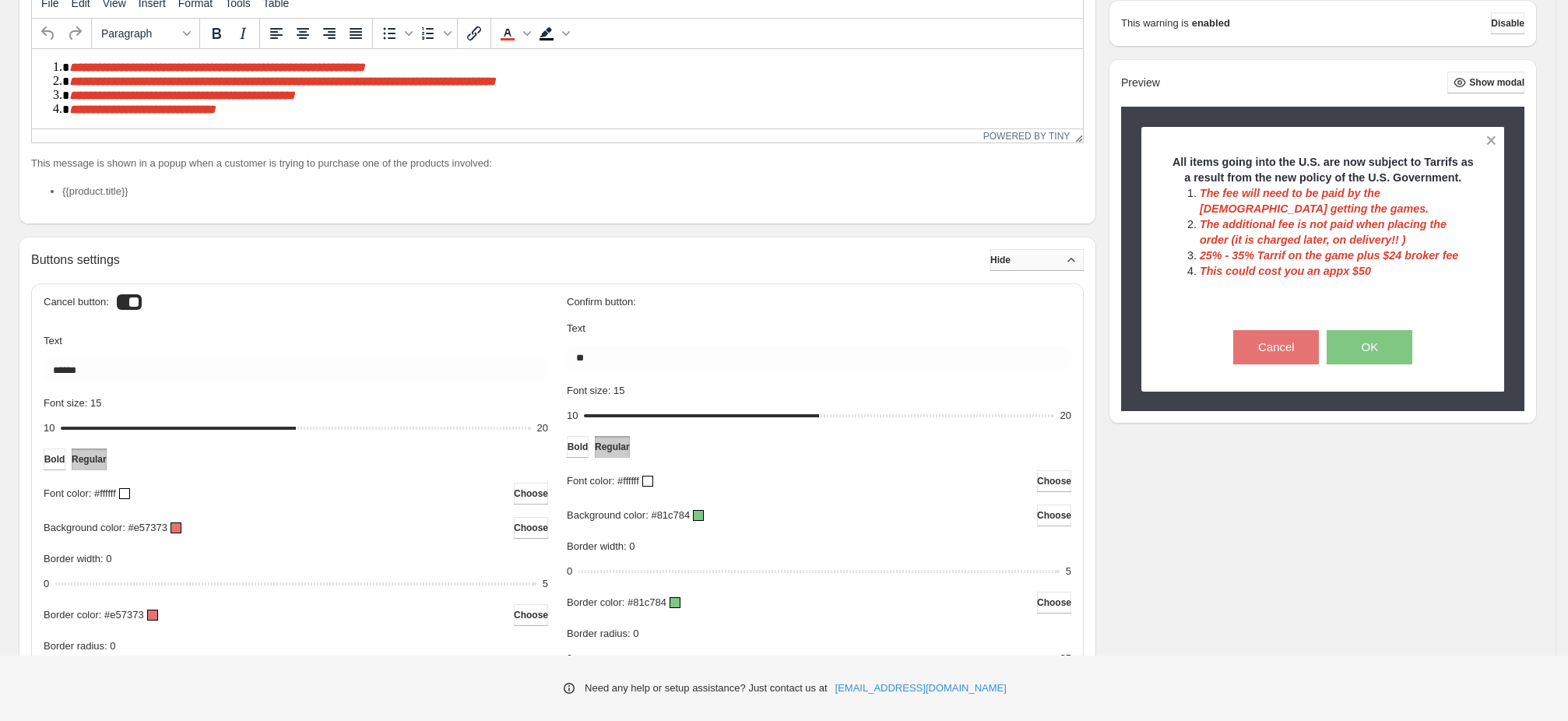
click at [1047, 264] on button "Hide" at bounding box center [1037, 259] width 93 height 22
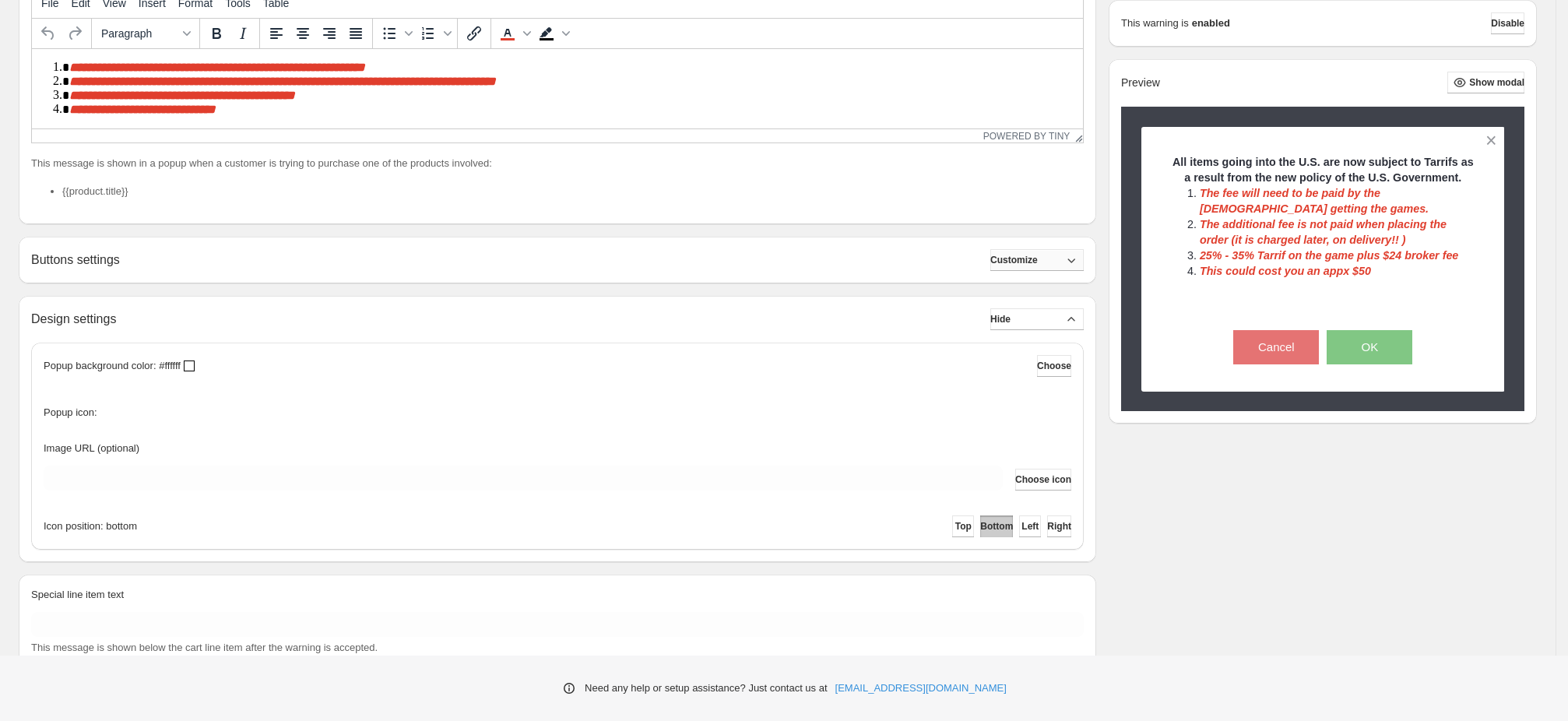
click at [1070, 263] on button "Customize" at bounding box center [1037, 259] width 93 height 22
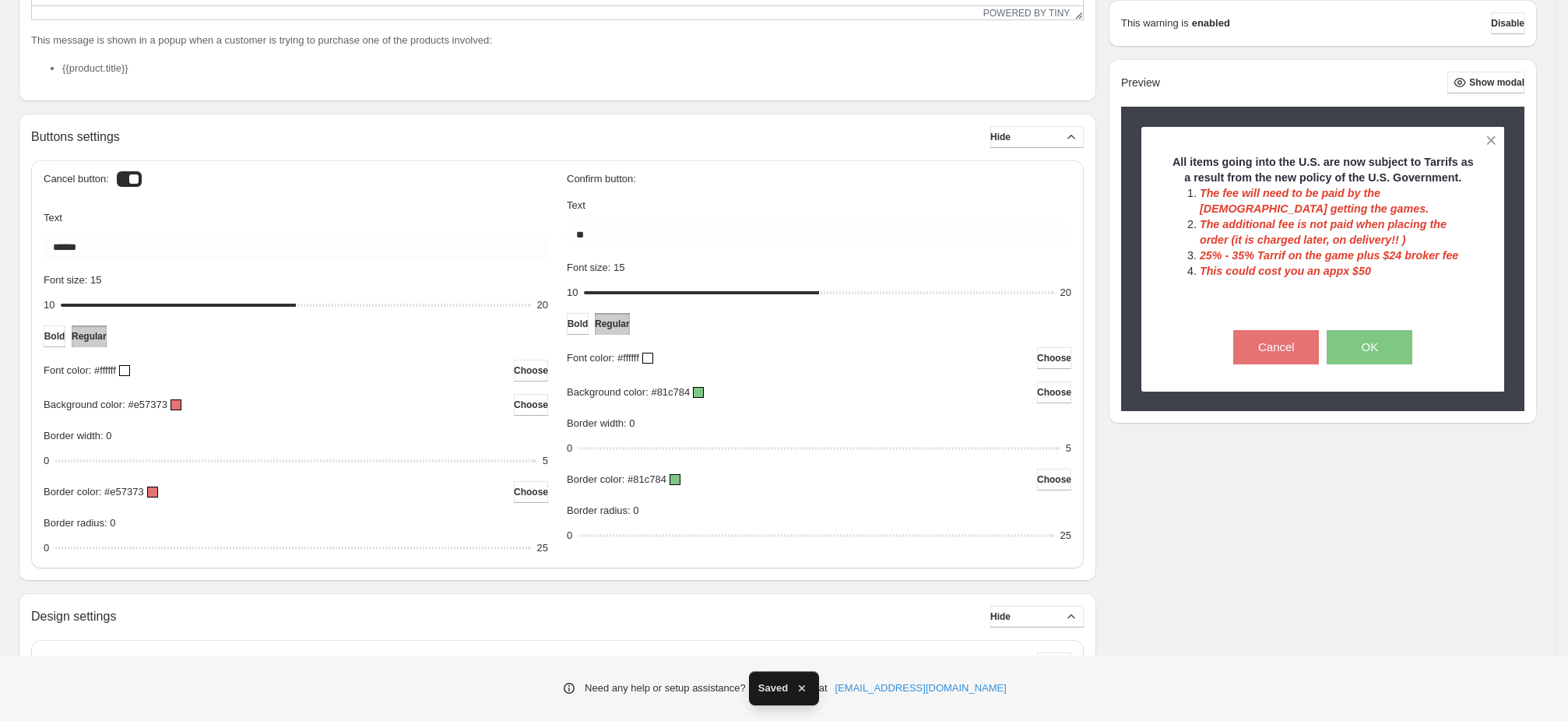
scroll to position [813, 0]
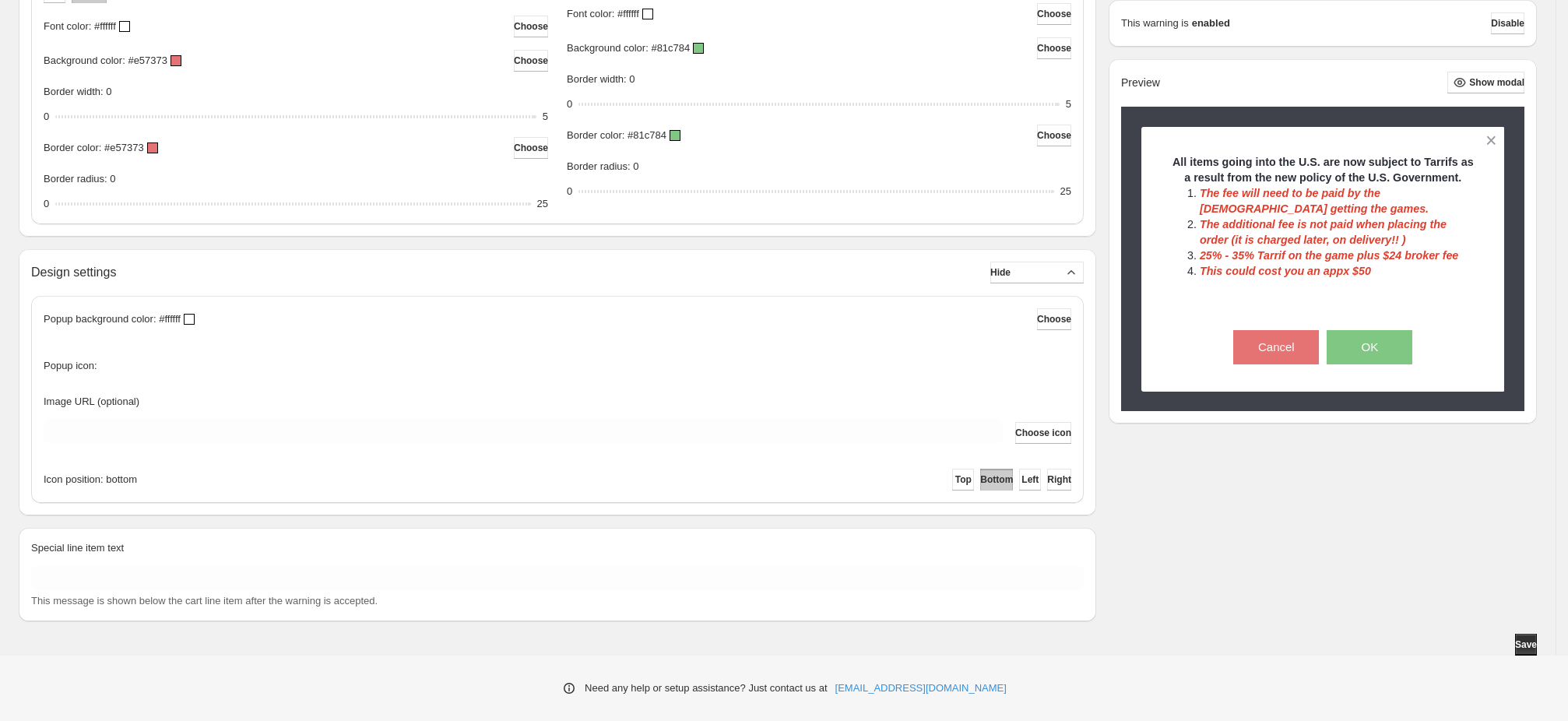
click at [1537, 644] on button "Save" at bounding box center [1526, 644] width 22 height 22
